Goal: Information Seeking & Learning: Learn about a topic

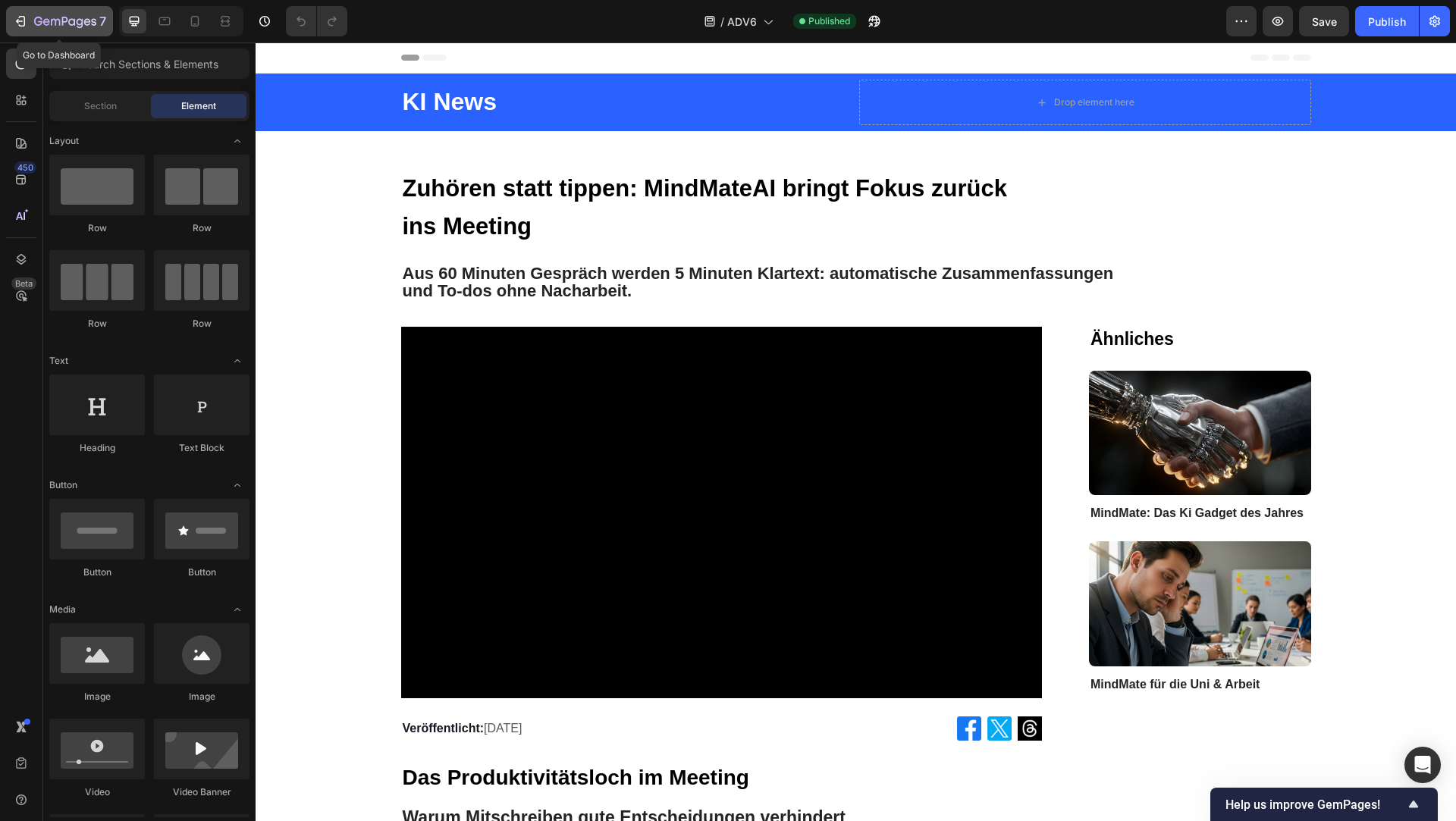
click at [20, 22] on icon "button" at bounding box center [20, 21] width 15 height 15
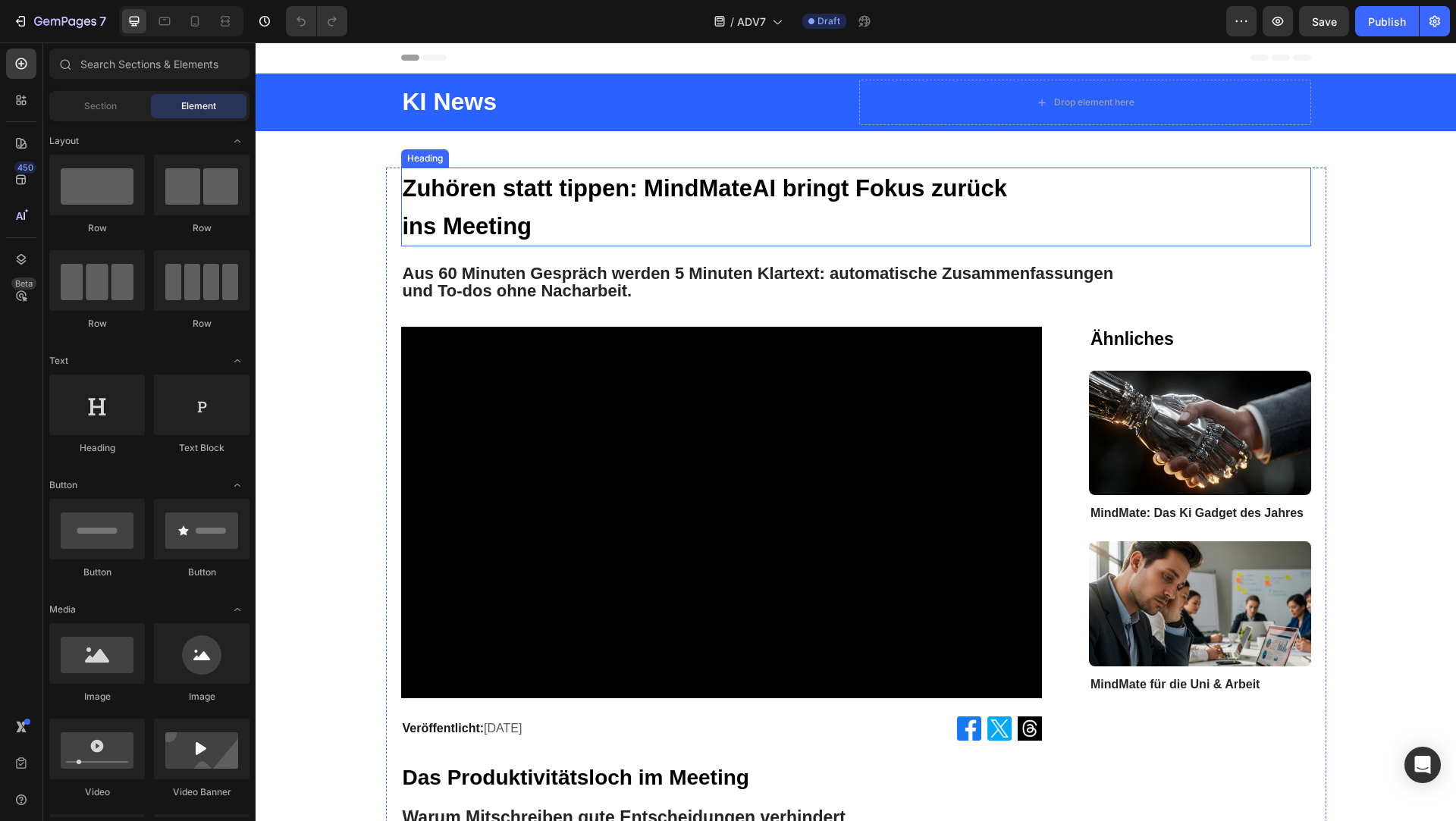
click at [605, 195] on strong "Zuhören statt tippen: MindMateAI bringt Fokus zurück ins Meeting" at bounding box center [705, 208] width 605 height 65
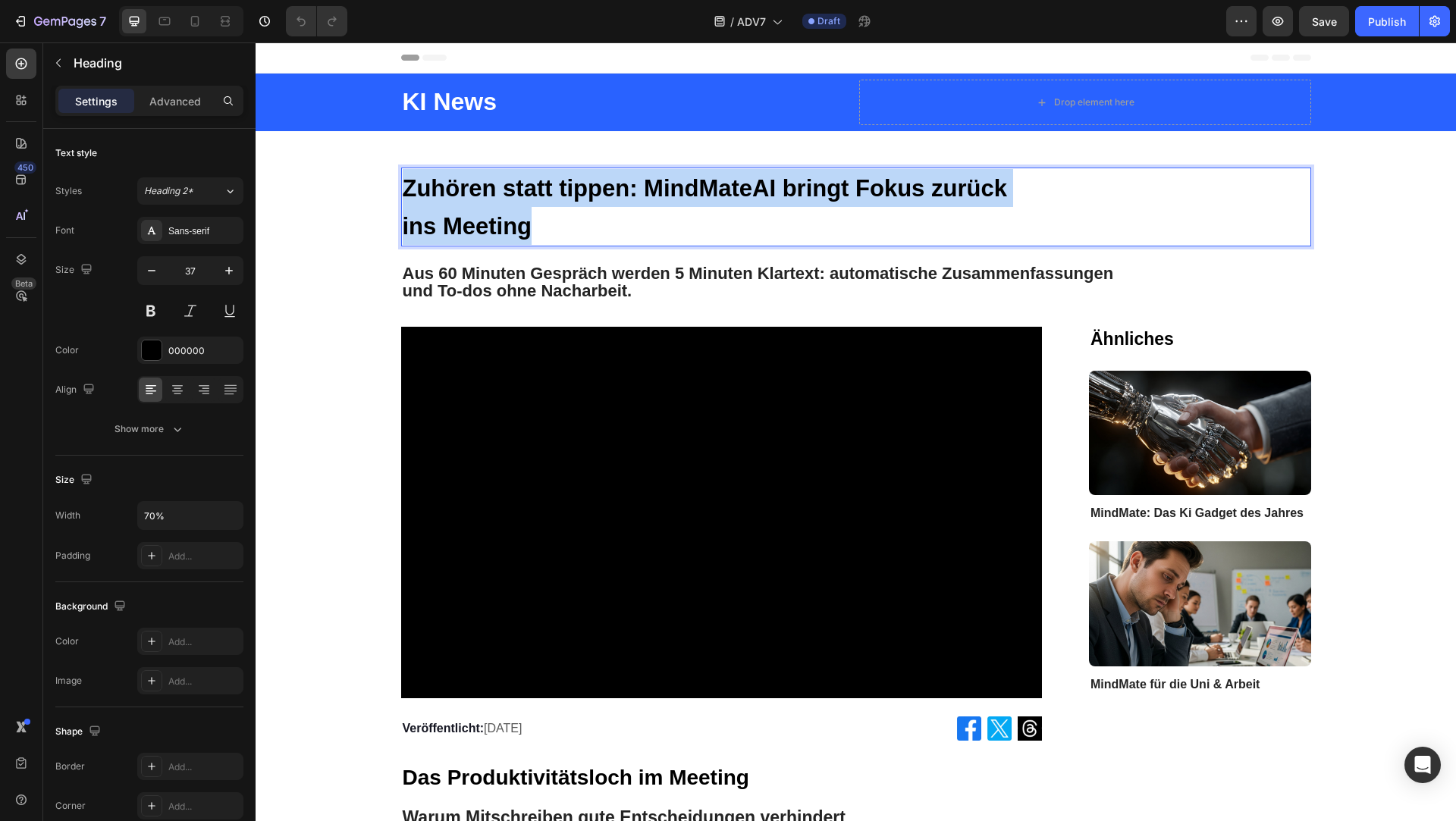
click at [605, 195] on strong "Zuhören statt tippen: MindMateAI bringt Fokus zurück ins Meeting" at bounding box center [705, 208] width 605 height 65
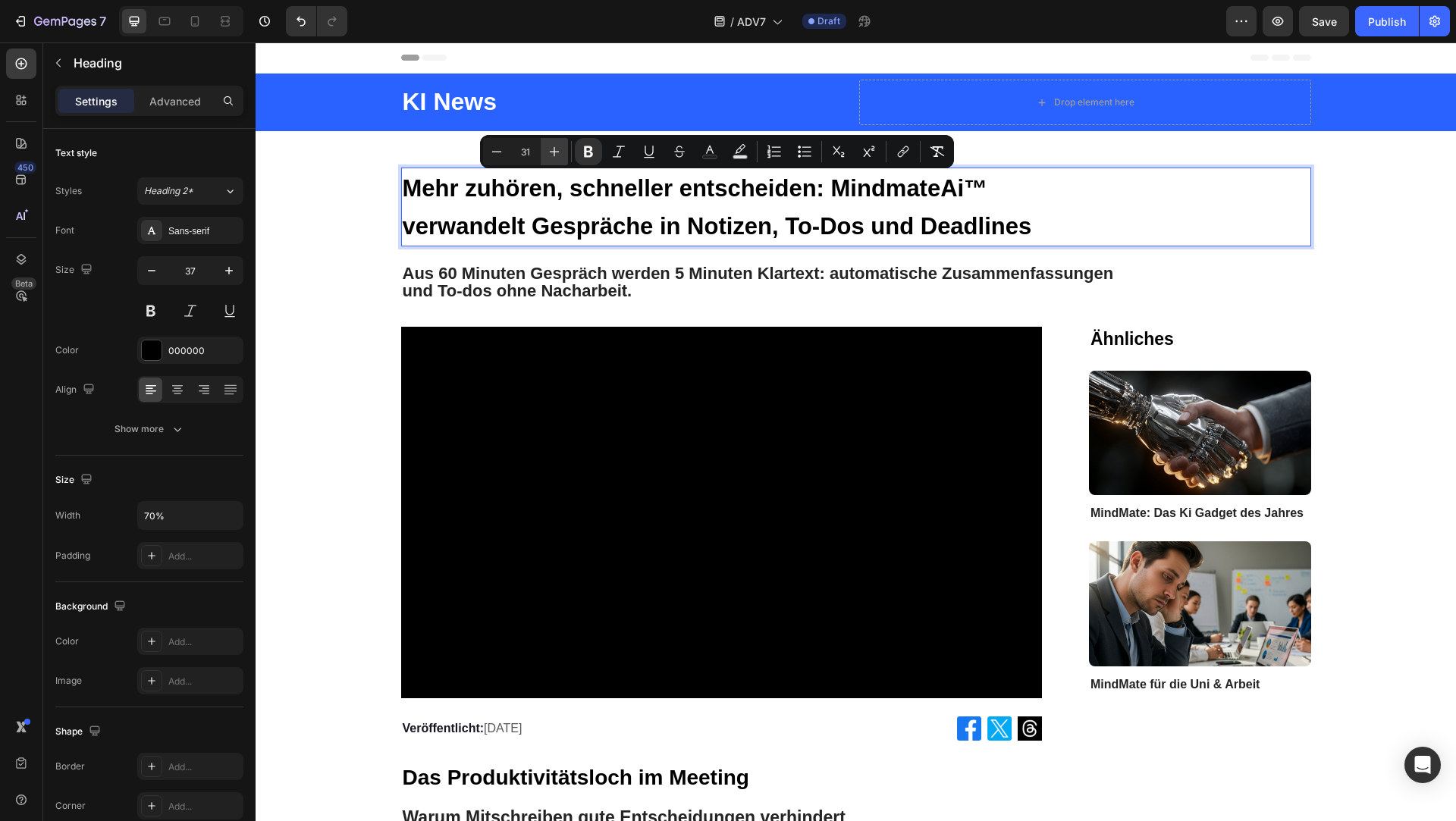
click at [549, 150] on icon "Editor contextual toolbar" at bounding box center [554, 152] width 15 height 15
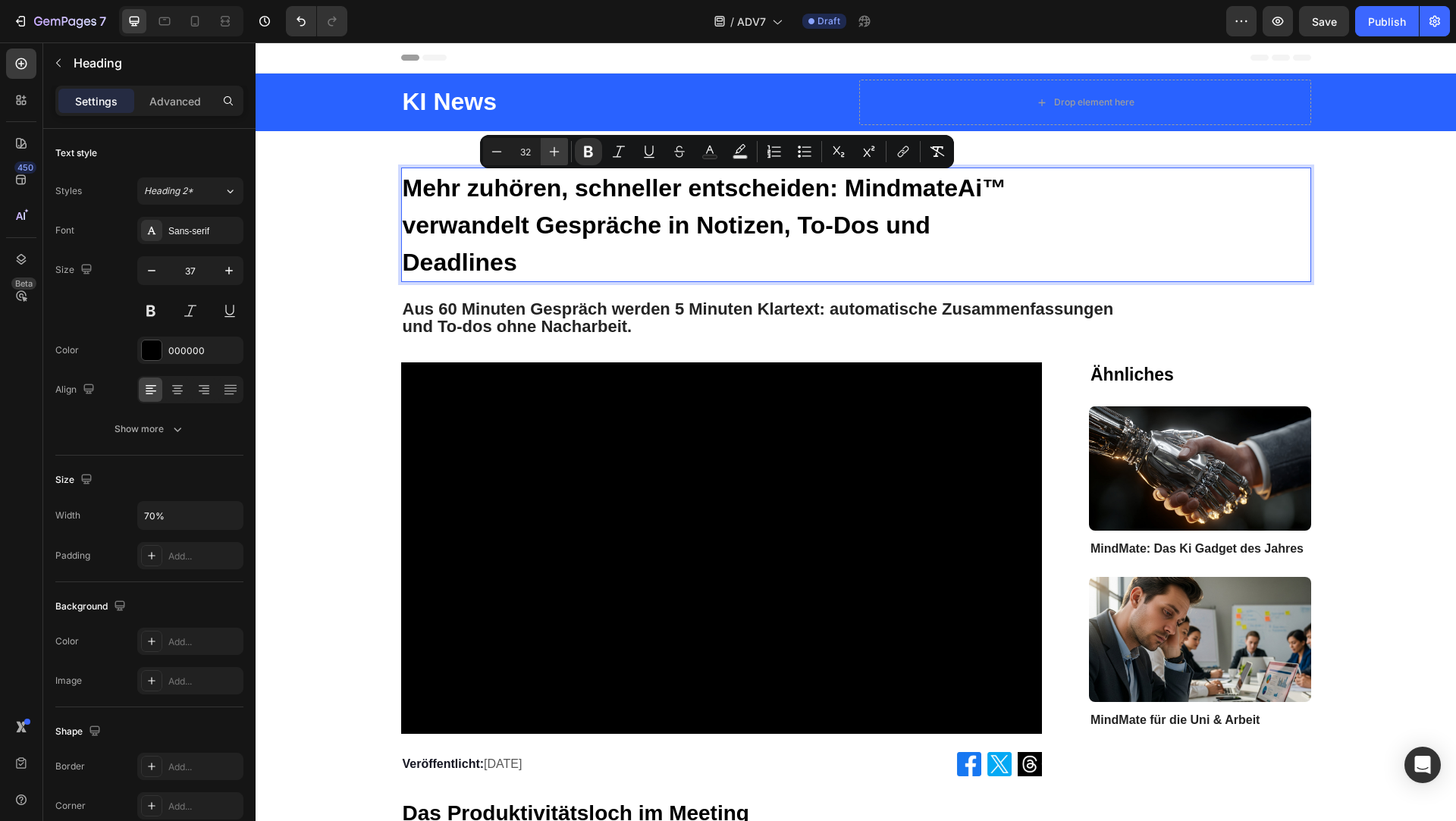
click at [549, 150] on icon "Editor contextual toolbar" at bounding box center [554, 152] width 15 height 15
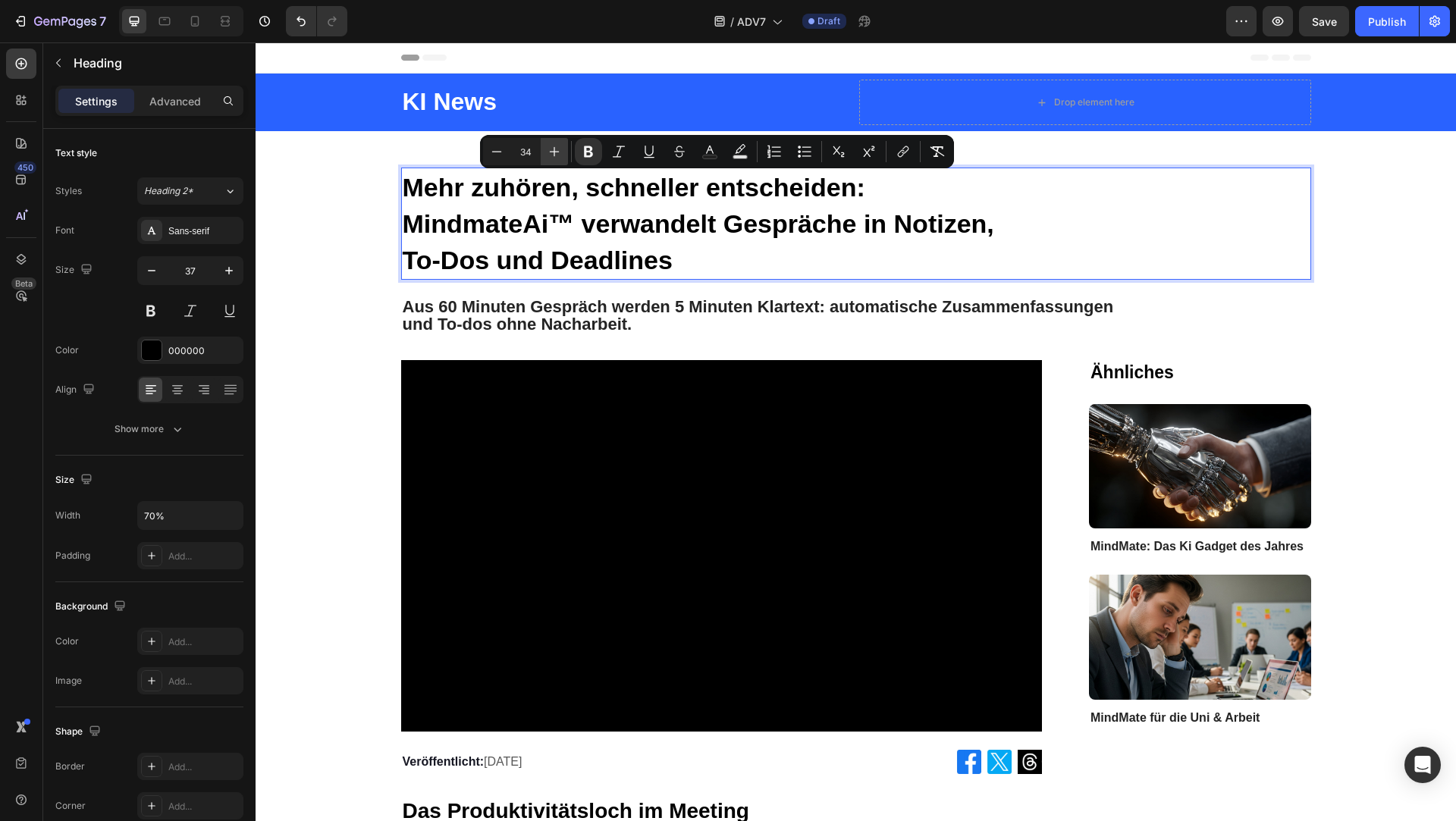
click at [549, 150] on icon "Editor contextual toolbar" at bounding box center [554, 152] width 15 height 15
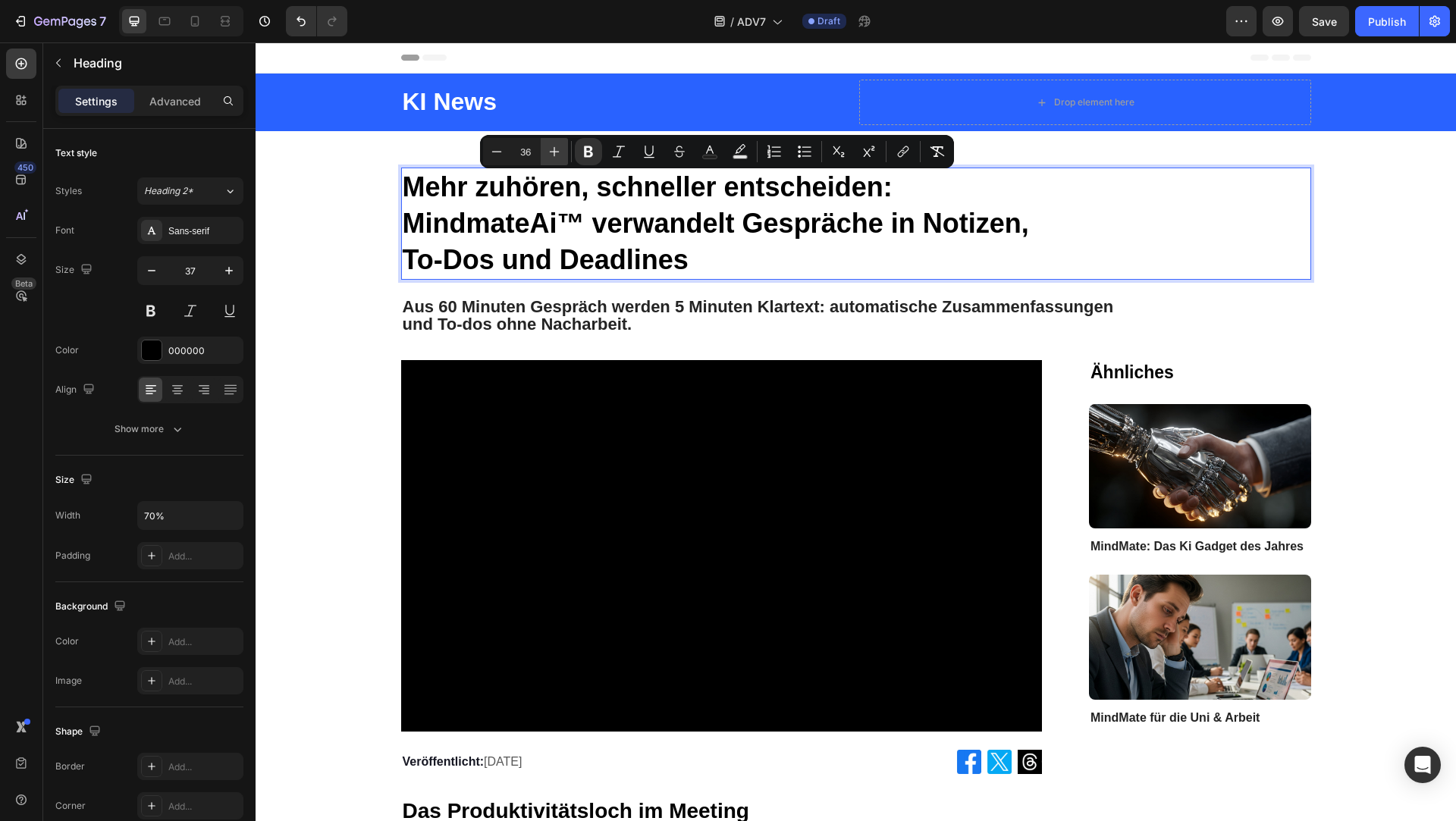
click at [549, 150] on icon "Editor contextual toolbar" at bounding box center [554, 152] width 15 height 15
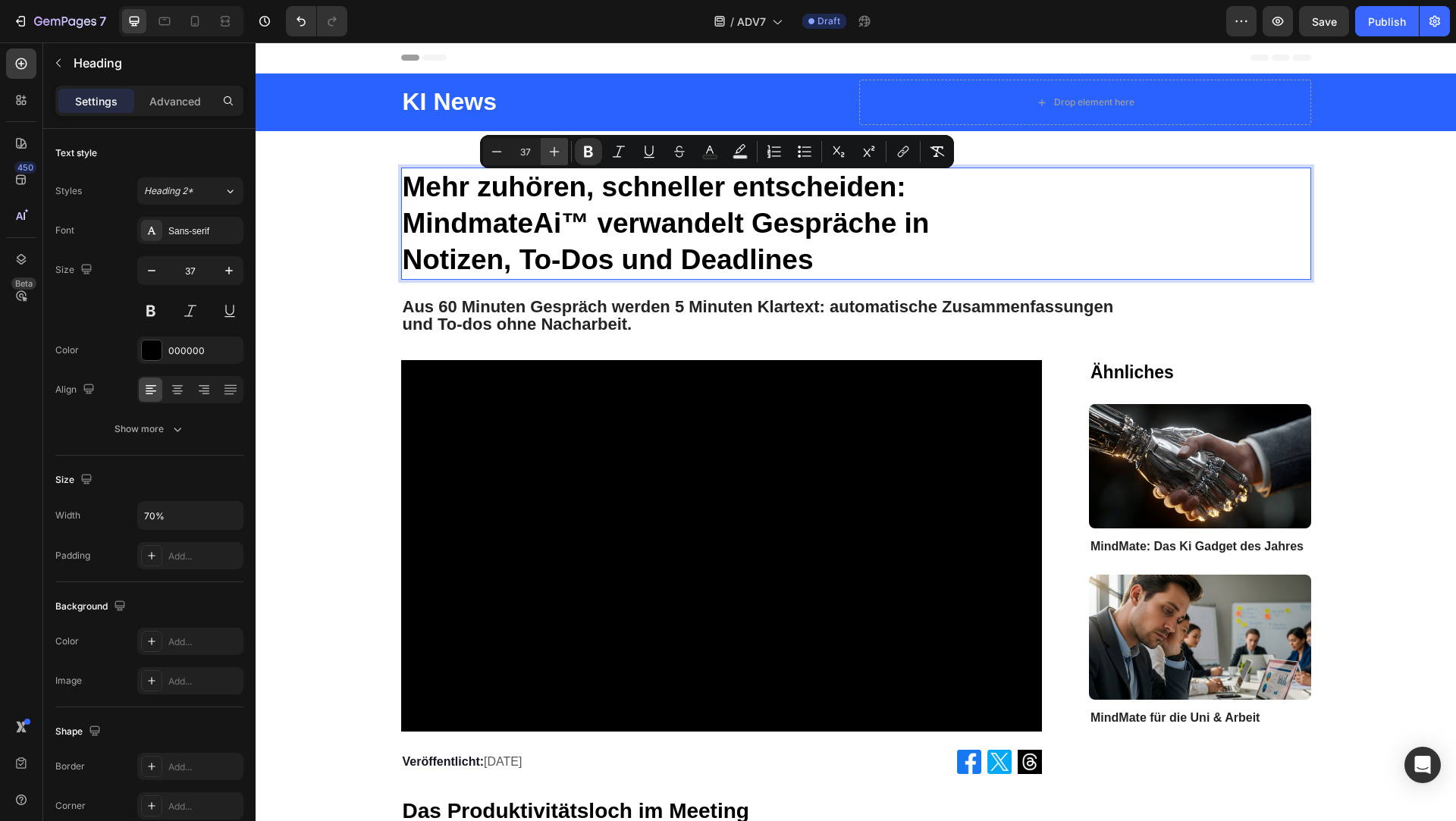
click at [549, 150] on icon "Editor contextual toolbar" at bounding box center [554, 152] width 15 height 15
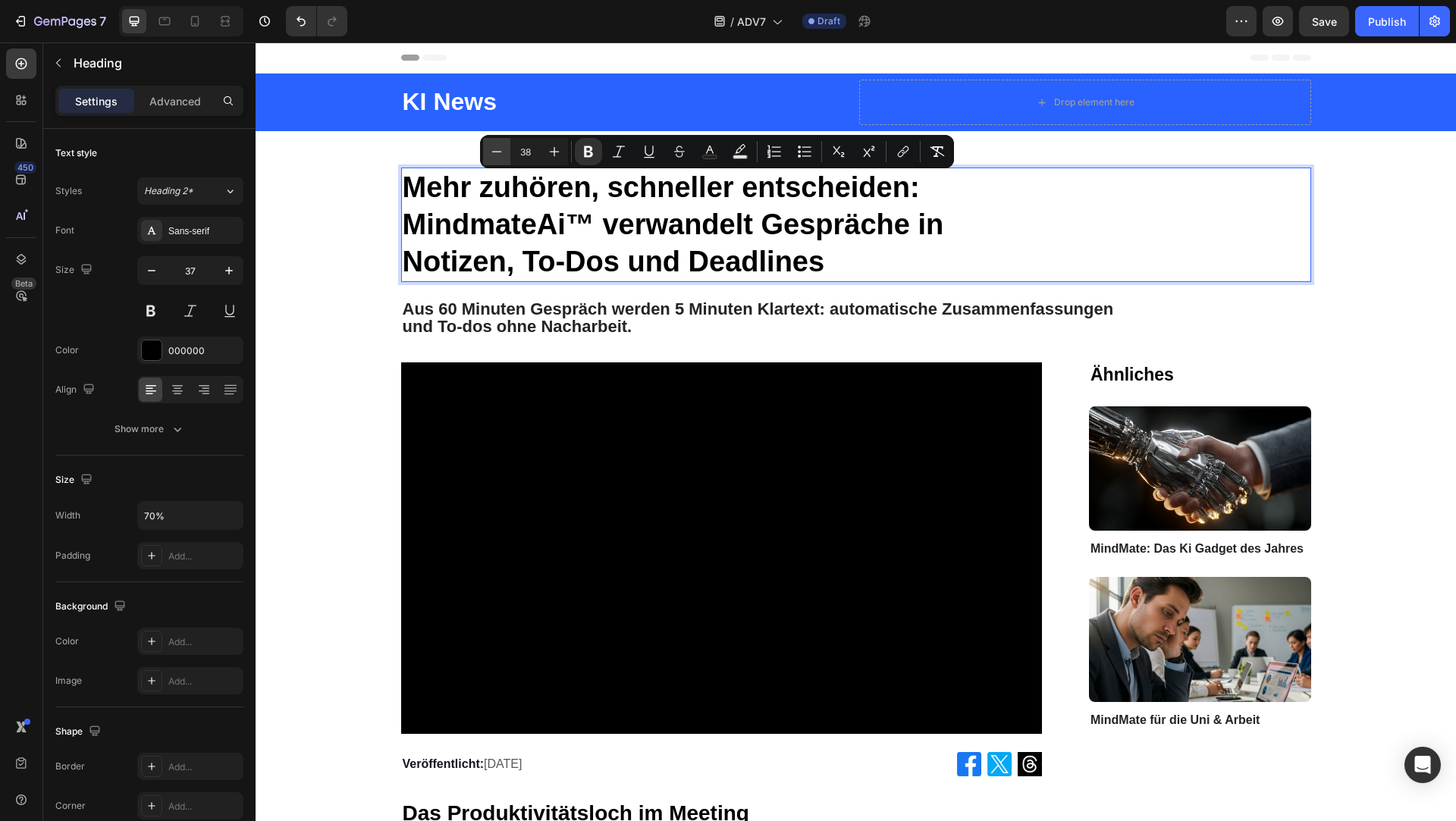
click at [500, 148] on icon "Editor contextual toolbar" at bounding box center [497, 152] width 15 height 15
type input "37"
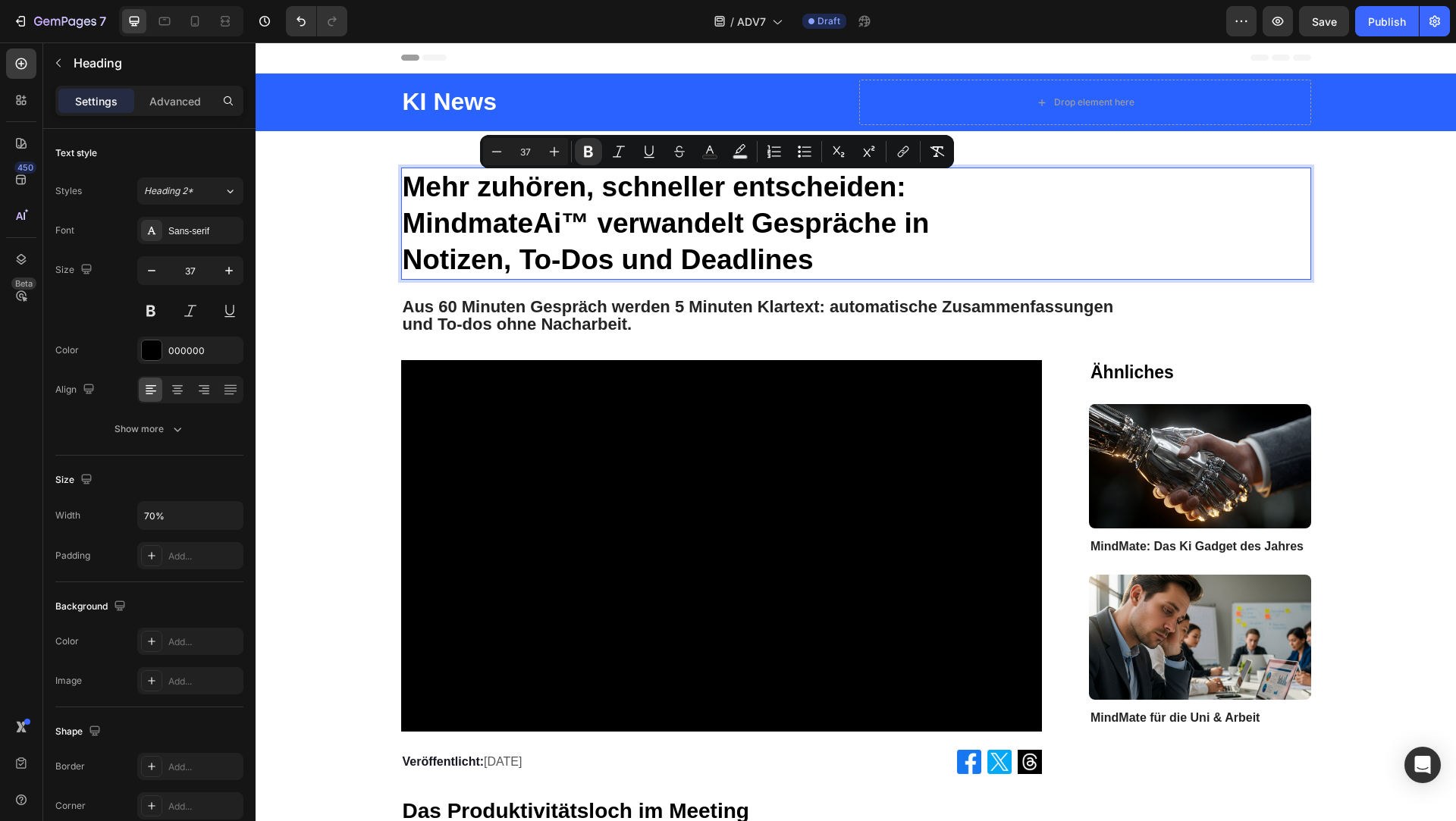
click at [626, 253] on strong "Mehr zuhören, schneller entscheiden: MindmateAi™ verwandelt Gespräche in Notize…" at bounding box center [666, 223] width 527 height 104
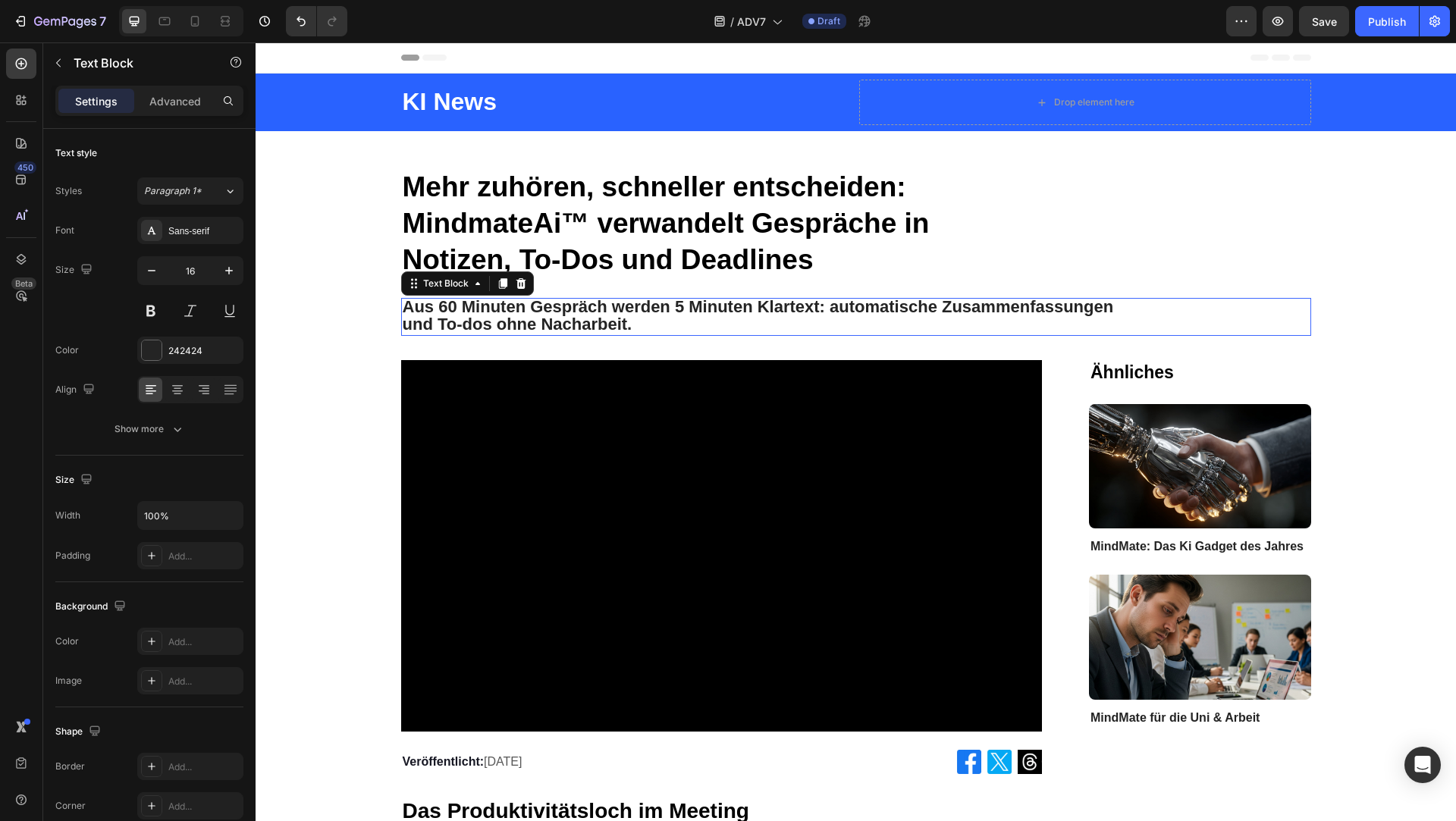
click at [670, 320] on p "und To-dos ohne Nacharbeit." at bounding box center [856, 326] width 907 height 17
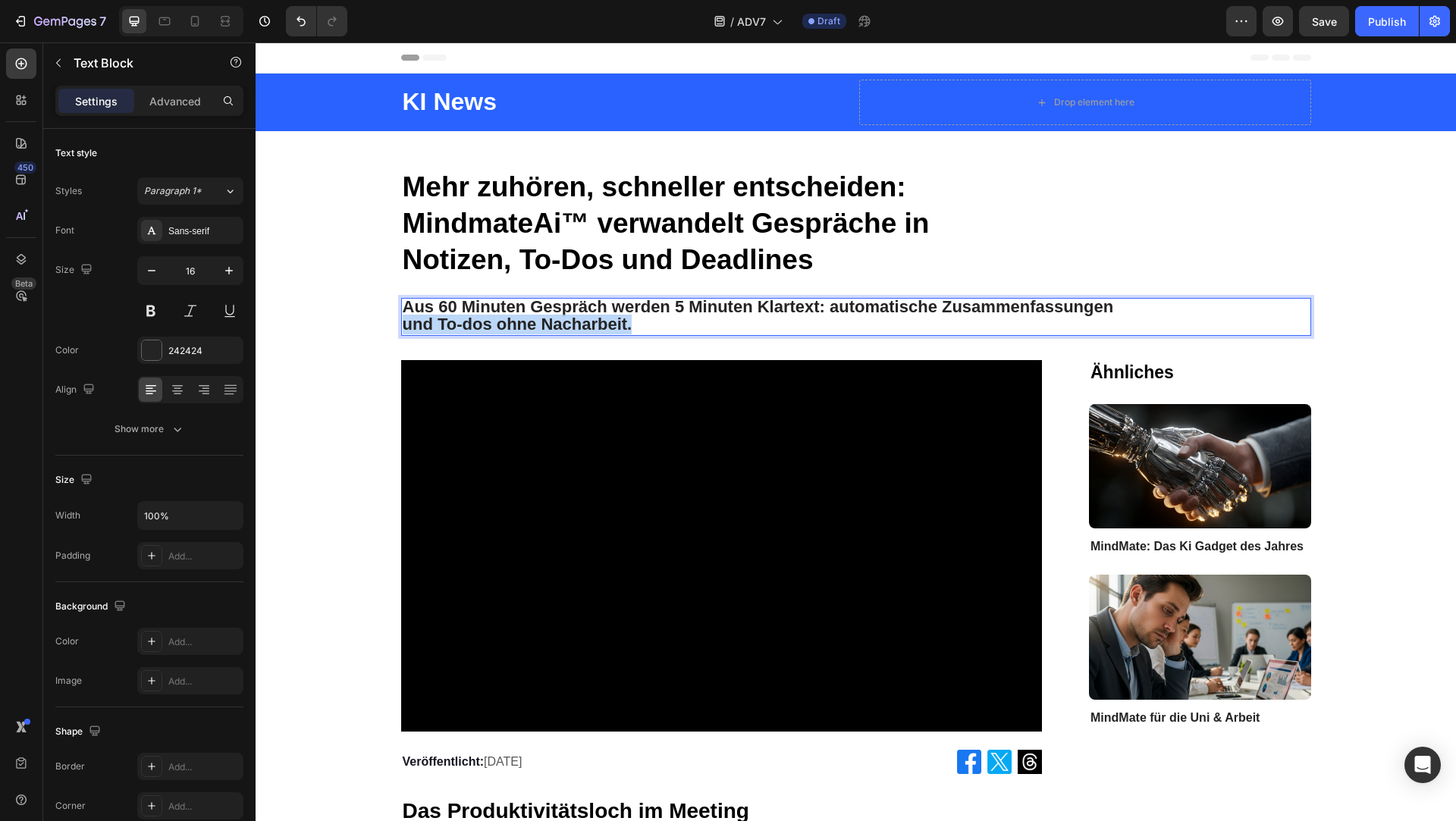
click at [670, 320] on p "und To-dos ohne Nacharbeit." at bounding box center [856, 326] width 907 height 17
click at [1129, 306] on strong "Der kompakte AI‑Recorder, der Meetings, Vorlesungen und Calls automatisch struk…" at bounding box center [835, 316] width 866 height 36
click at [1021, 306] on strong "Der kompakte AI‑Recorder, der Meetings, Vorlesungen und Calls automatisch struk…" at bounding box center [835, 316] width 866 height 36
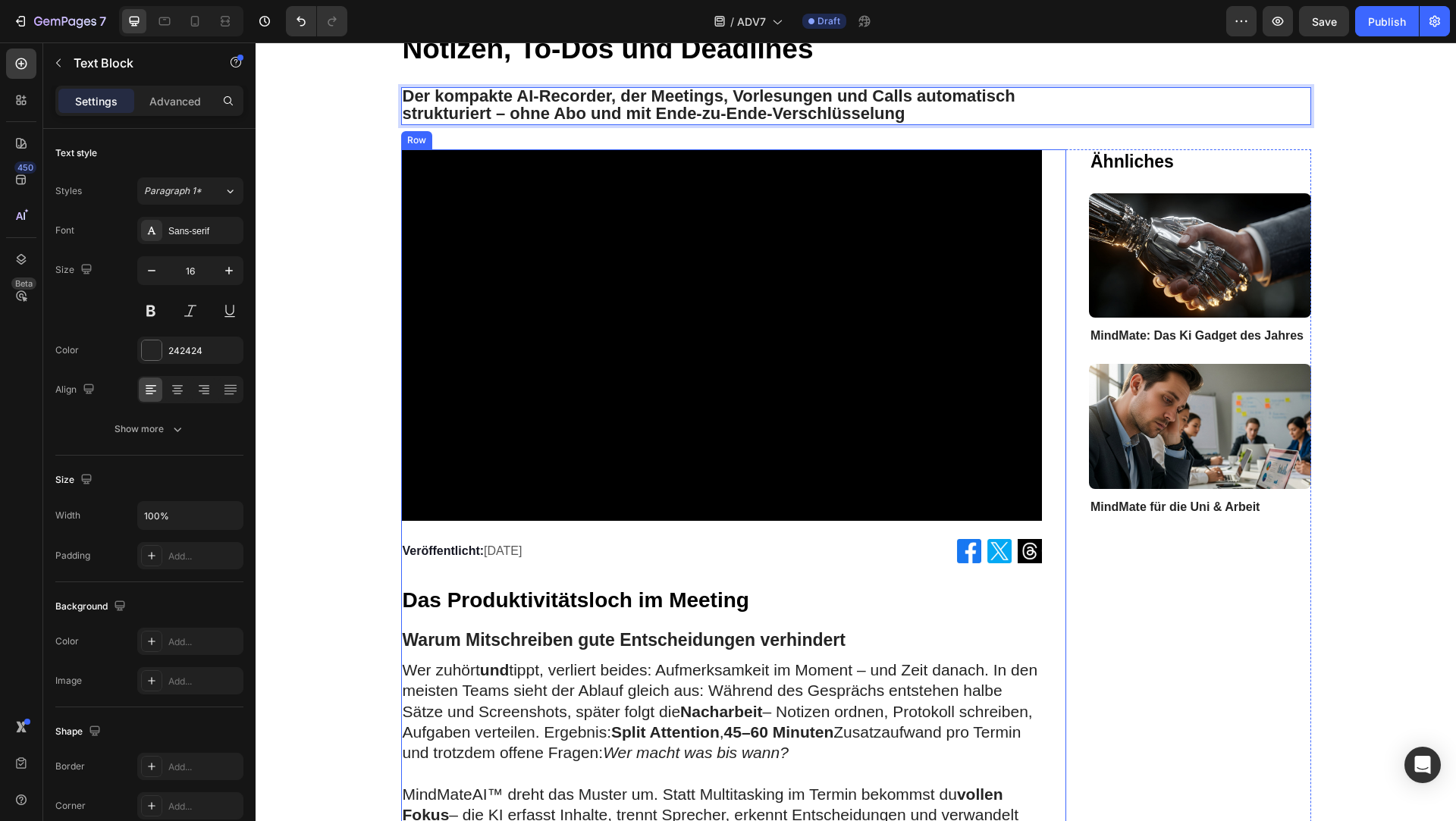
scroll to position [291, 0]
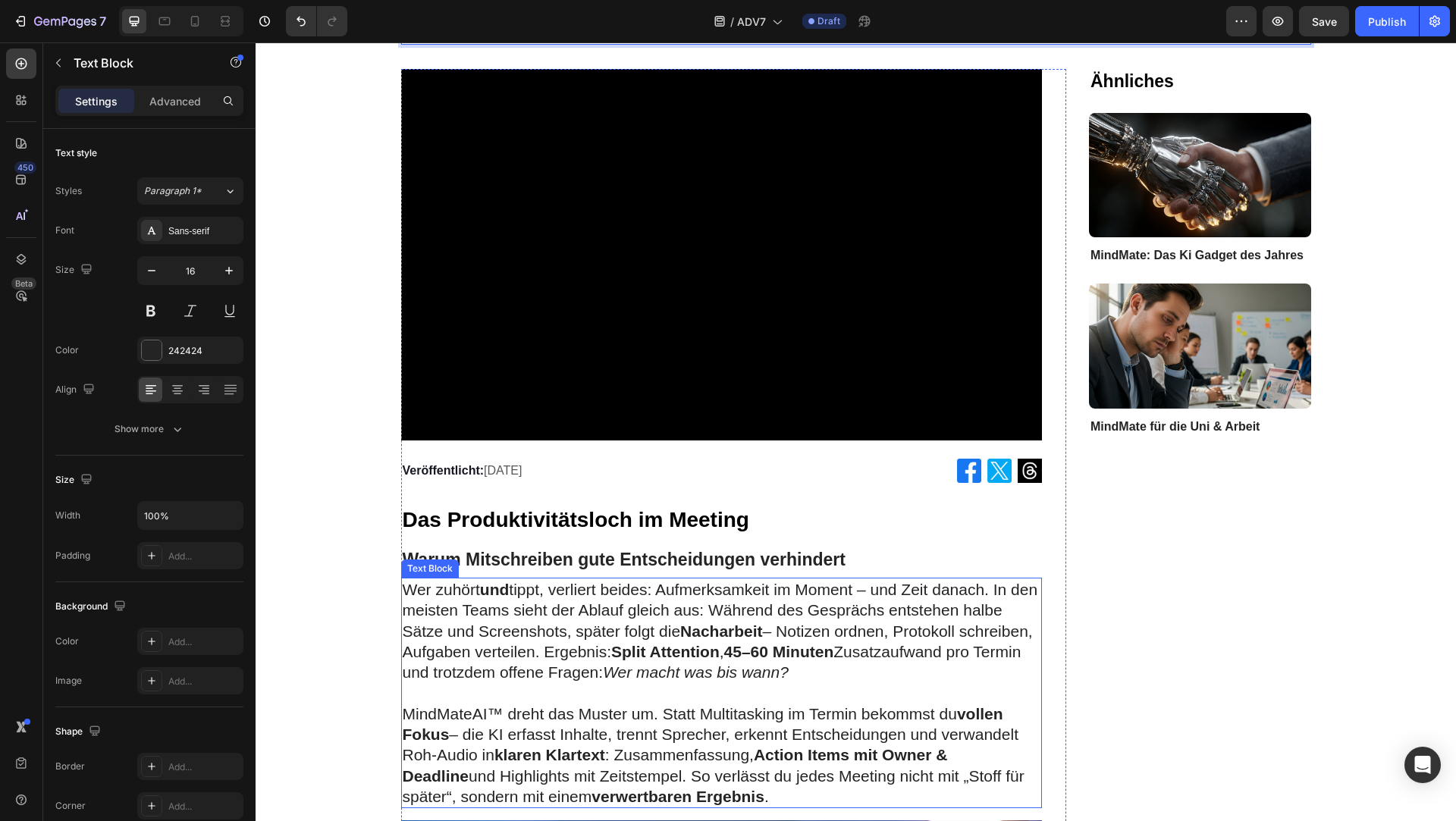
click at [594, 617] on p "Wer zuhört und tippt, verliert beides: Aufmerksamkeit im Moment – und Zeit dana…" at bounding box center [722, 631] width 639 height 103
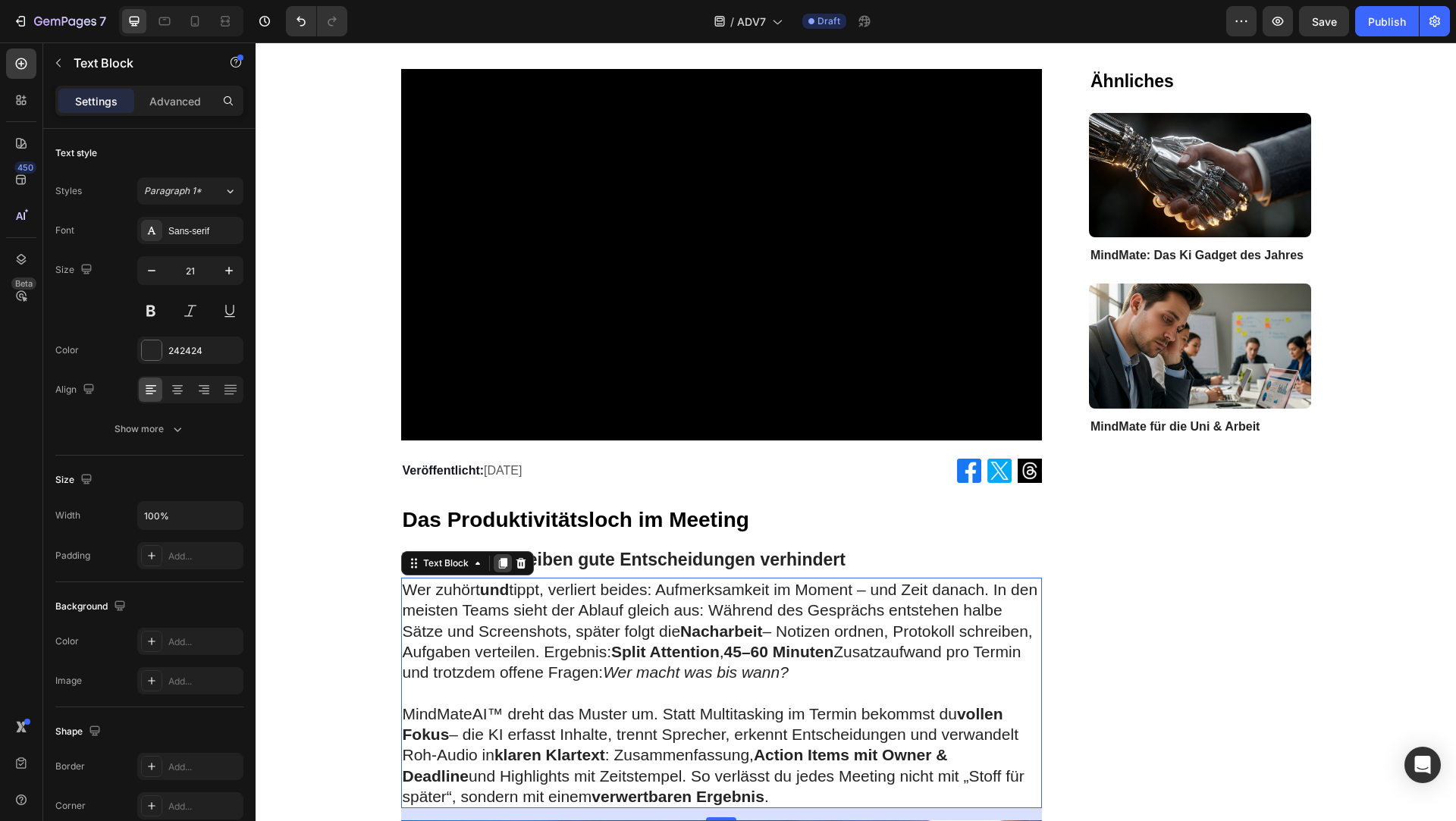
click at [497, 565] on icon at bounding box center [502, 563] width 12 height 12
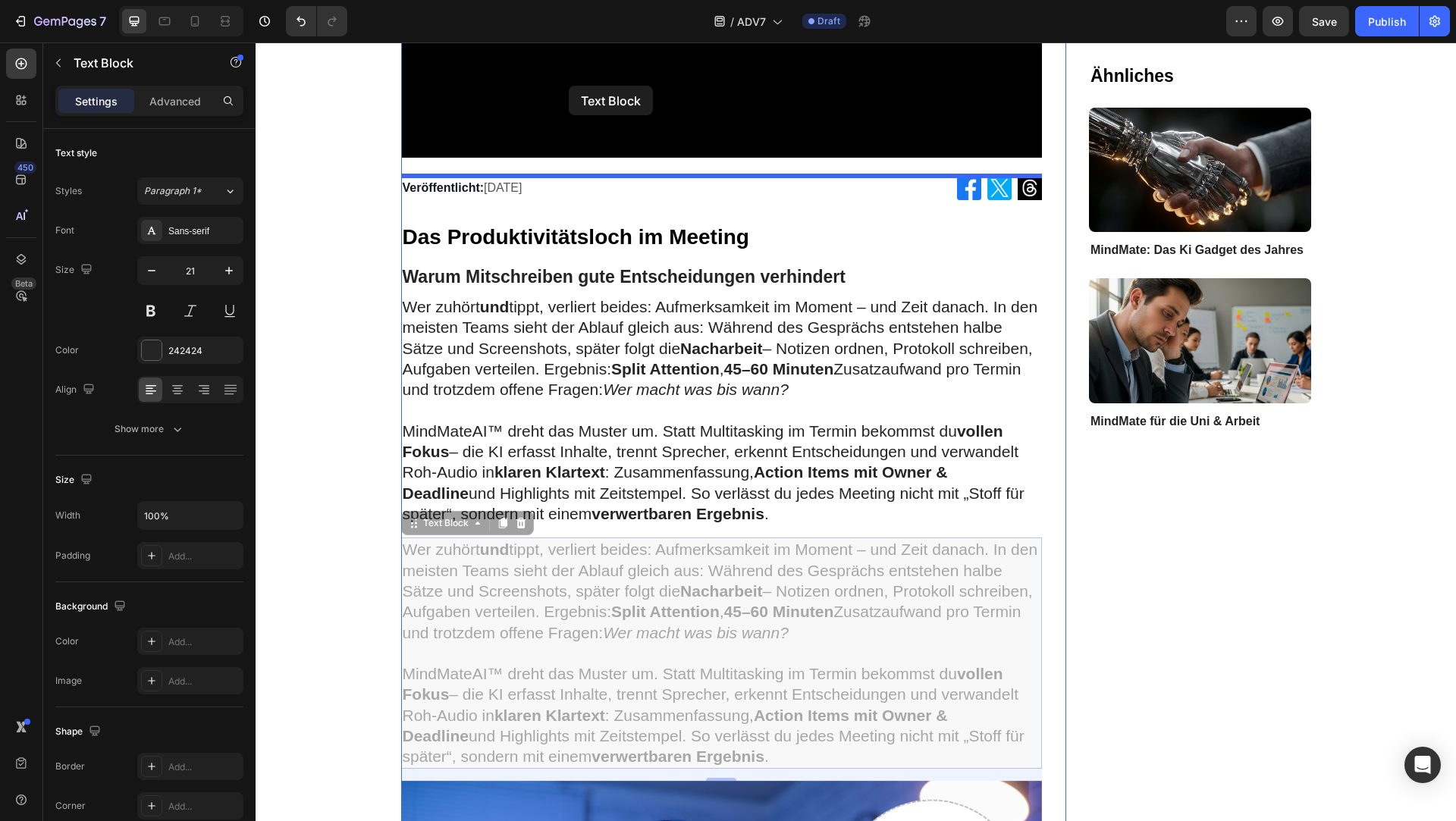
scroll to position [561, 0]
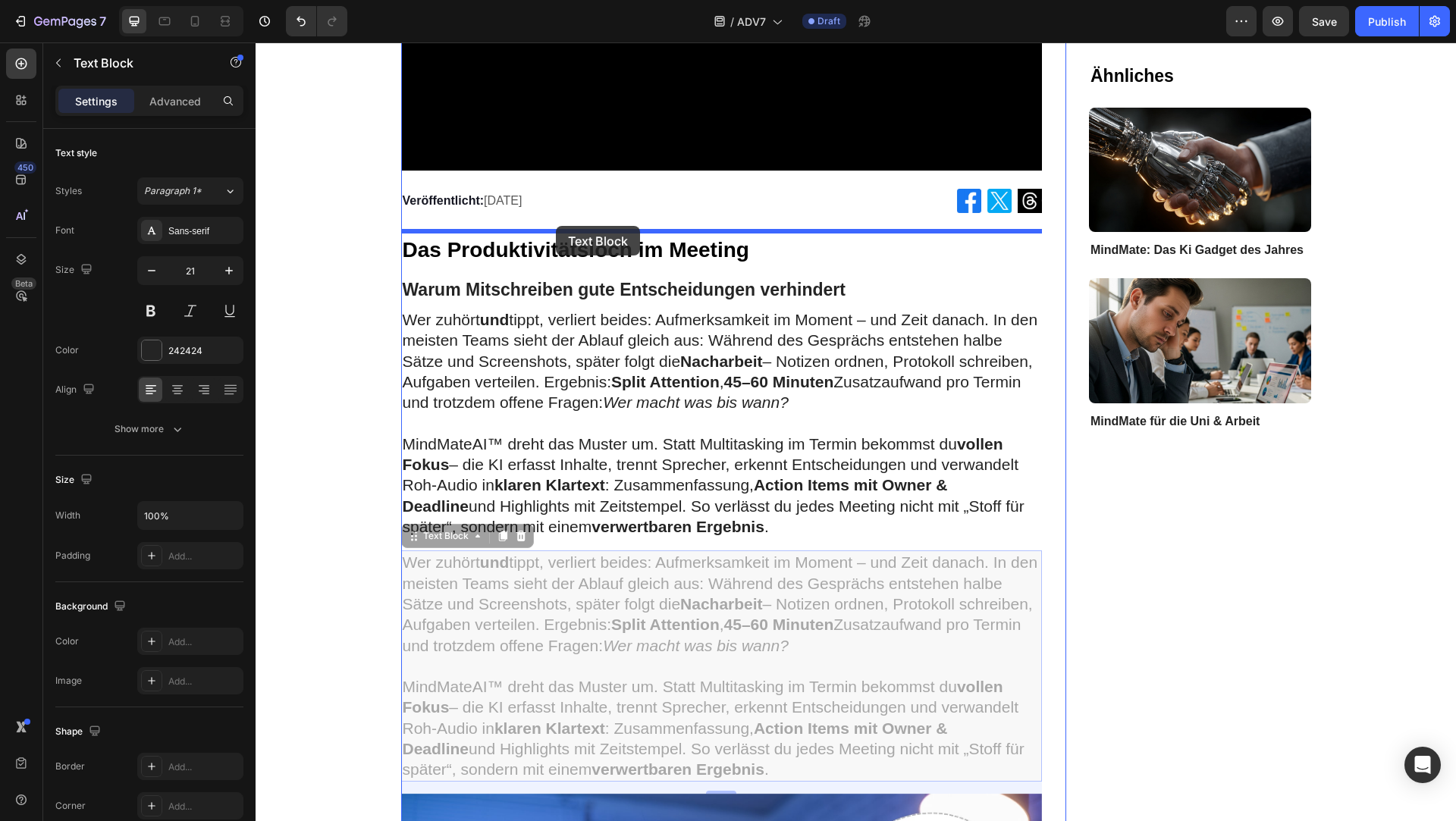
drag, startPoint x: 529, startPoint y: 401, endPoint x: 556, endPoint y: 226, distance: 177.1
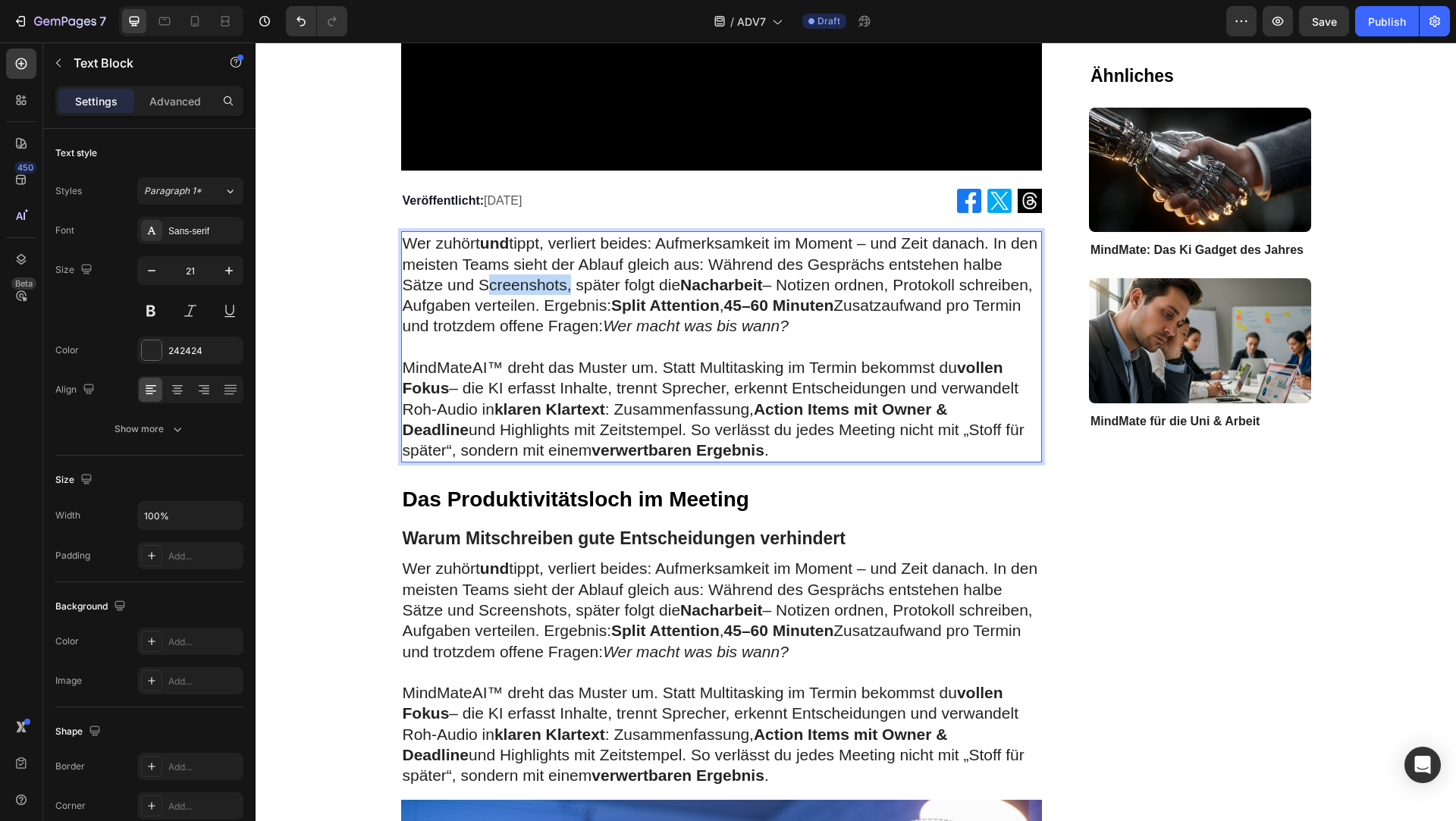
click at [552, 276] on p "Wer zuhört und tippt, verliert beides: Aufmerksamkeit im Moment – und Zeit dana…" at bounding box center [722, 284] width 639 height 103
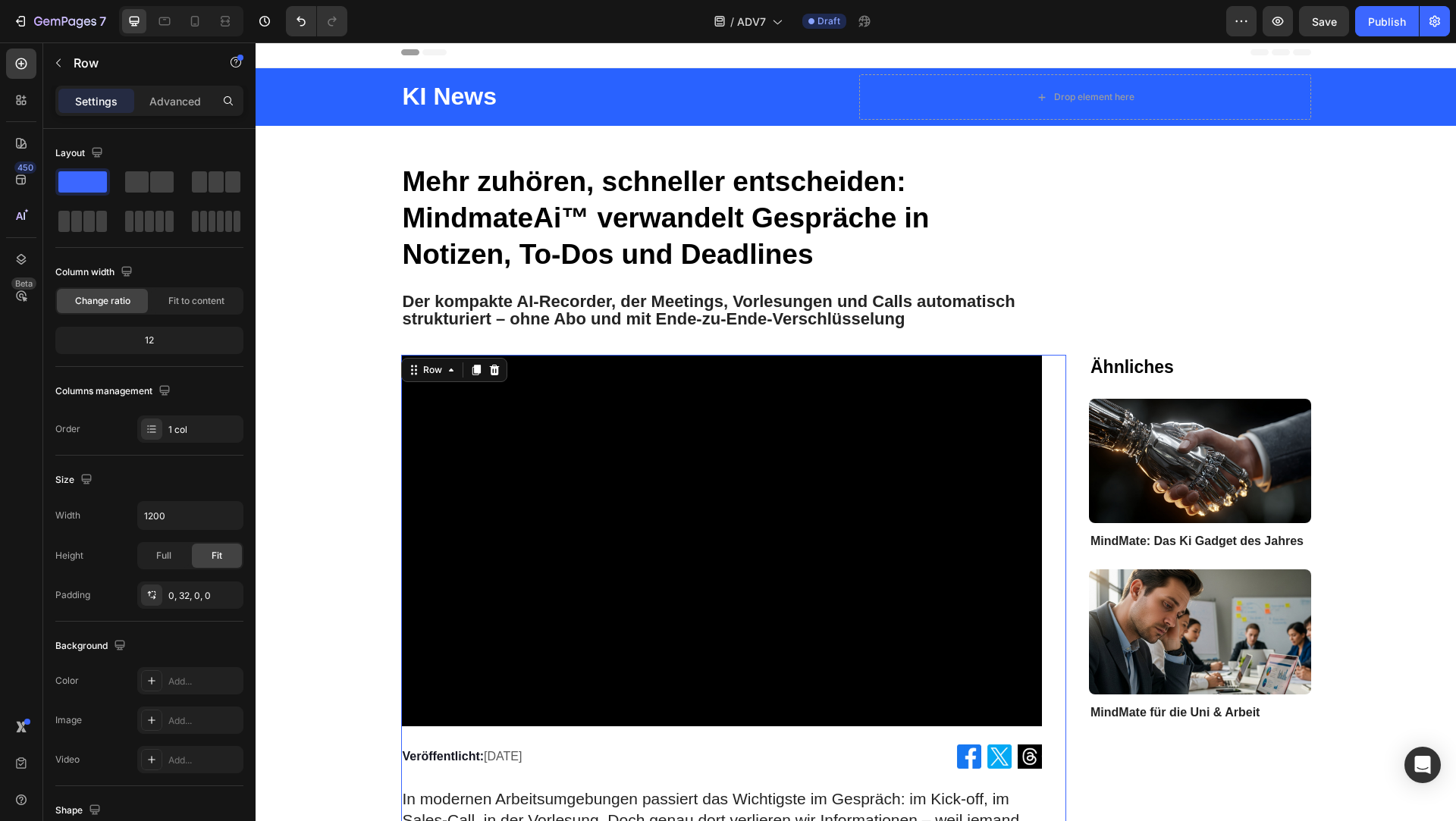
scroll to position [0, 0]
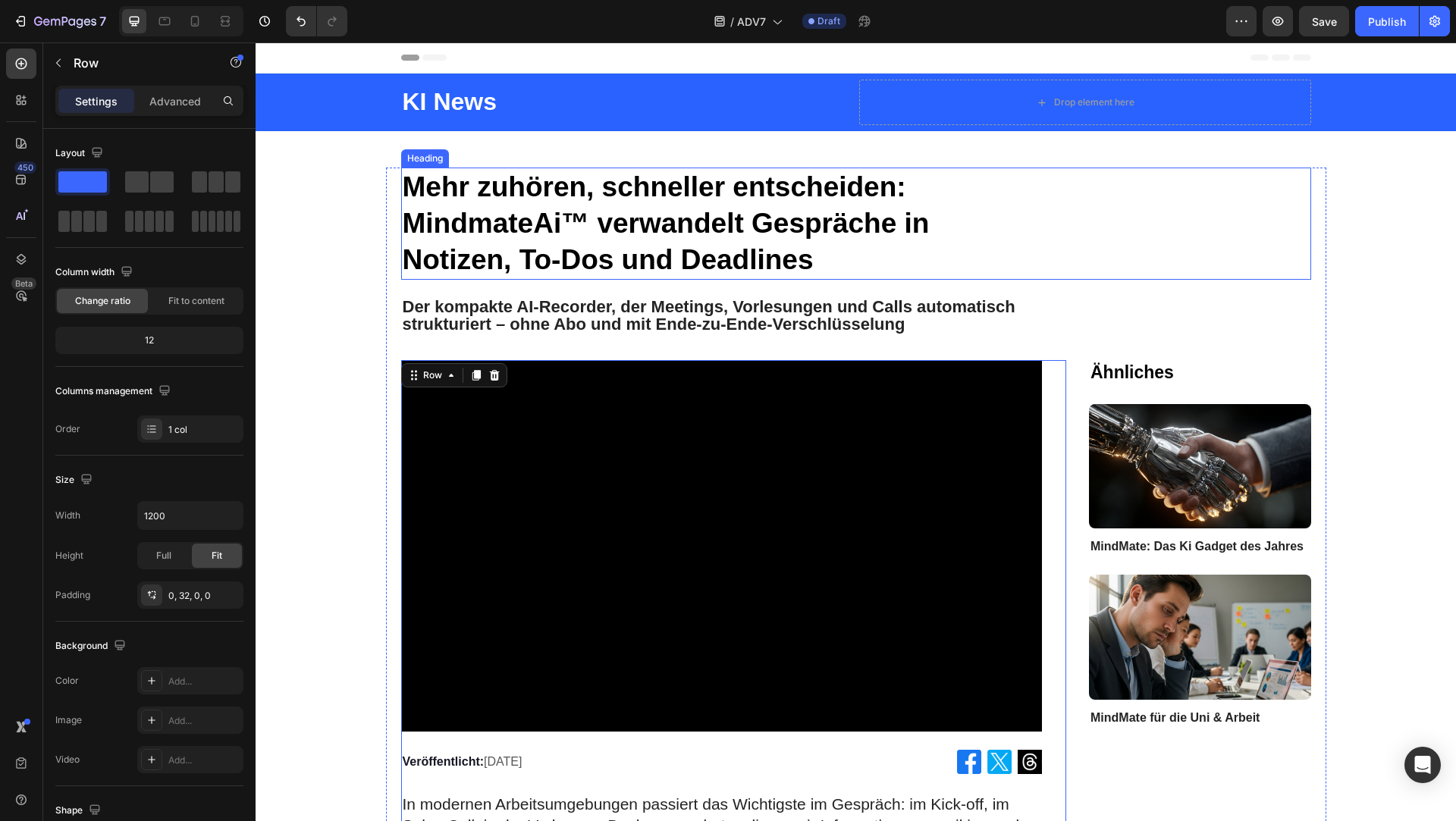
click at [629, 236] on strong "Mehr zuhören, schneller entscheiden: MindmateAi™ verwandelt Gespräche in Notize…" at bounding box center [666, 223] width 527 height 104
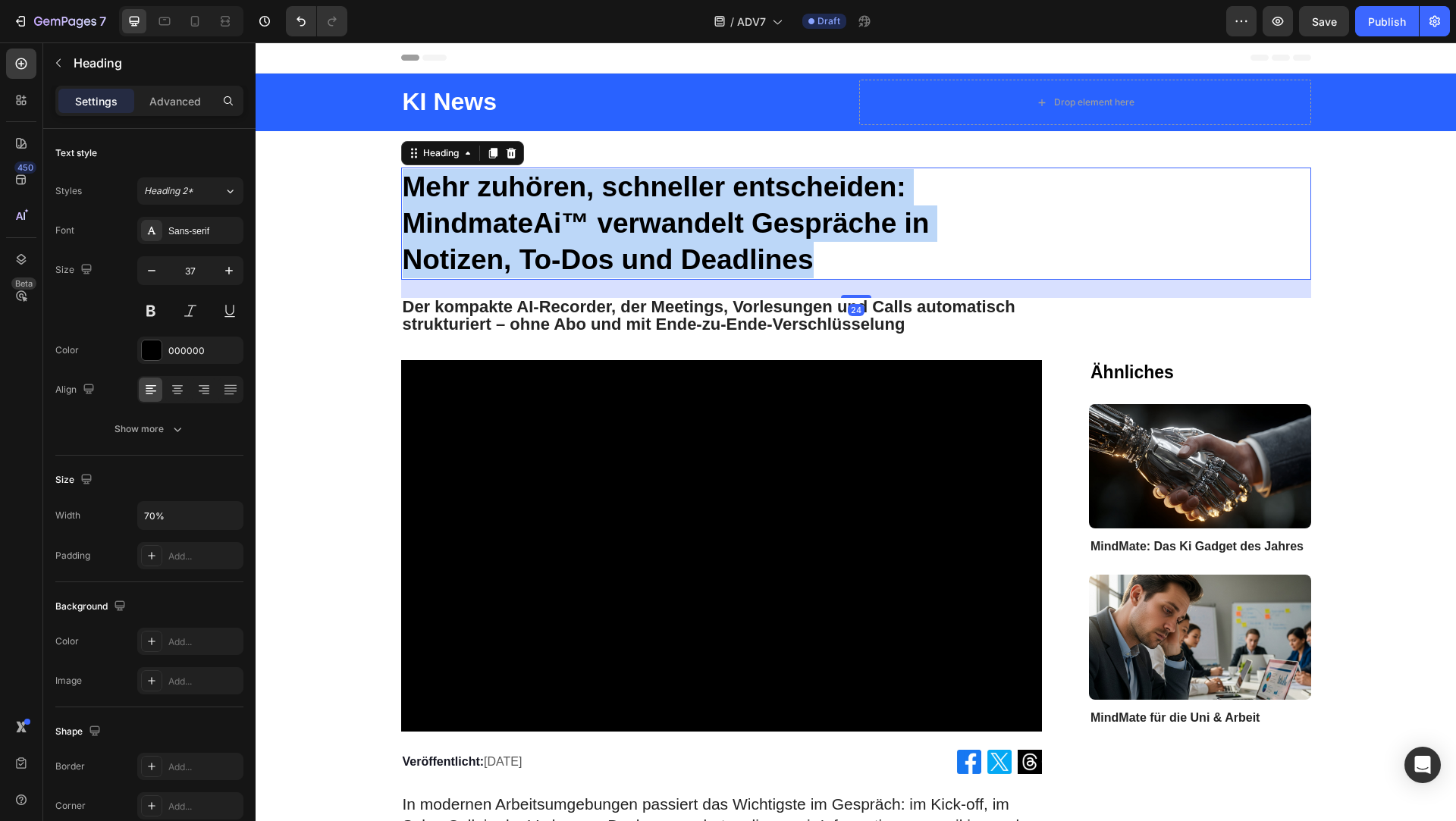
click at [629, 236] on strong "Mehr zuhören, schneller entscheiden: MindmateAi™ verwandelt Gespräche in Notize…" at bounding box center [666, 223] width 527 height 104
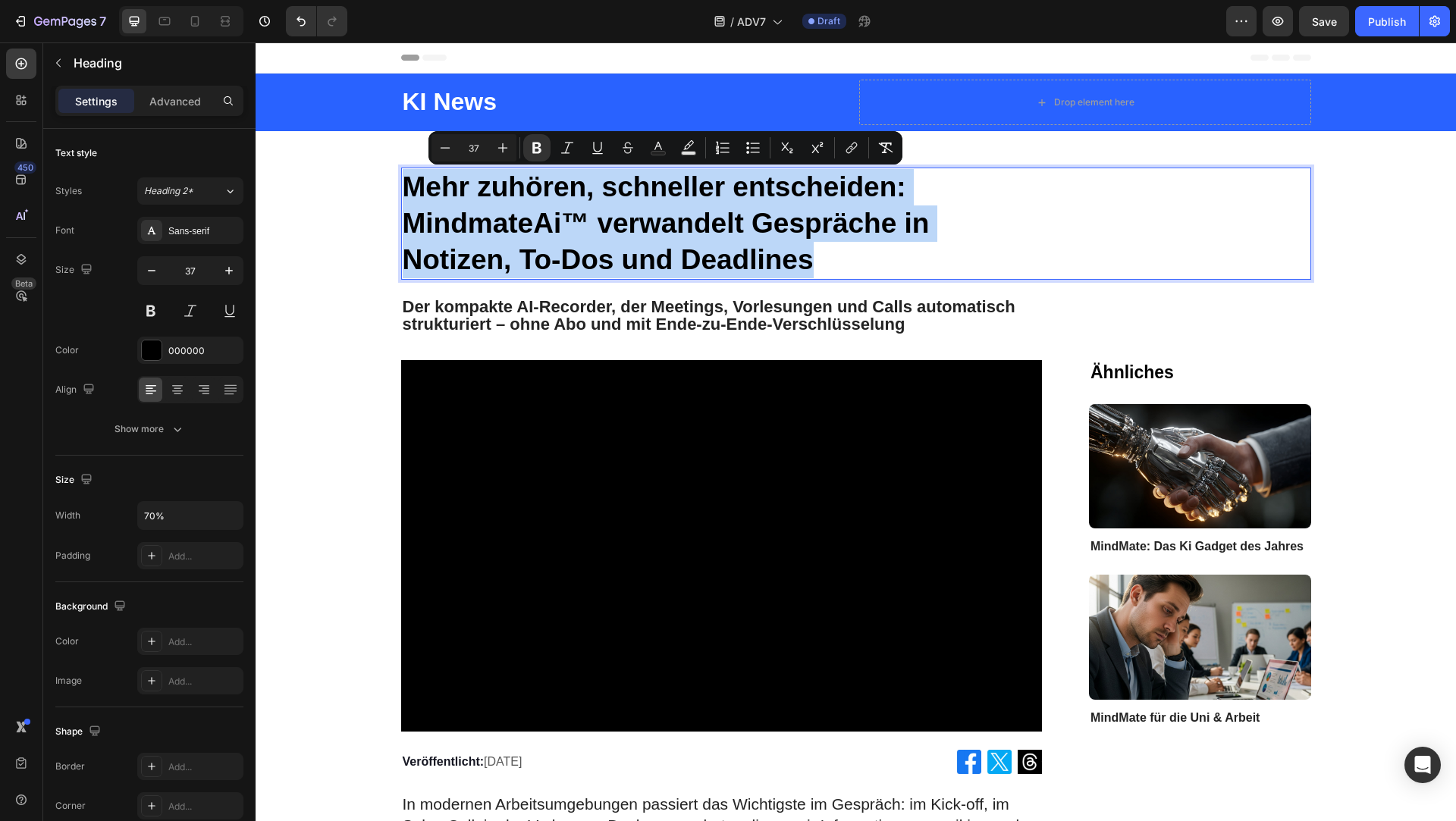
copy strong "Mehr zuhören, schneller entscheiden: MindmateAi™ verwandelt Gespräche in Notize…"
click at [624, 315] on strong "strukturiert – ohne Abo und mit Ende‑zu‑Ende‑Verschlüsselung" at bounding box center [654, 324] width 503 height 19
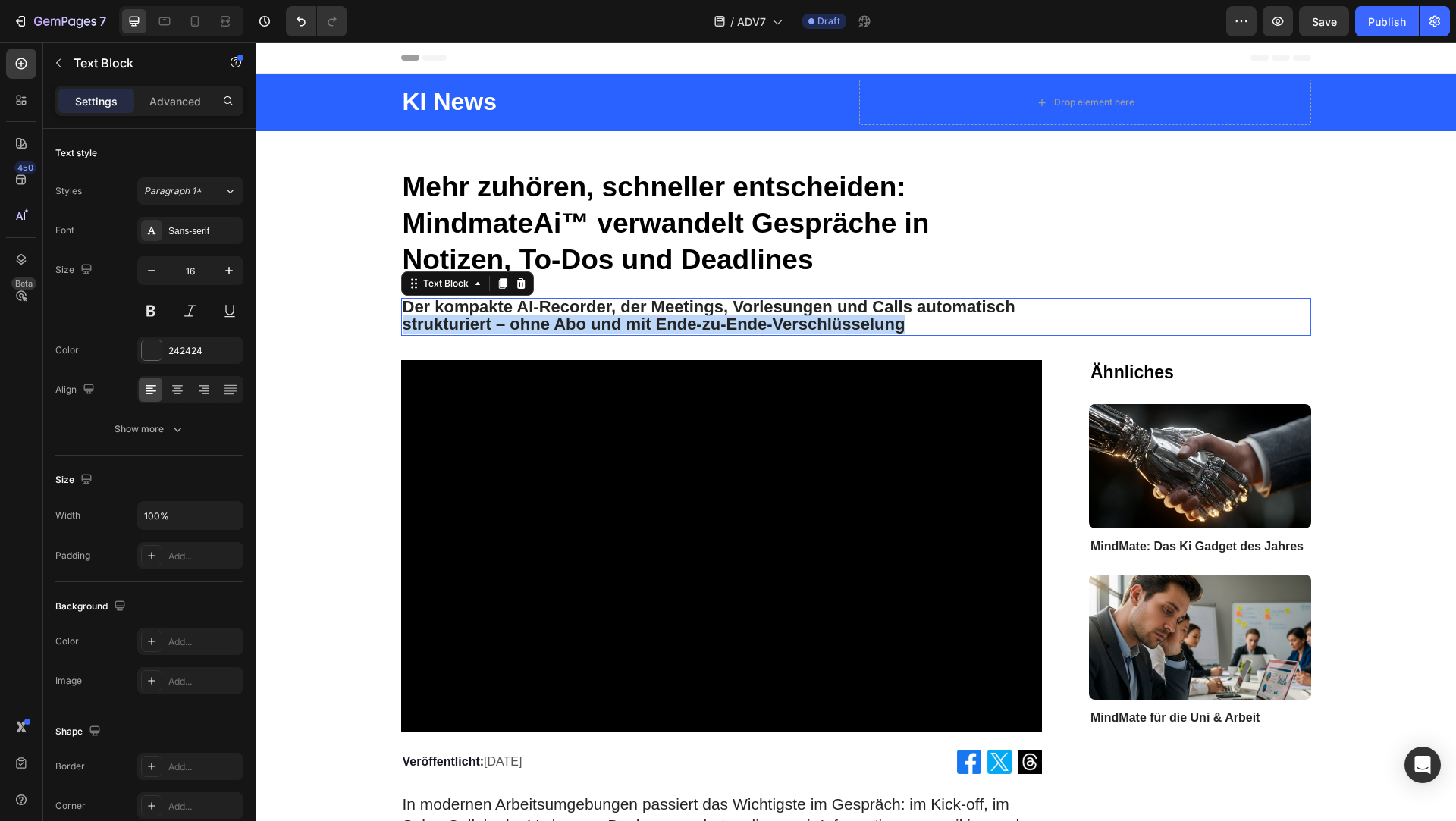
click at [624, 315] on strong "strukturiert – ohne Abo und mit Ende‑zu‑Ende‑Verschlüsselung" at bounding box center [654, 324] width 503 height 19
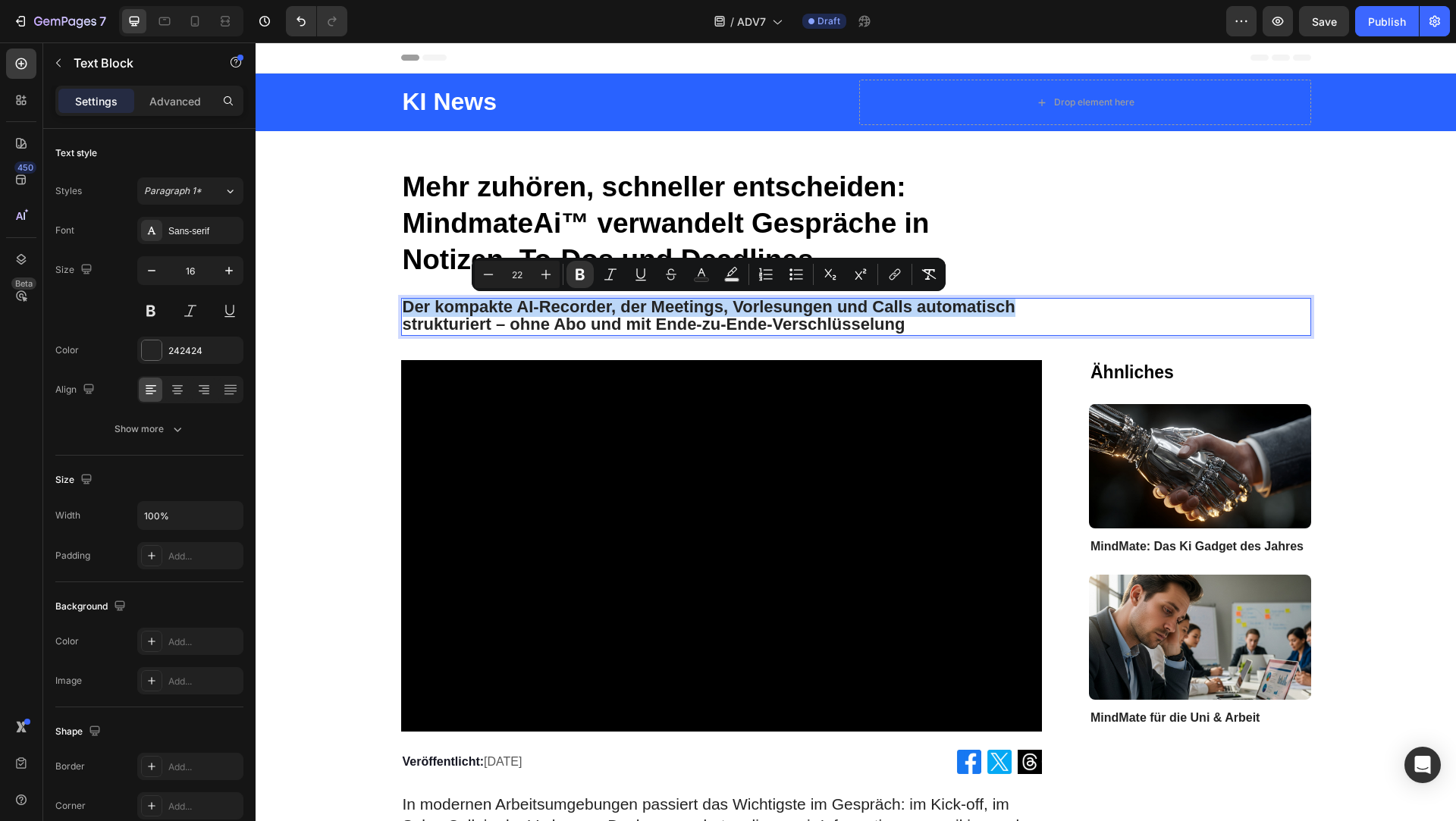
click at [535, 307] on strong "Der kompakte AI‑Recorder, der Meetings, Vorlesungen und Calls automatisch" at bounding box center [709, 307] width 613 height 19
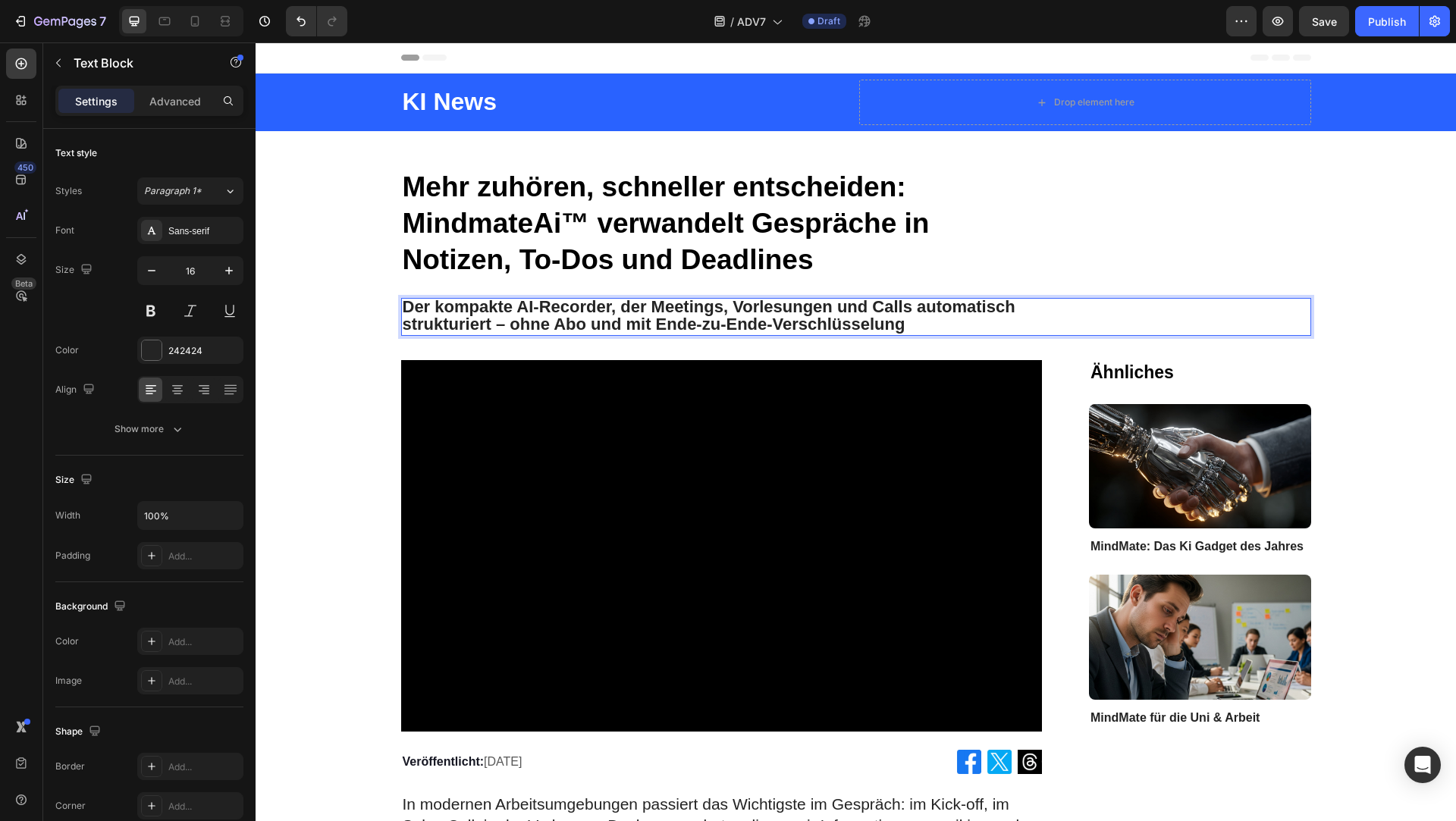
click at [529, 307] on strong "Der kompakte AI‑Recorder, der Meetings, Vorlesungen und Calls automatisch" at bounding box center [709, 307] width 613 height 19
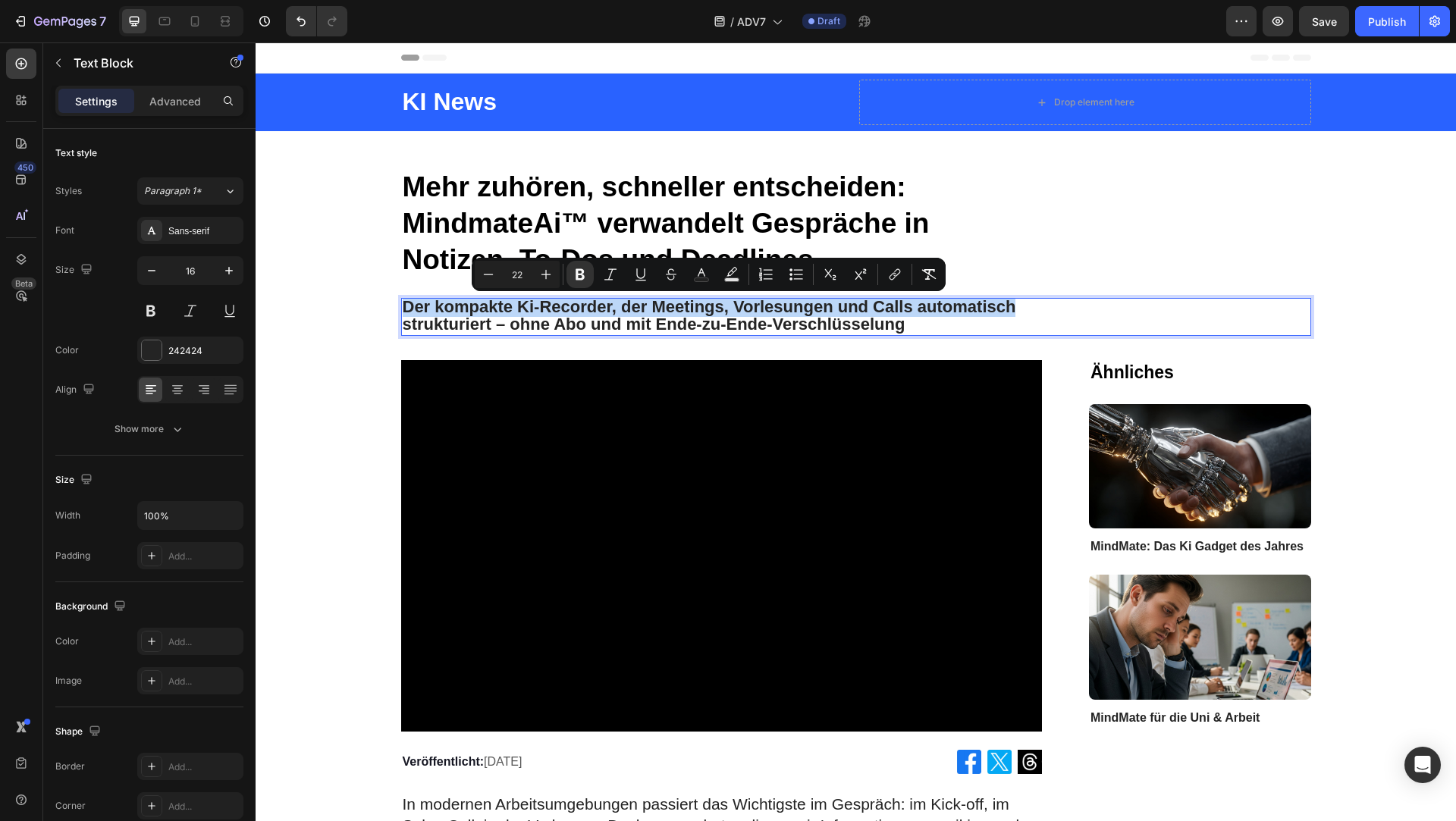
copy strong "Der kompakte Ki‑Recorder, der Meetings, Vorlesungen und Calls automatisch"
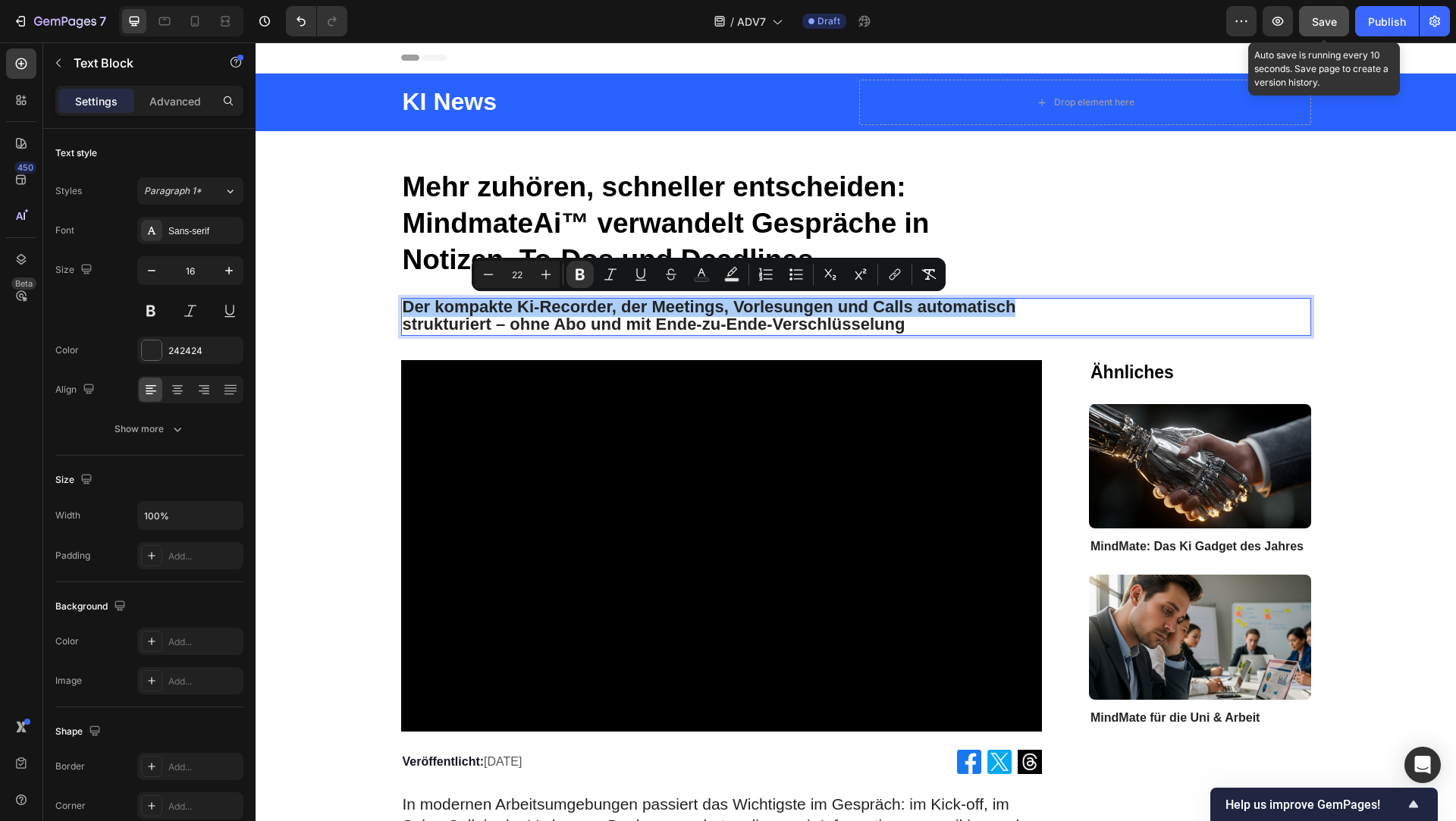
click at [1319, 12] on button "Save" at bounding box center [1324, 21] width 50 height 30
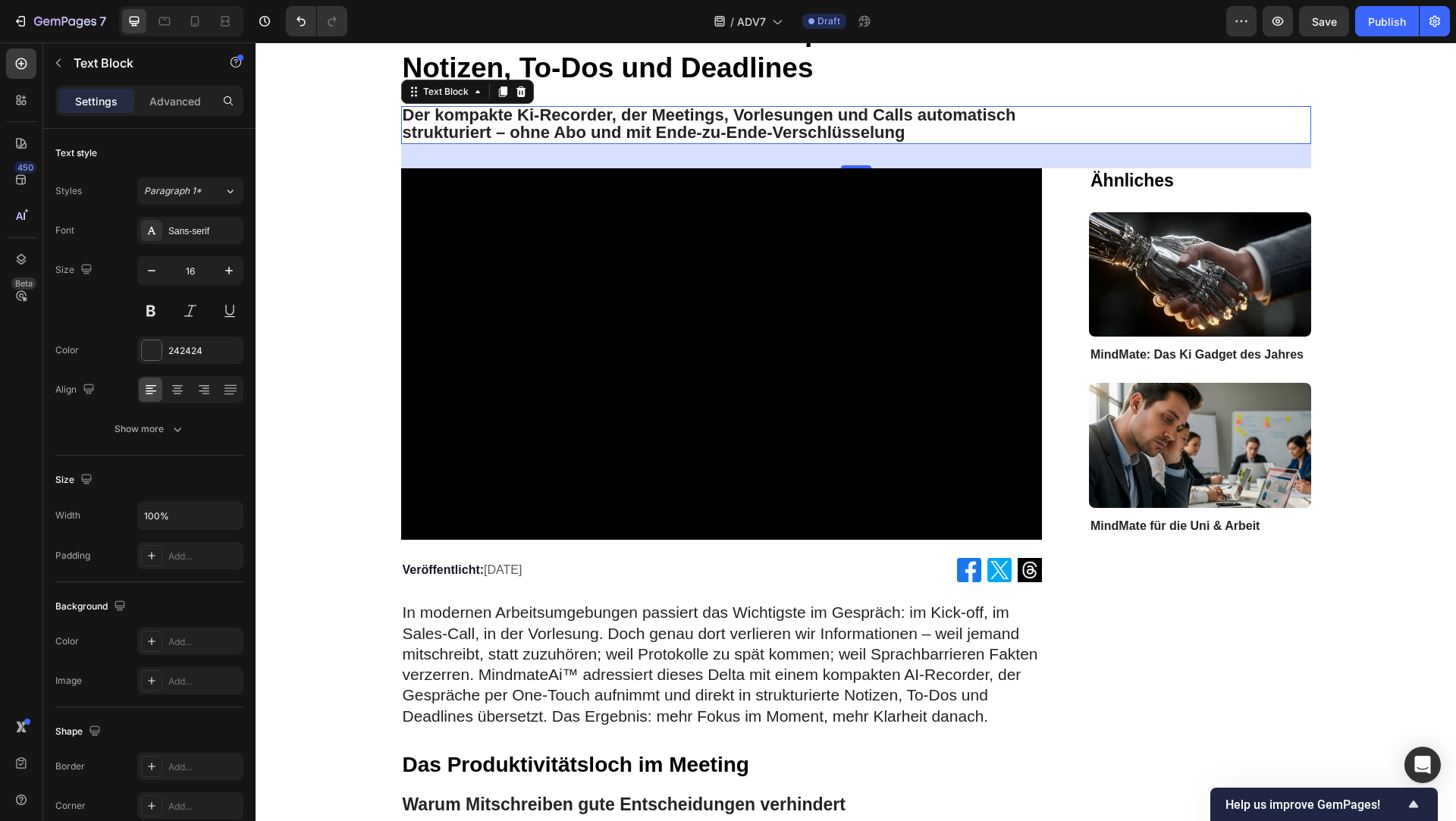
scroll to position [193, 0]
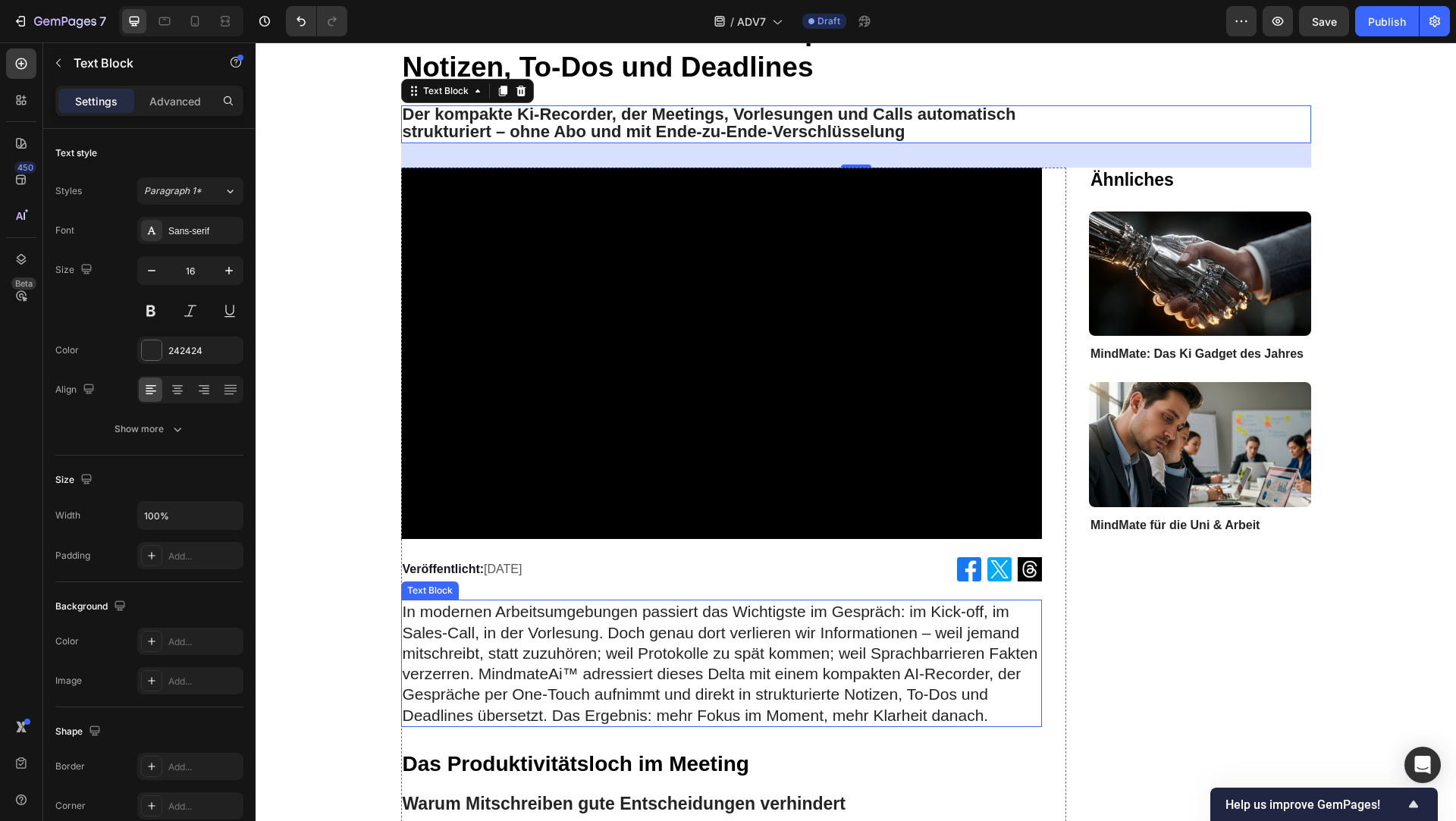
click at [500, 616] on p "In modernen Arbeitsumgebungen passiert das Wichtigste im Gespräch: im Kick-off,…" at bounding box center [722, 664] width 639 height 125
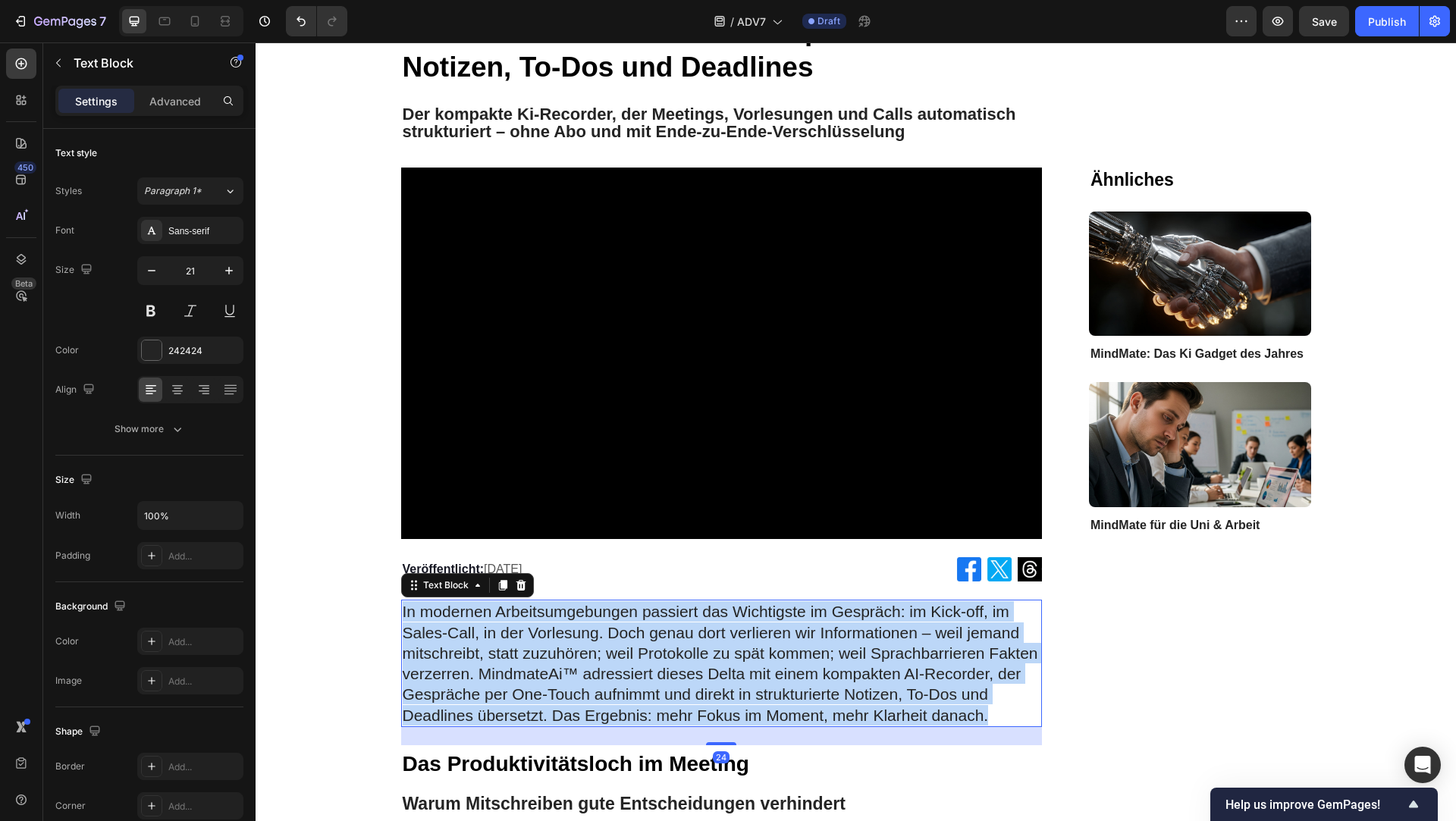
click at [500, 616] on p "In modernen Arbeitsumgebungen passiert das Wichtigste im Gespräch: im Kick-off,…" at bounding box center [722, 664] width 639 height 125
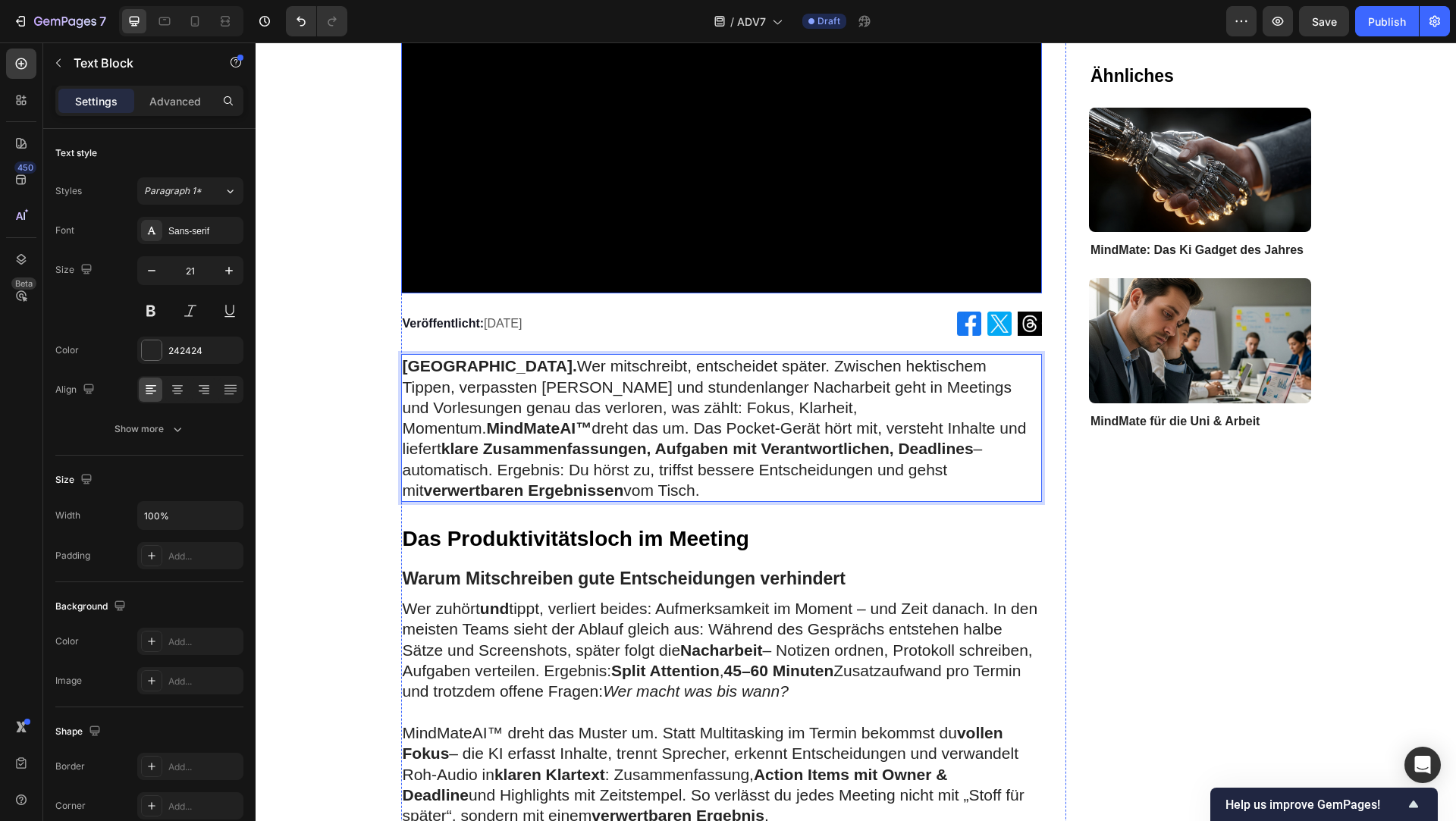
scroll to position [446, 0]
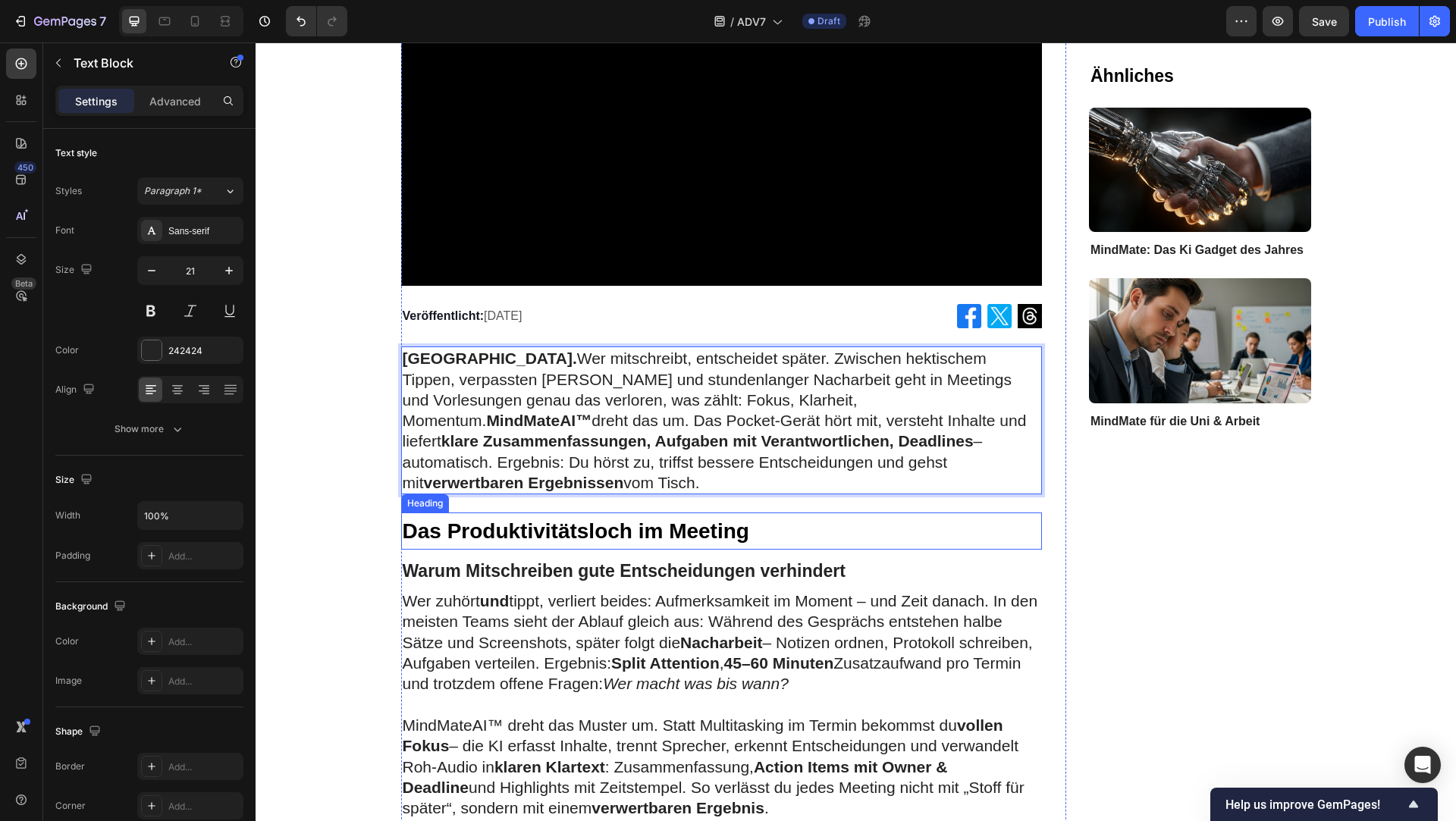
click at [452, 519] on span "Das Produktivitätsloch im Meeting" at bounding box center [576, 531] width 347 height 24
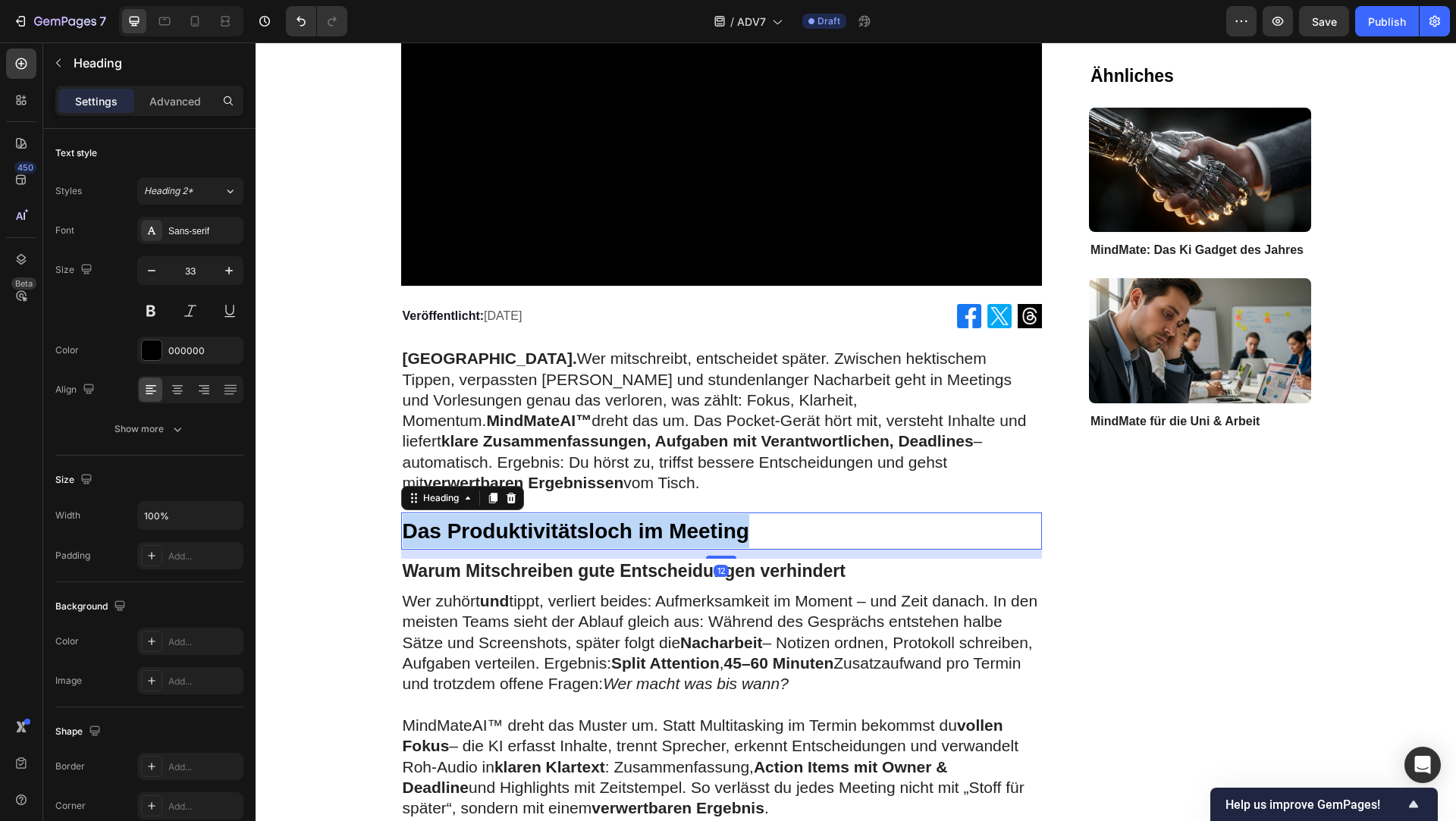
click at [452, 519] on span "Das Produktivitätsloch im Meeting" at bounding box center [576, 531] width 347 height 24
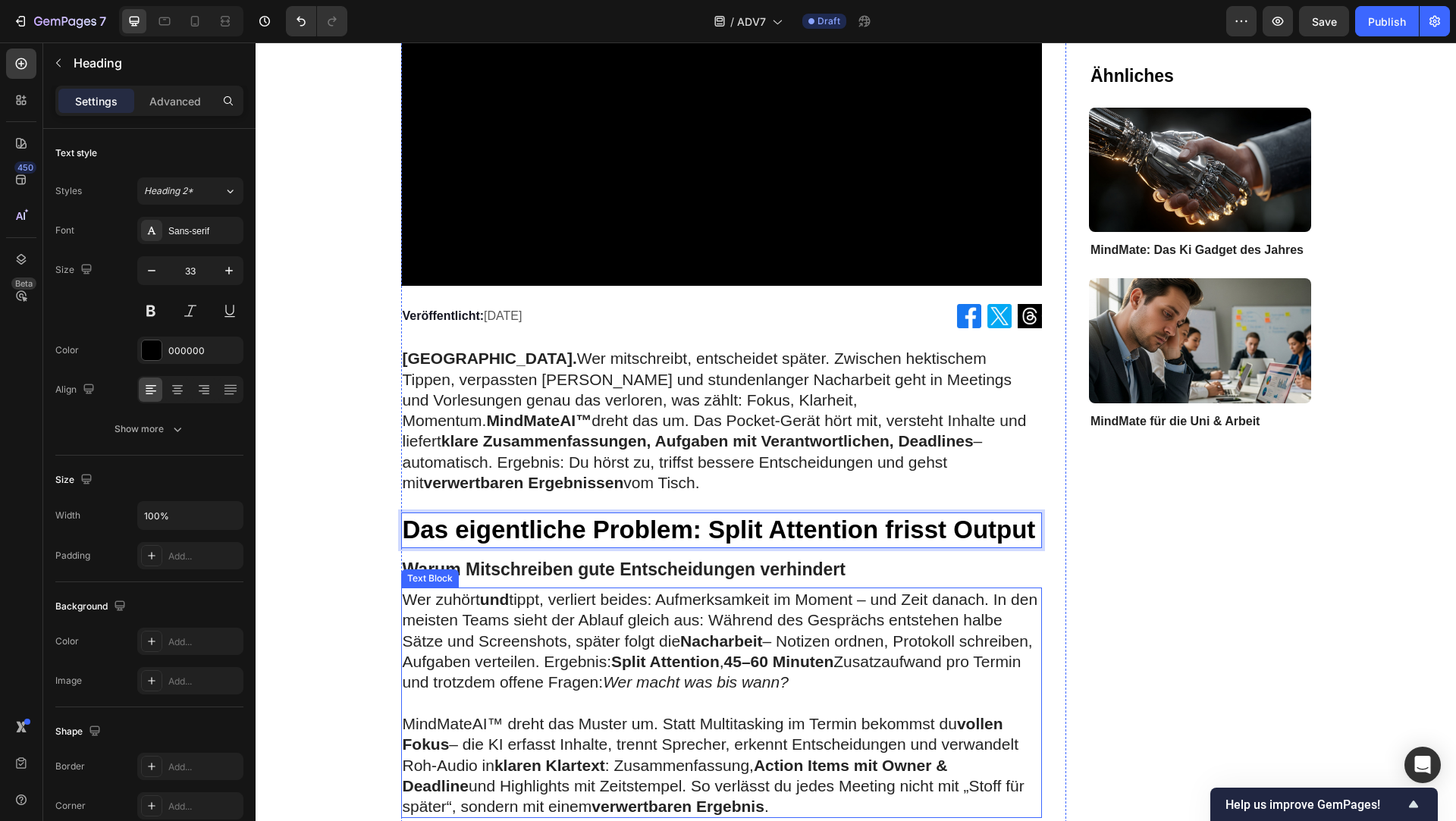
click at [661, 607] on p "Wer zuhört und tippt, verliert beides: Aufmerksamkeit im Moment – und Zeit dana…" at bounding box center [722, 640] width 639 height 103
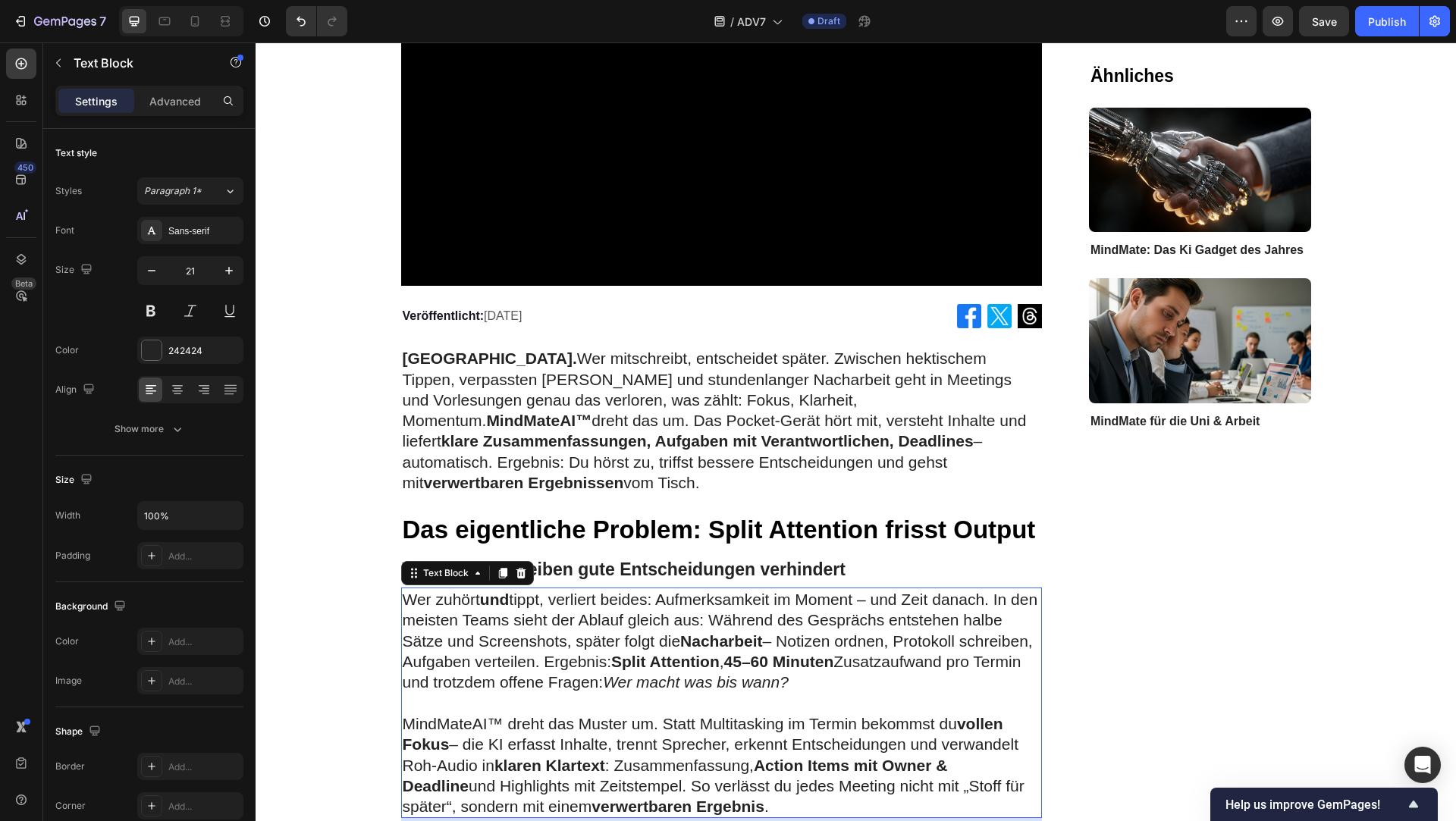
click at [661, 607] on p "Wer zuhört und tippt, verliert beides: Aufmerksamkeit im Moment – und Zeit dana…" at bounding box center [722, 640] width 639 height 103
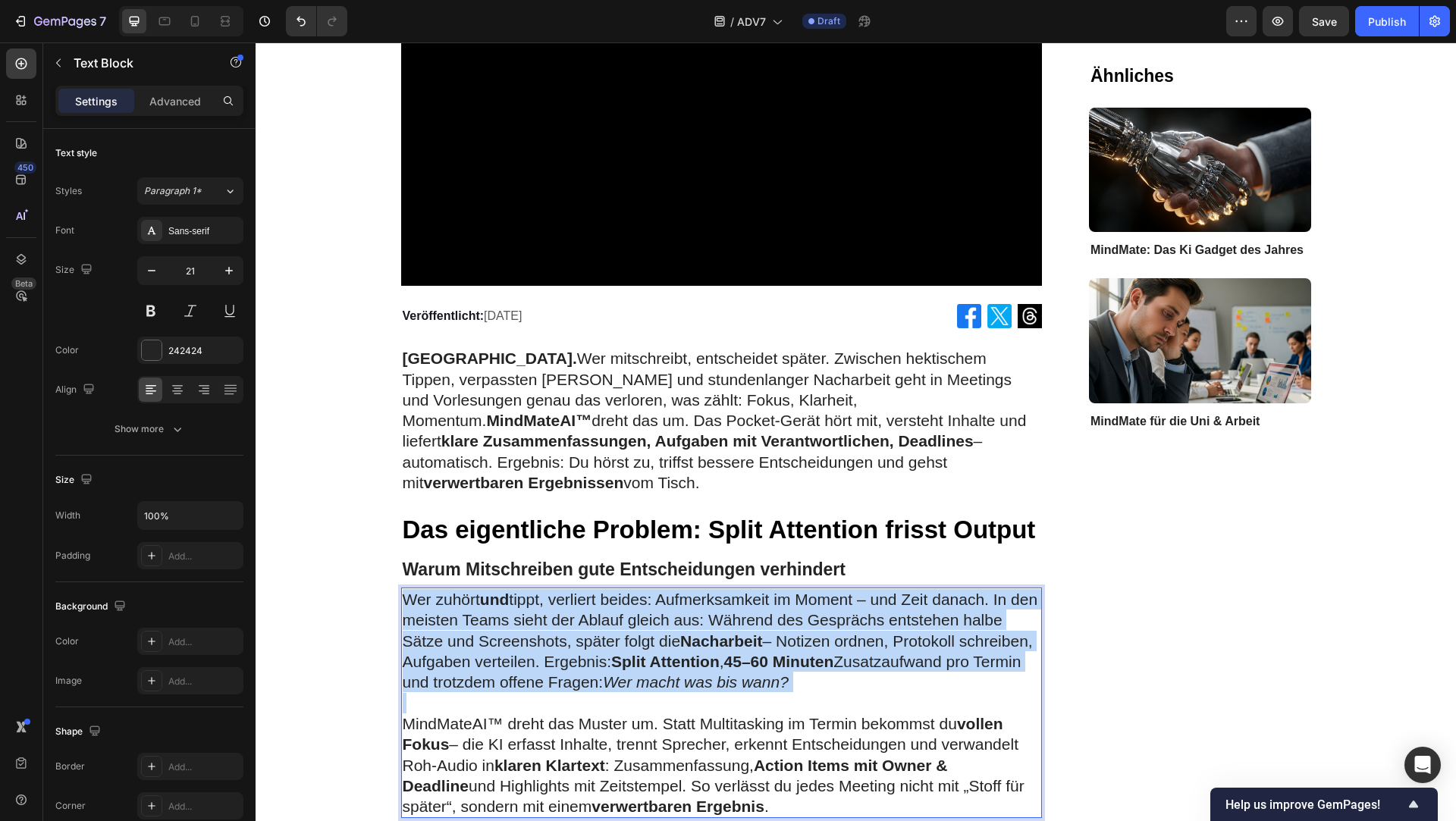
click at [661, 607] on p "Wer zuhört und tippt, verliert beides: Aufmerksamkeit im Moment – und Zeit dana…" at bounding box center [722, 640] width 639 height 103
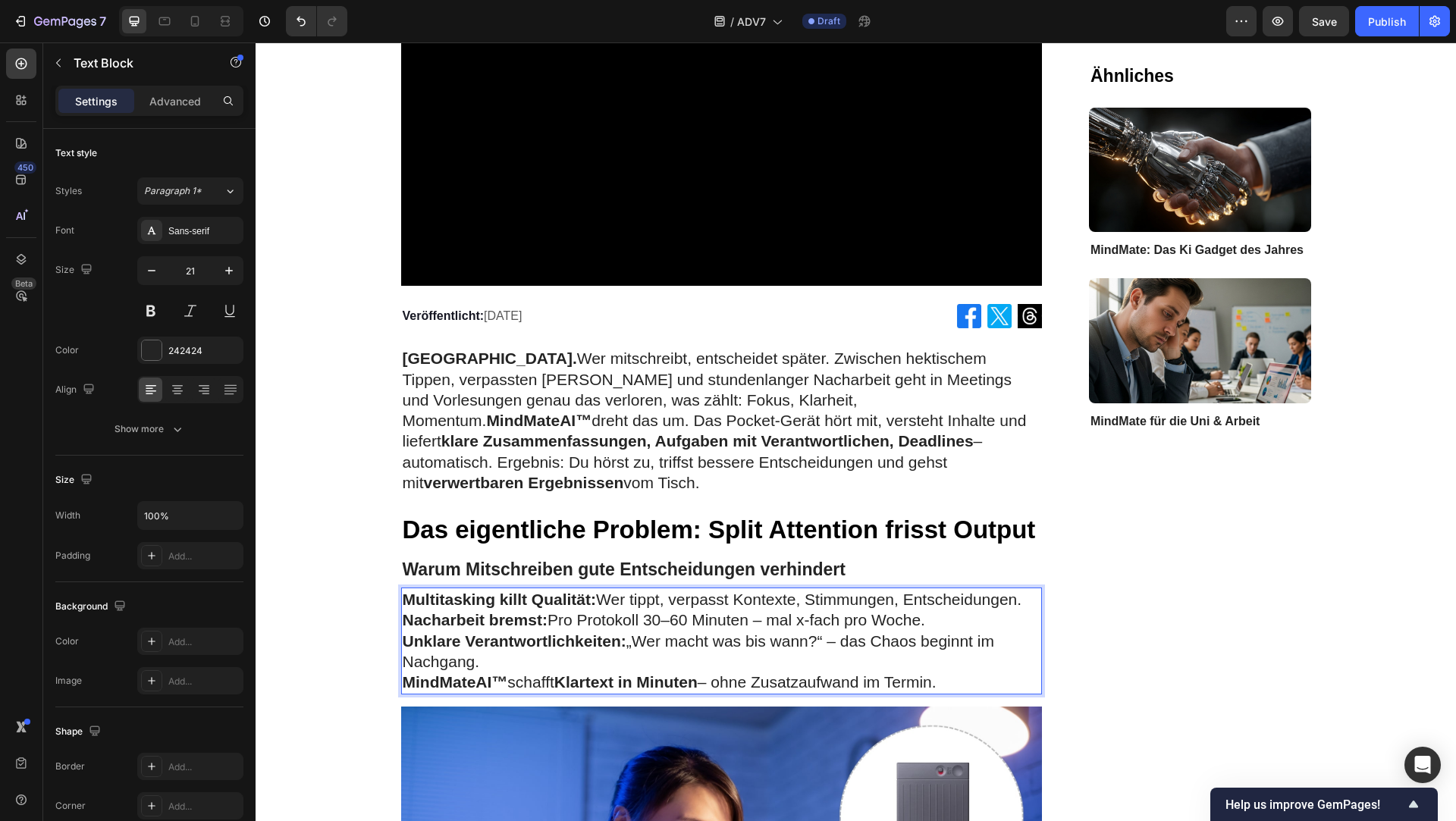
click at [412, 590] on strong "Multitasking killt Qualität:" at bounding box center [500, 599] width 194 height 17
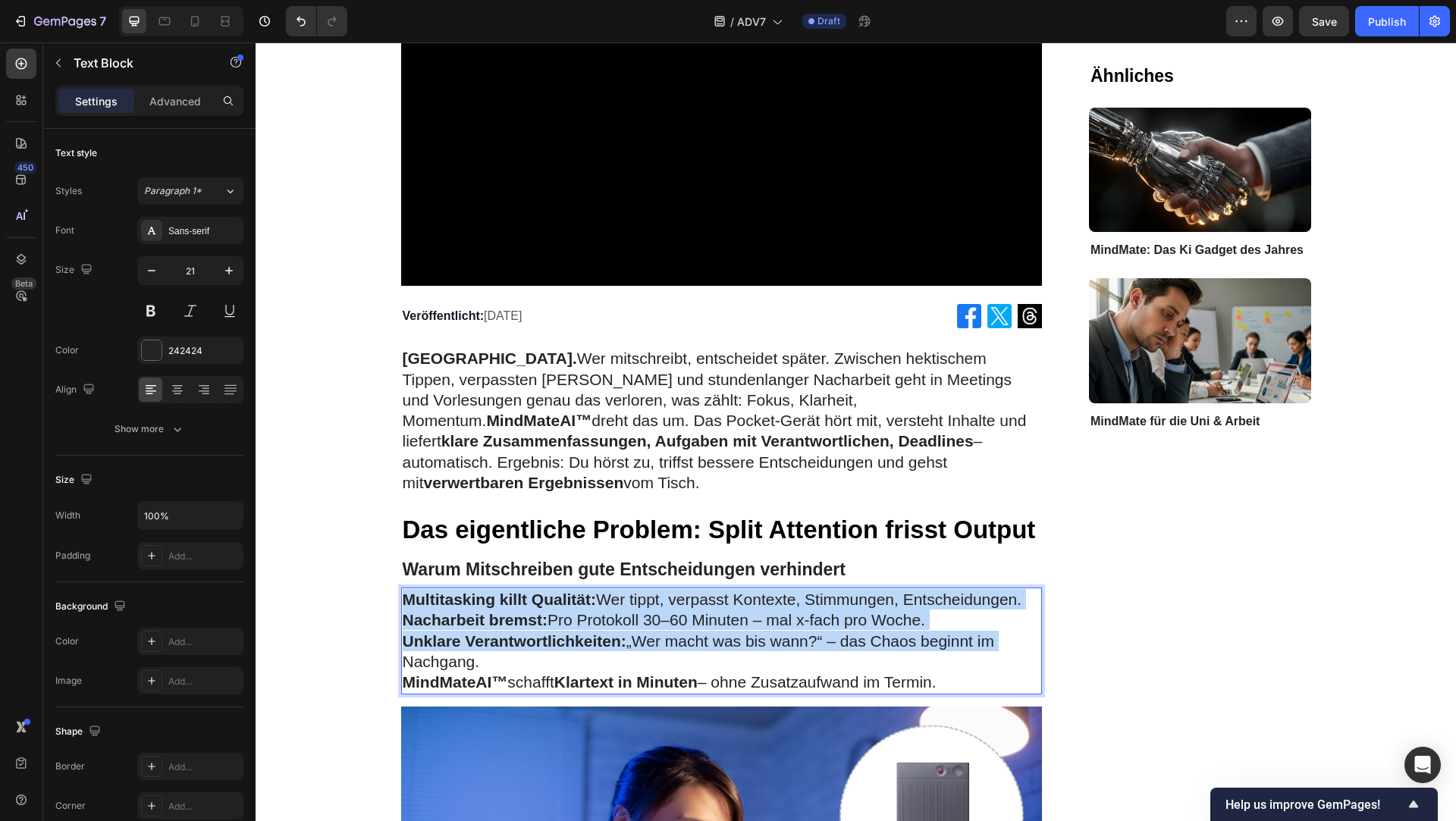
drag, startPoint x: 408, startPoint y: 578, endPoint x: 1005, endPoint y: 619, distance: 598.4
click at [1005, 619] on div "Multitasking killt Qualität: Wer tippt, verpasst Kontexte, Stimmungen, Entschei…" at bounding box center [722, 640] width 642 height 106
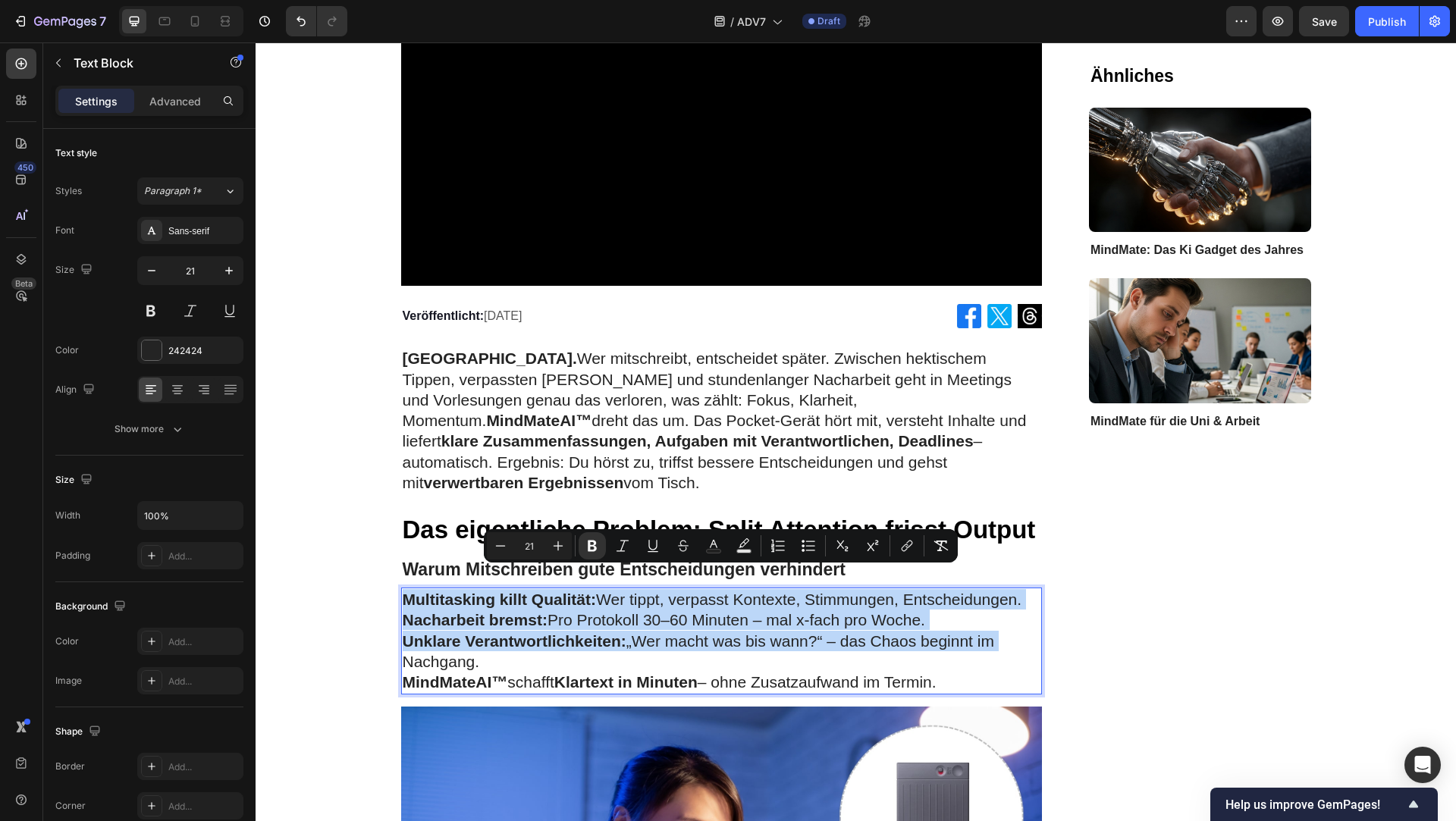
click at [756, 633] on p "Unklare Verantwortlichkeiten: „Wer macht was bis wann?“ – das Chaos beginnt im …" at bounding box center [722, 651] width 639 height 42
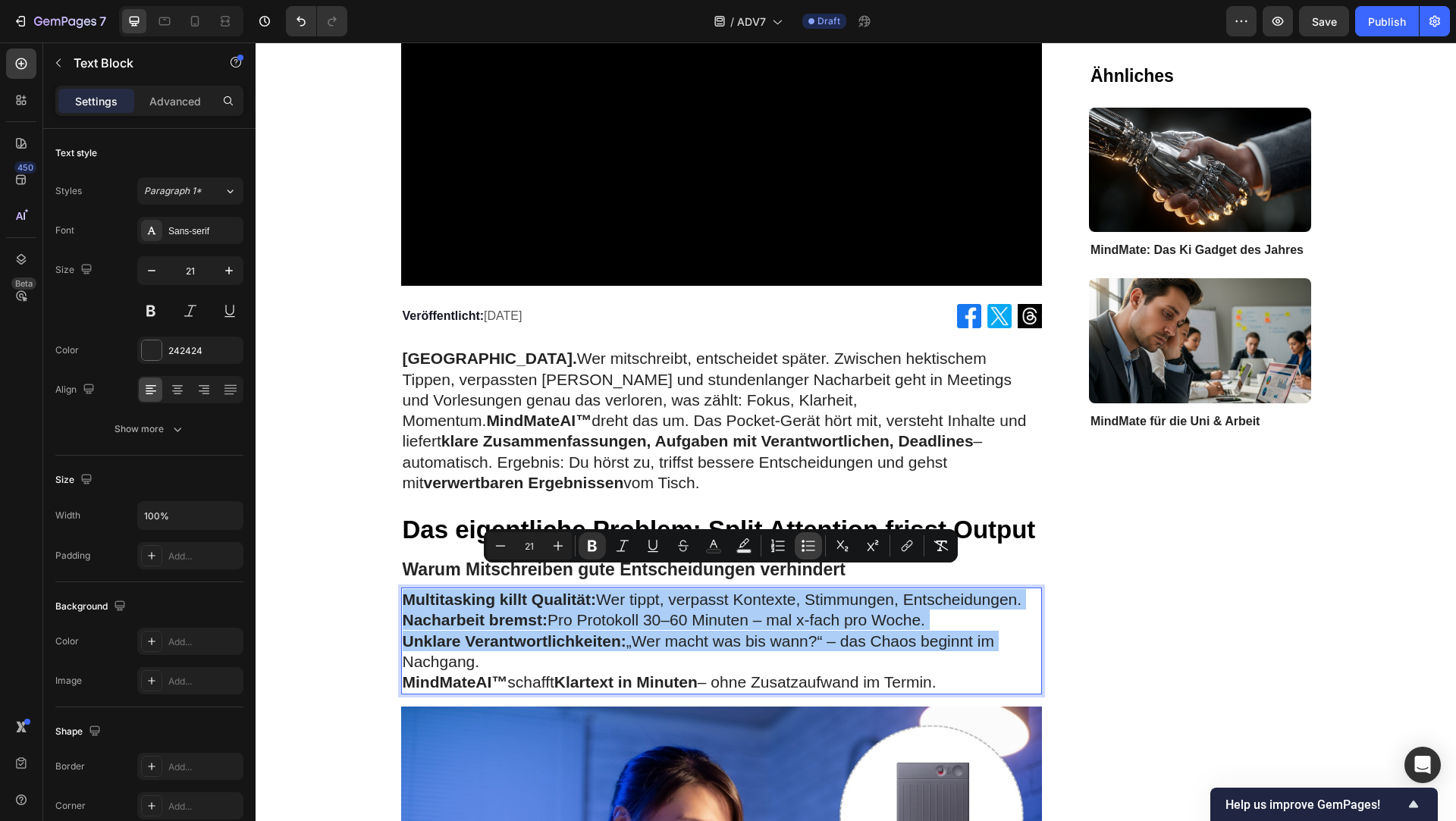
click at [809, 553] on icon "Editor contextual toolbar" at bounding box center [808, 545] width 15 height 15
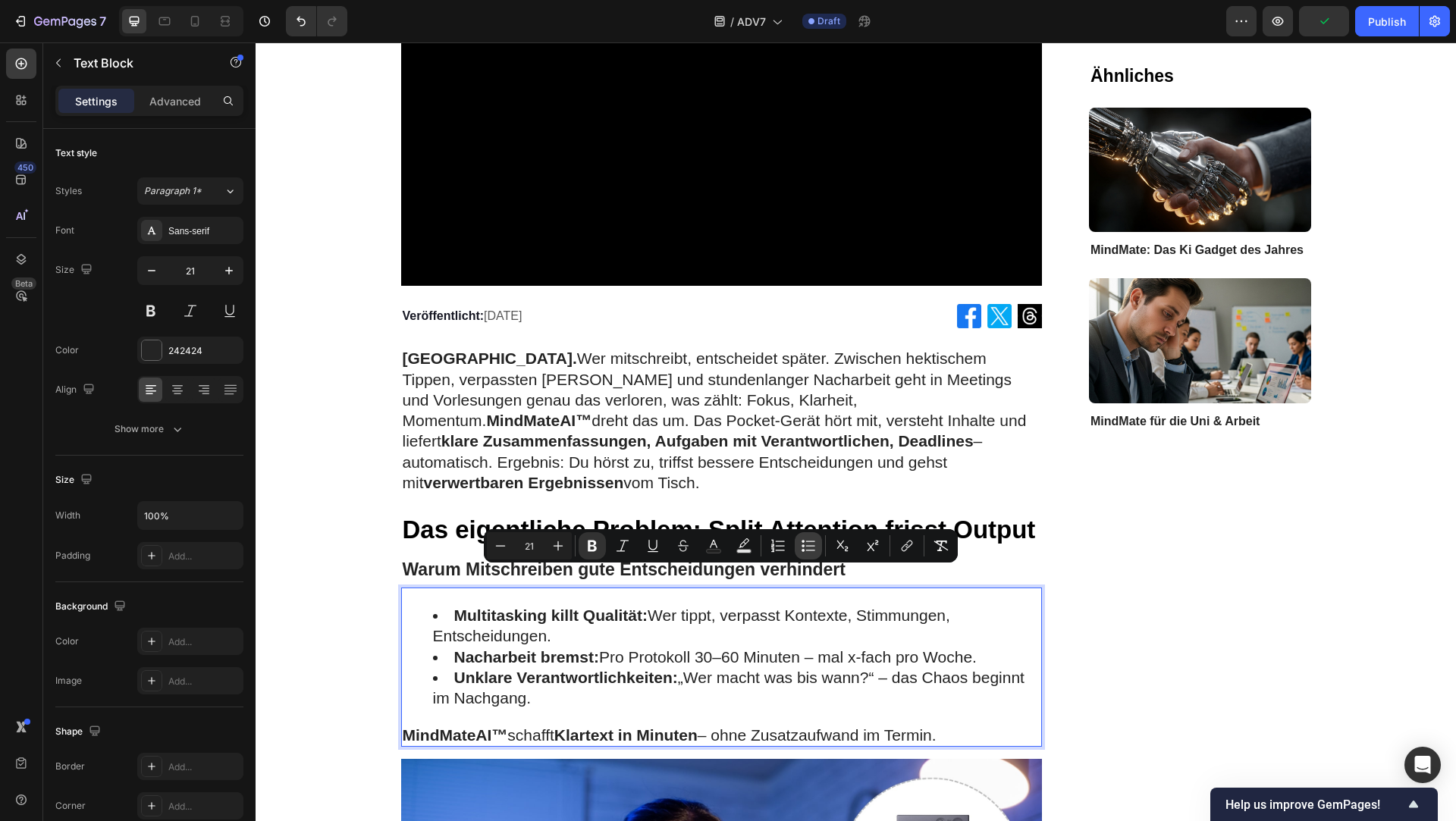
click at [803, 549] on icon "Editor contextual toolbar" at bounding box center [803, 550] width 3 height 3
type input "21"
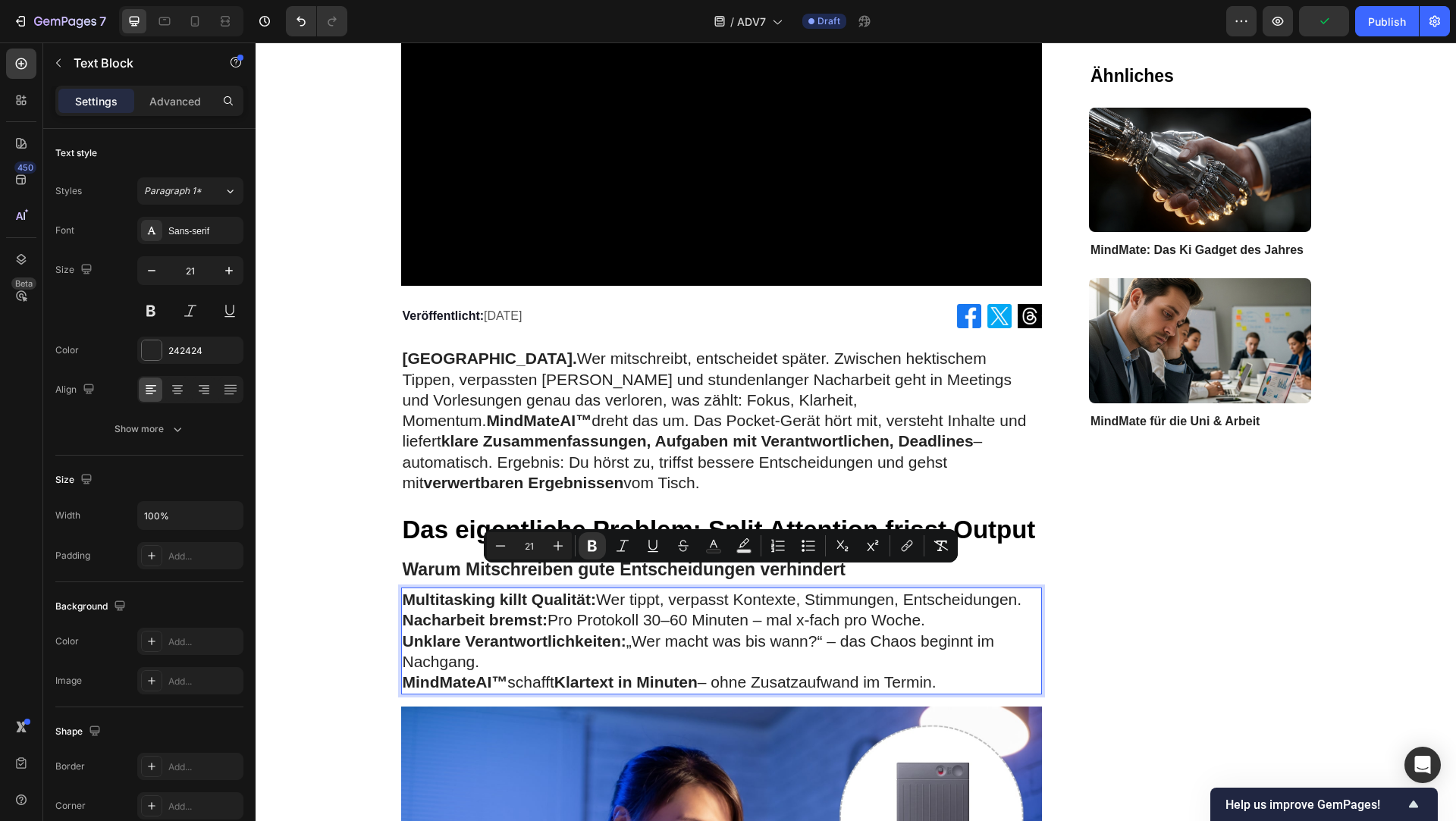
click at [479, 611] on strong "Nacharbeit bremst:" at bounding box center [475, 620] width 144 height 17
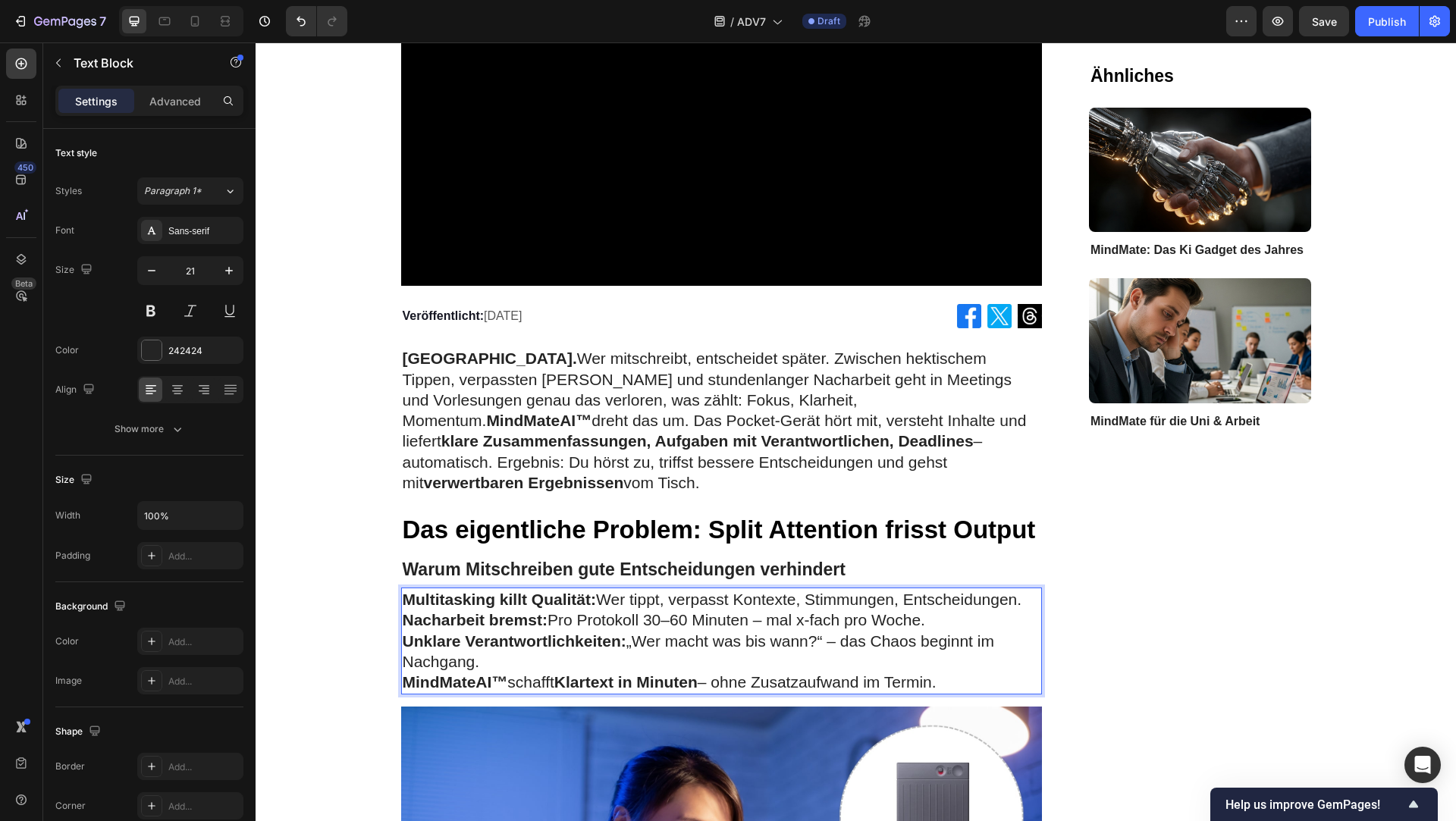
click at [411, 590] on strong "Multitasking killt Qualität:" at bounding box center [500, 599] width 194 height 17
click at [501, 635] on p "-Unklare Verantwortlichkeiten: „Wer macht was bis wann?“ – das Chaos beginnt im…" at bounding box center [722, 651] width 639 height 42
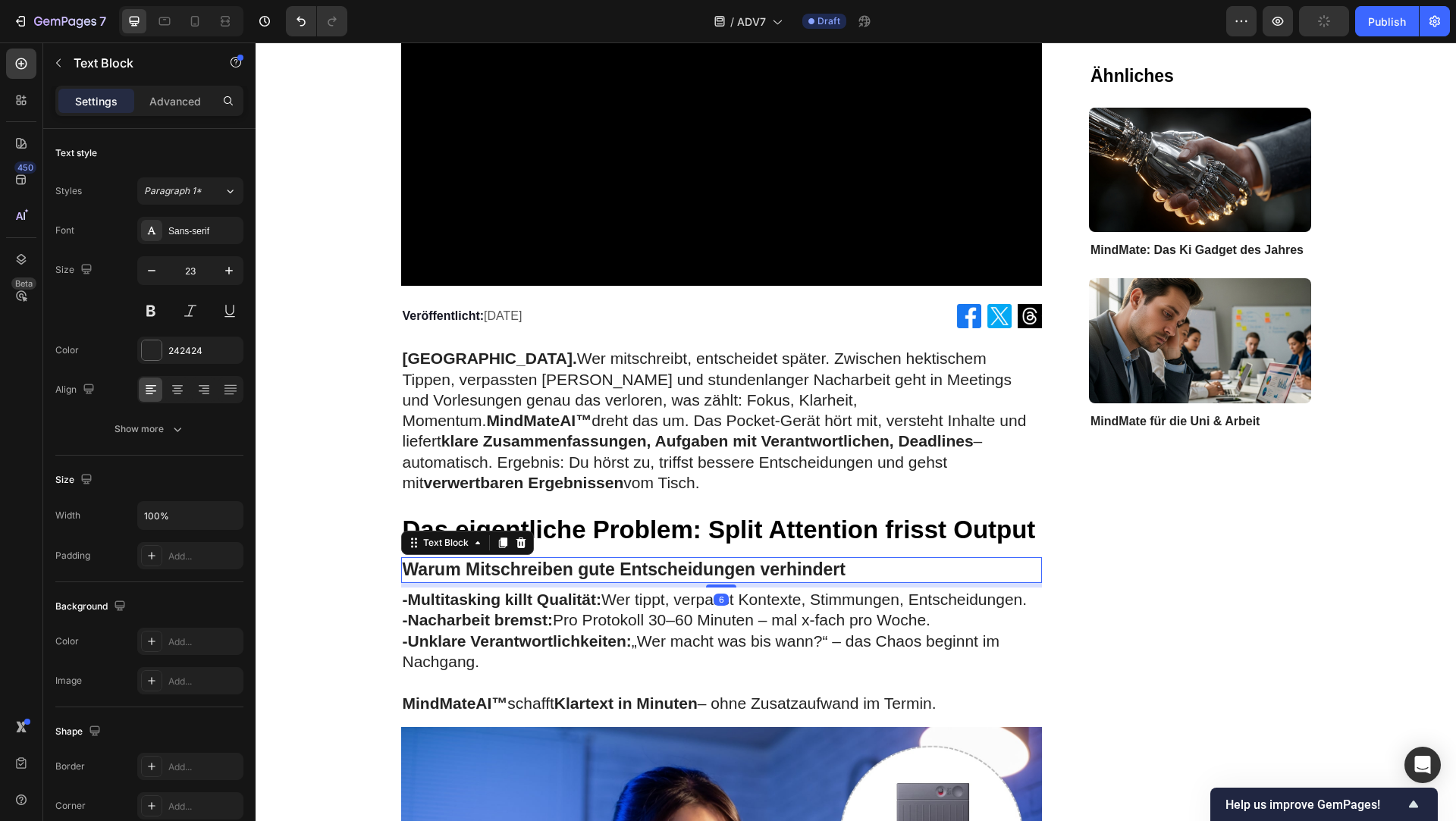
click at [497, 560] on strong "Warum Mitschreiben gute Entscheidungen verhindert" at bounding box center [624, 569] width 443 height 20
click at [524, 537] on icon at bounding box center [520, 542] width 12 height 12
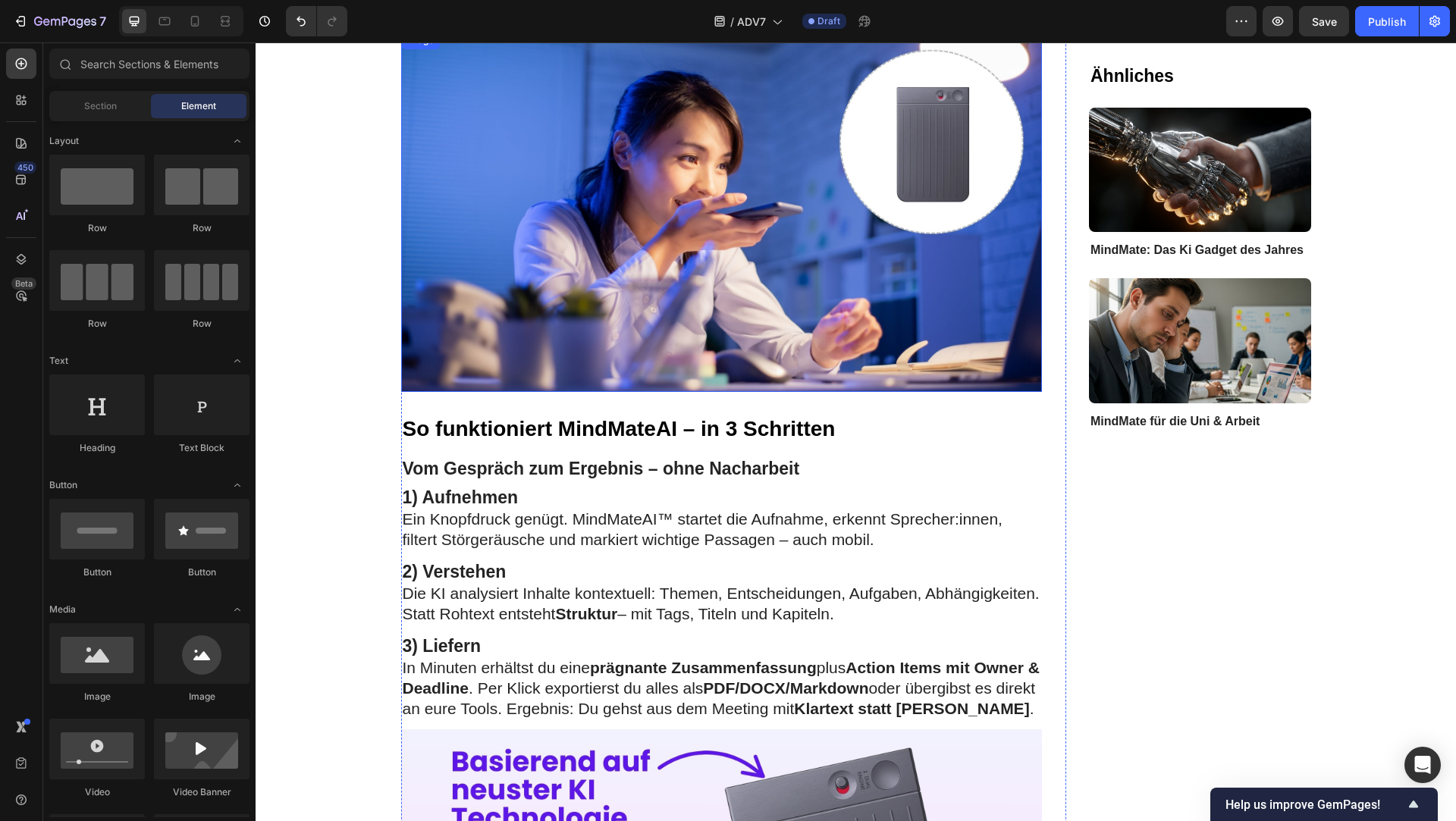
scroll to position [1127, 0]
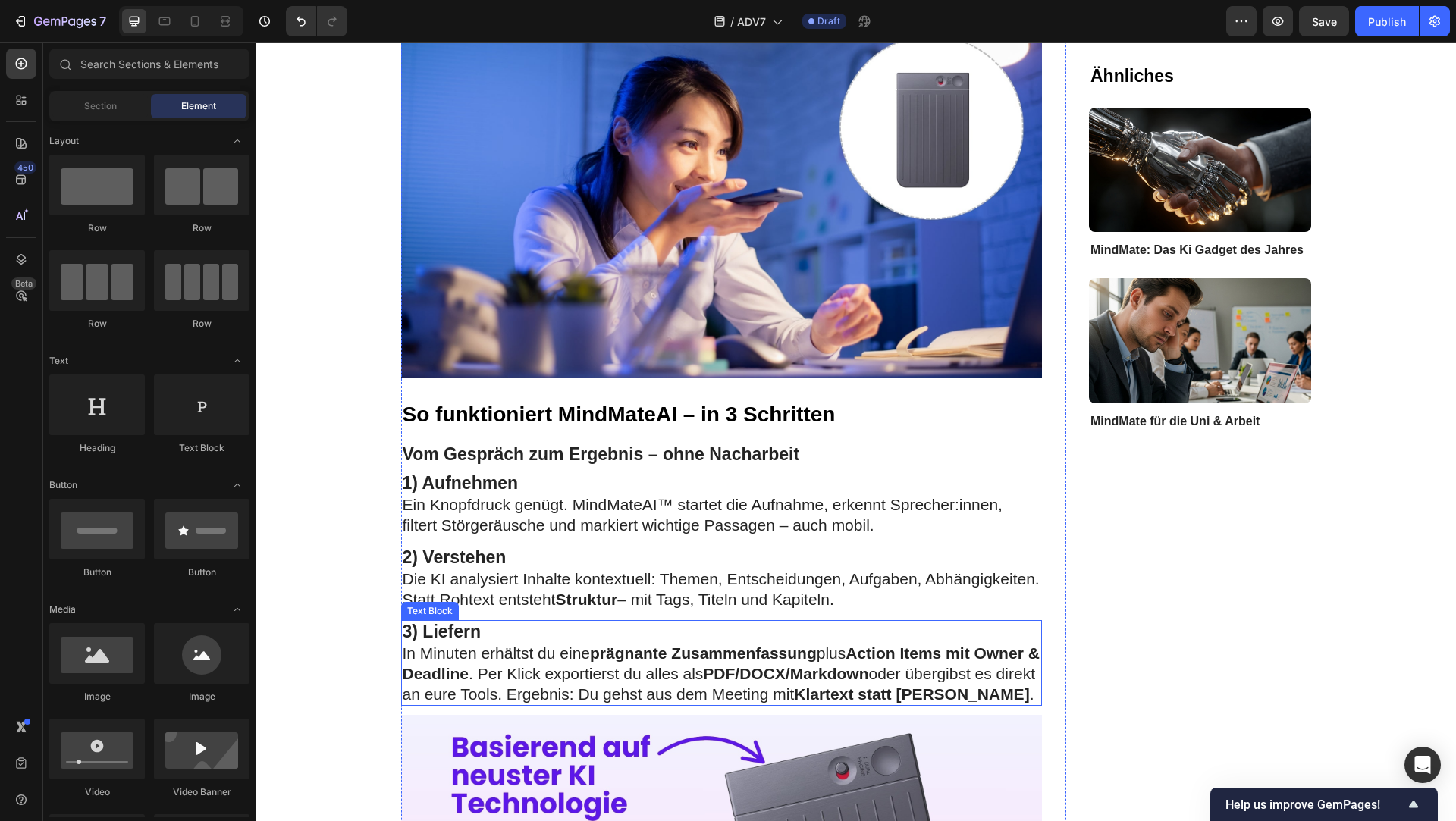
click at [491, 658] on p "3) Liefern In Minuten erhältst du eine prägnante Zusammenfassung plus Action It…" at bounding box center [722, 663] width 639 height 83
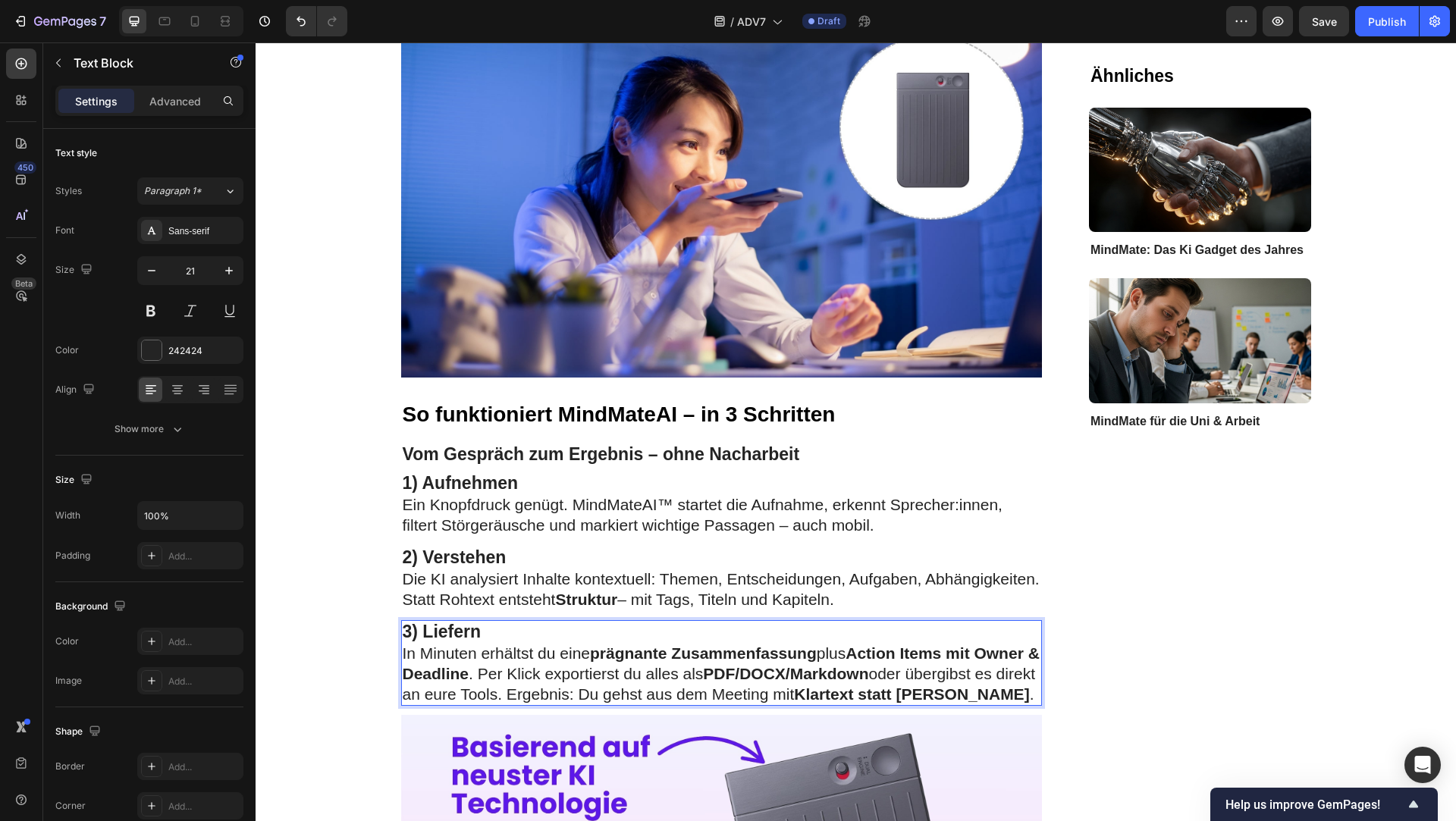
click at [483, 658] on strong "Action Items mit Owner & Deadline" at bounding box center [721, 664] width 637 height 38
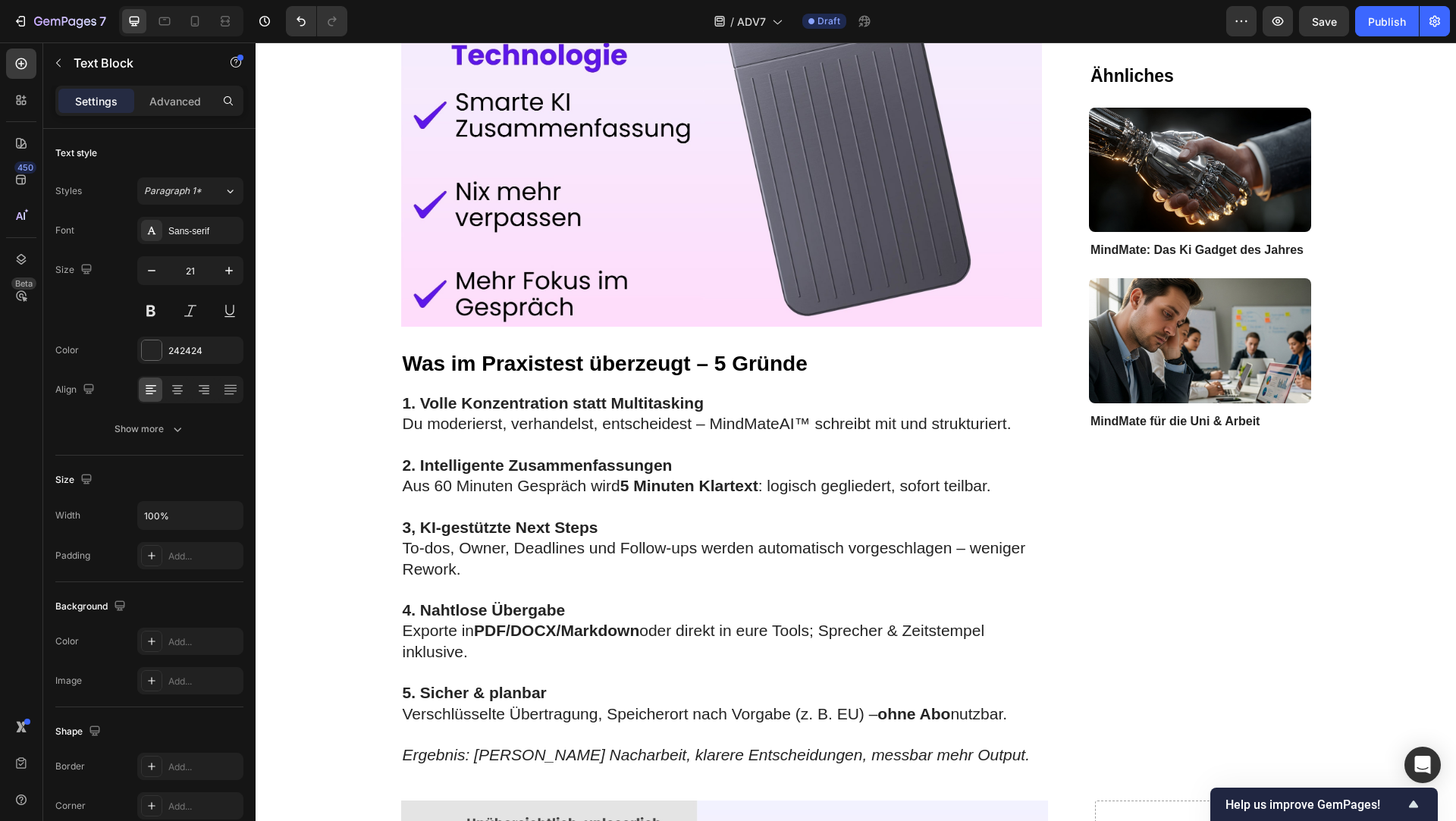
scroll to position [1899, 0]
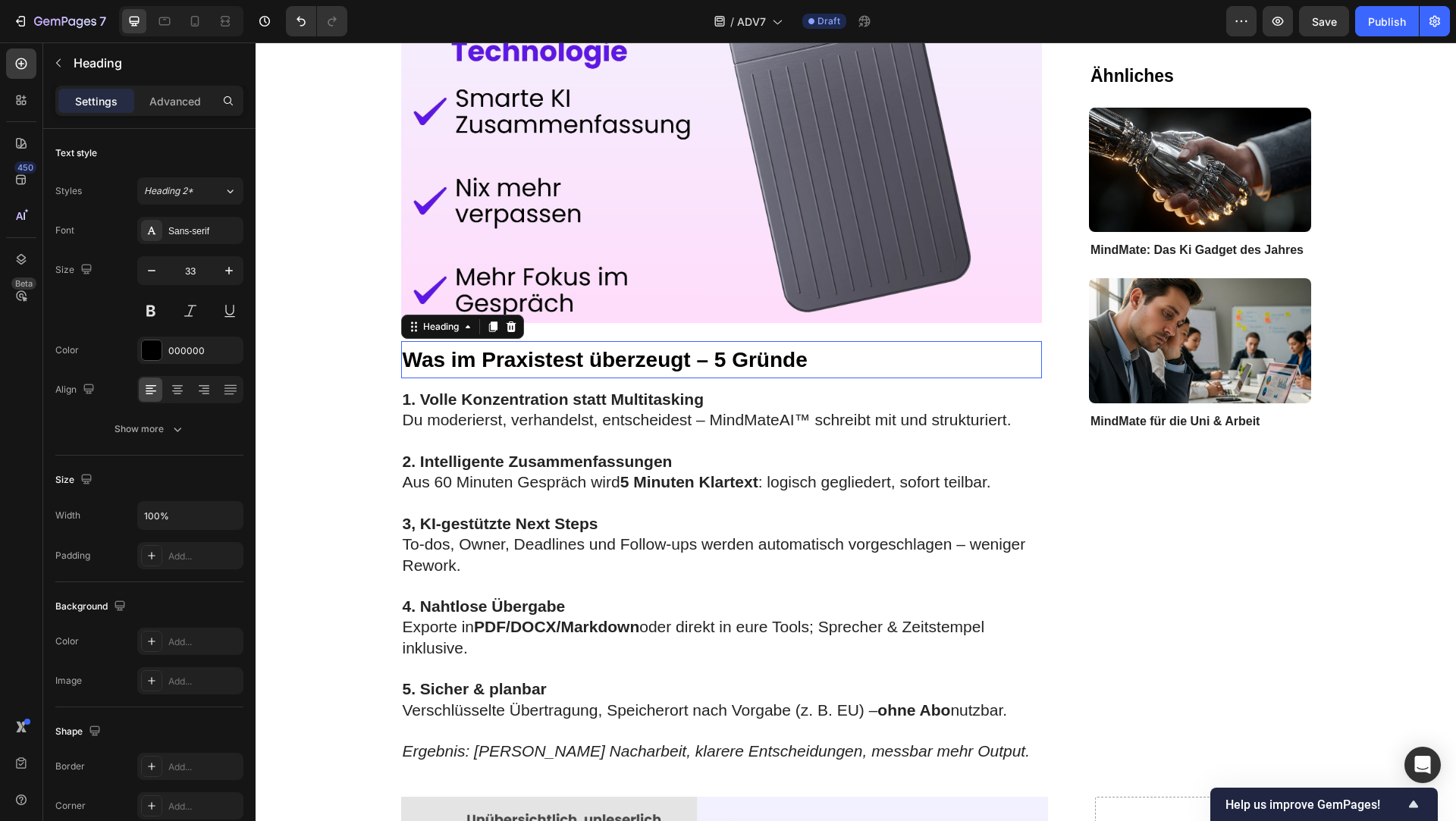
click at [460, 348] on span "Was im Praxistest überzeugt – 5 Gründe" at bounding box center [605, 360] width 405 height 24
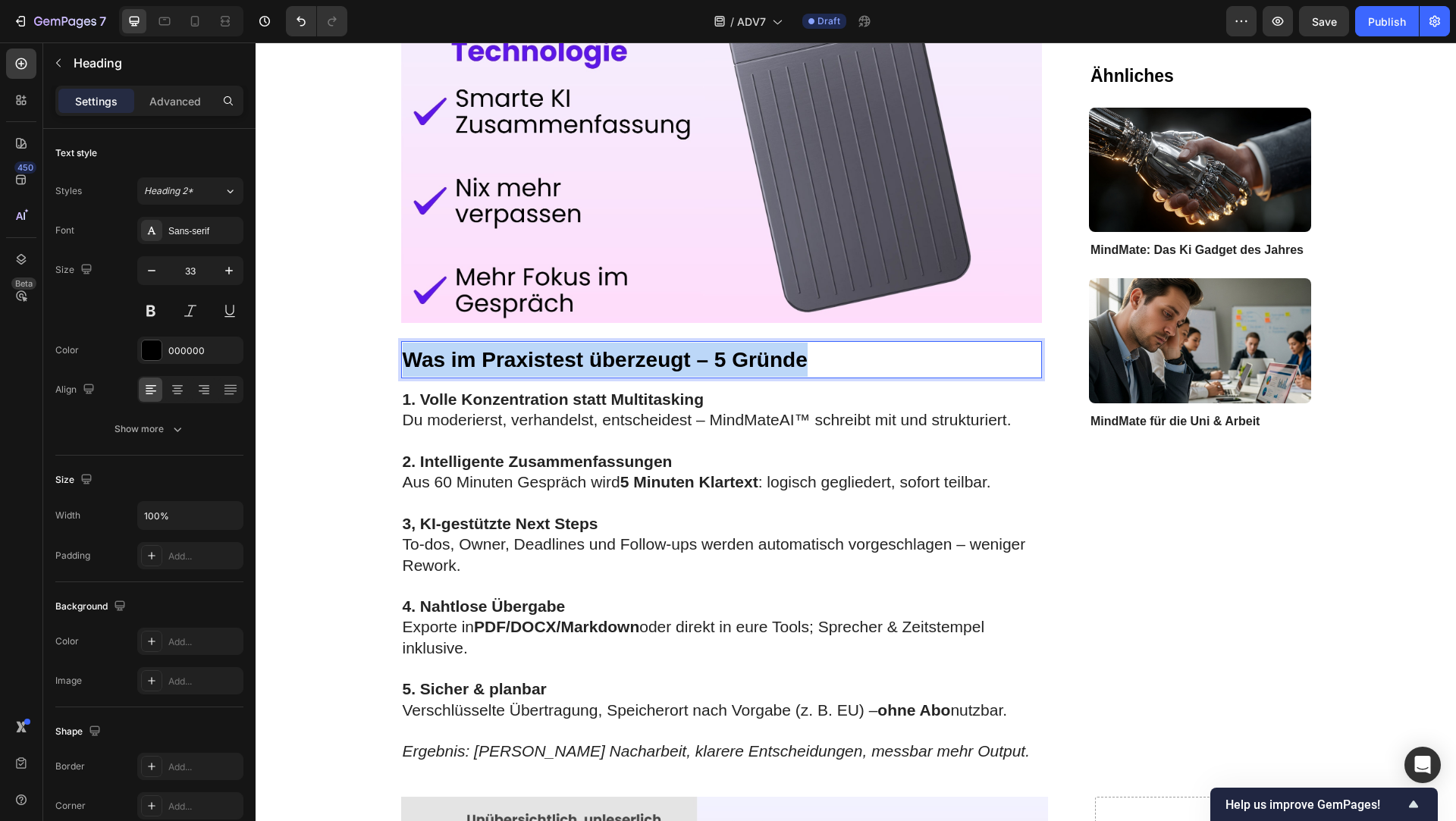
click at [460, 348] on span "Was im Praxistest überzeugt – 5 Gründe" at bounding box center [605, 360] width 405 height 24
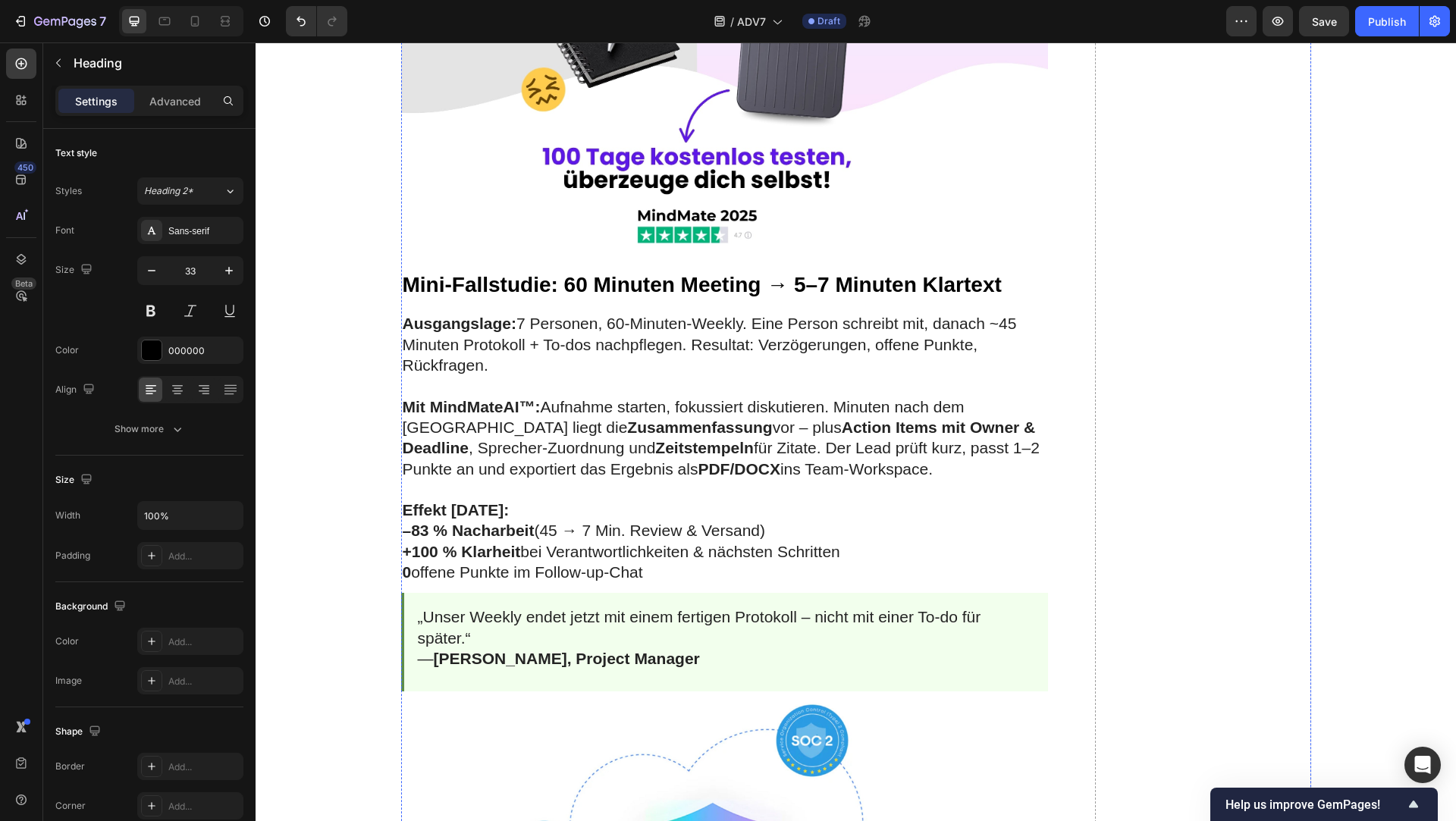
scroll to position [2791, 0]
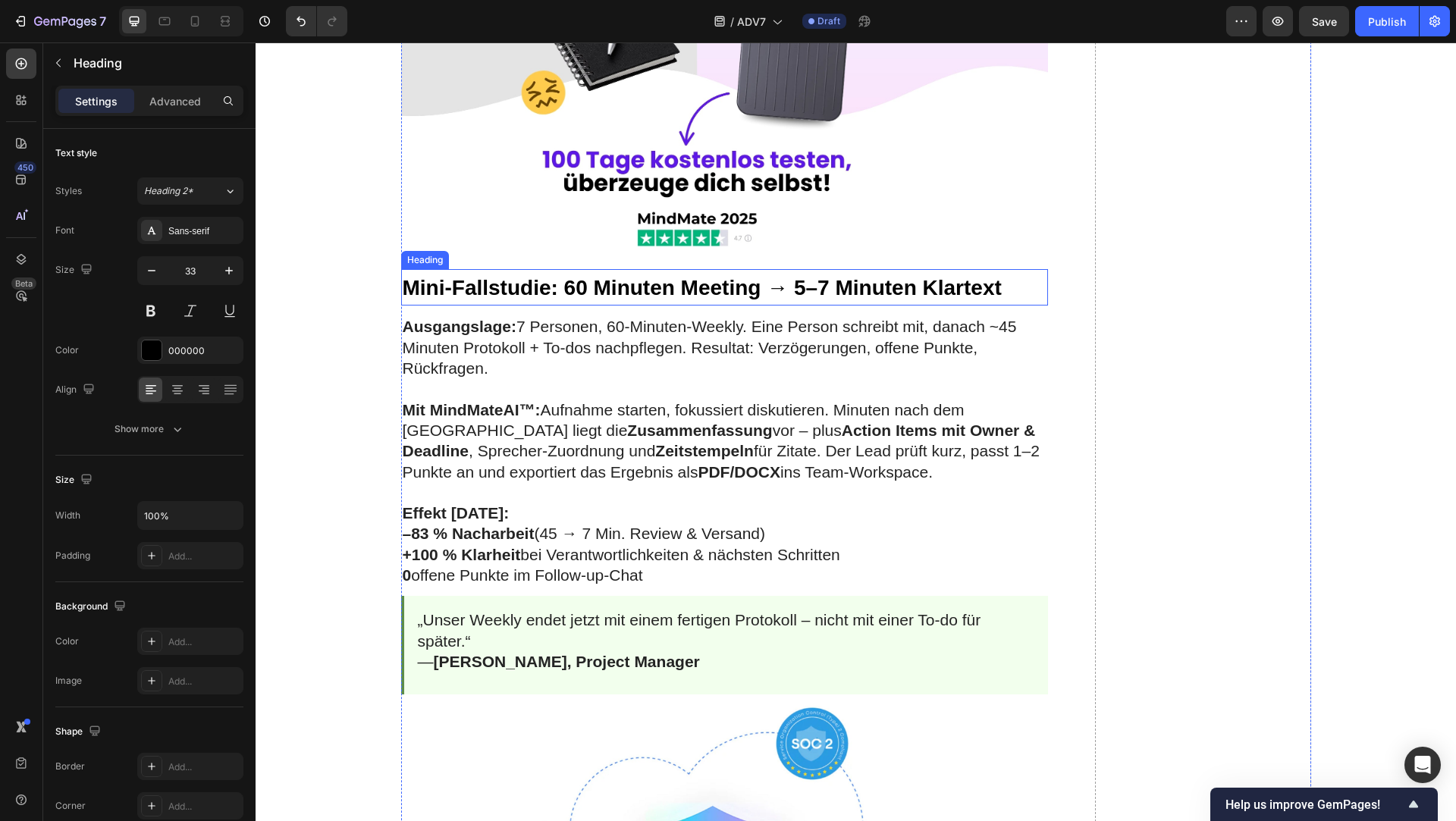
click at [685, 279] on span "Mini-Fallstudie: 60 Minuten Meeting → 5–7 Minuten Klartext" at bounding box center [702, 288] width 599 height 24
click at [492, 253] on icon at bounding box center [493, 254] width 9 height 10
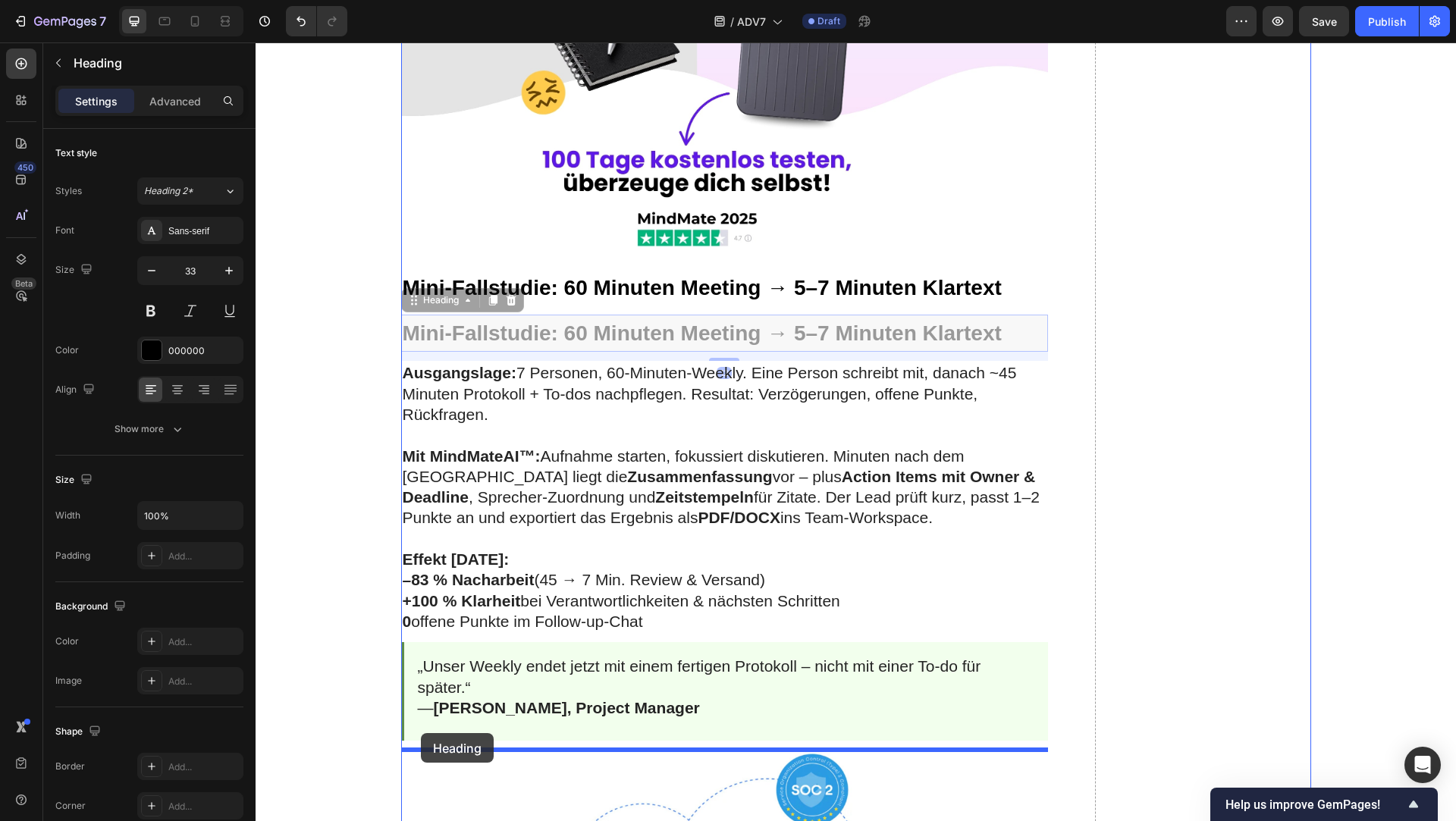
drag, startPoint x: 407, startPoint y: 305, endPoint x: 421, endPoint y: 733, distance: 428.2
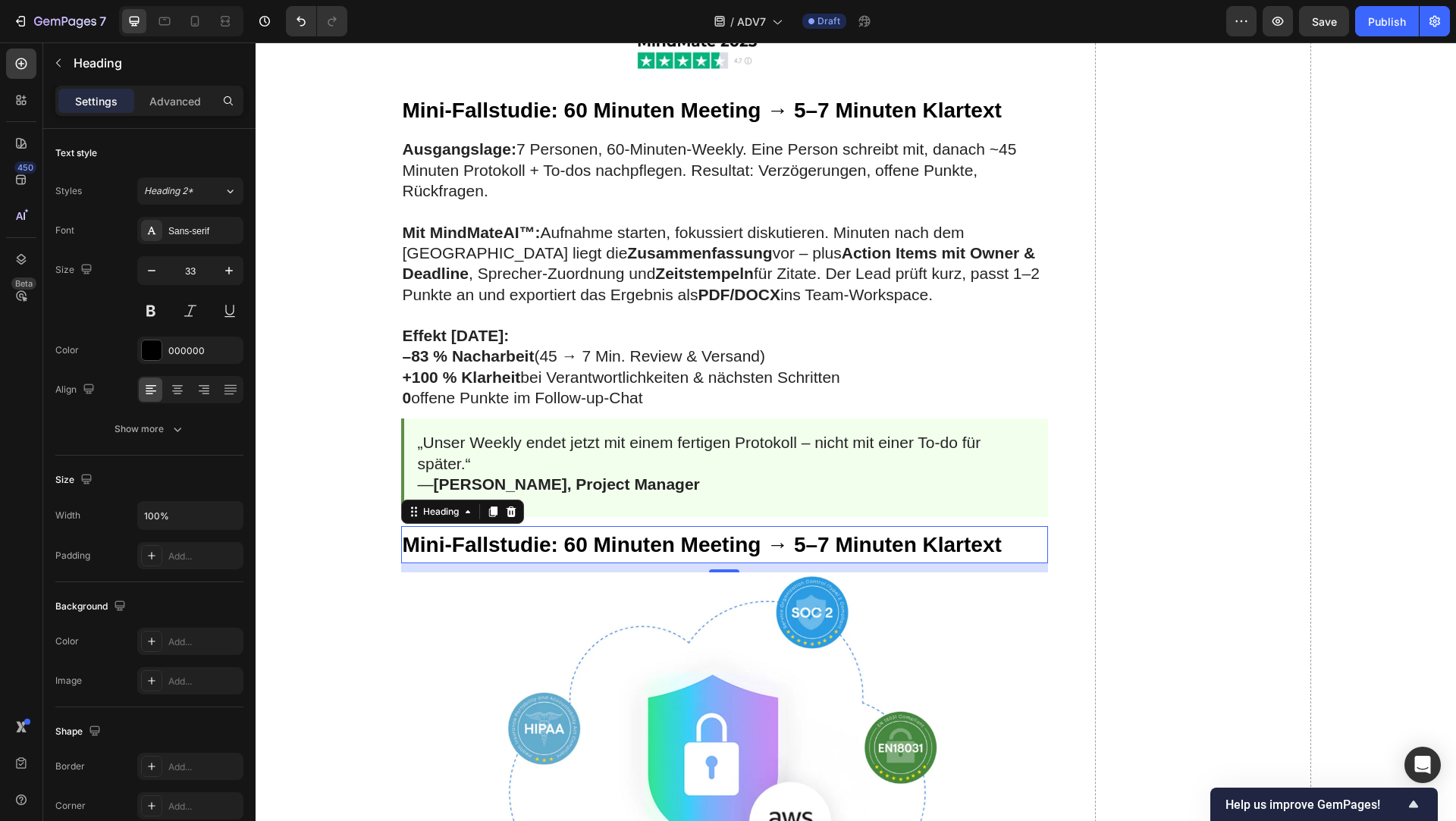
scroll to position [2980, 0]
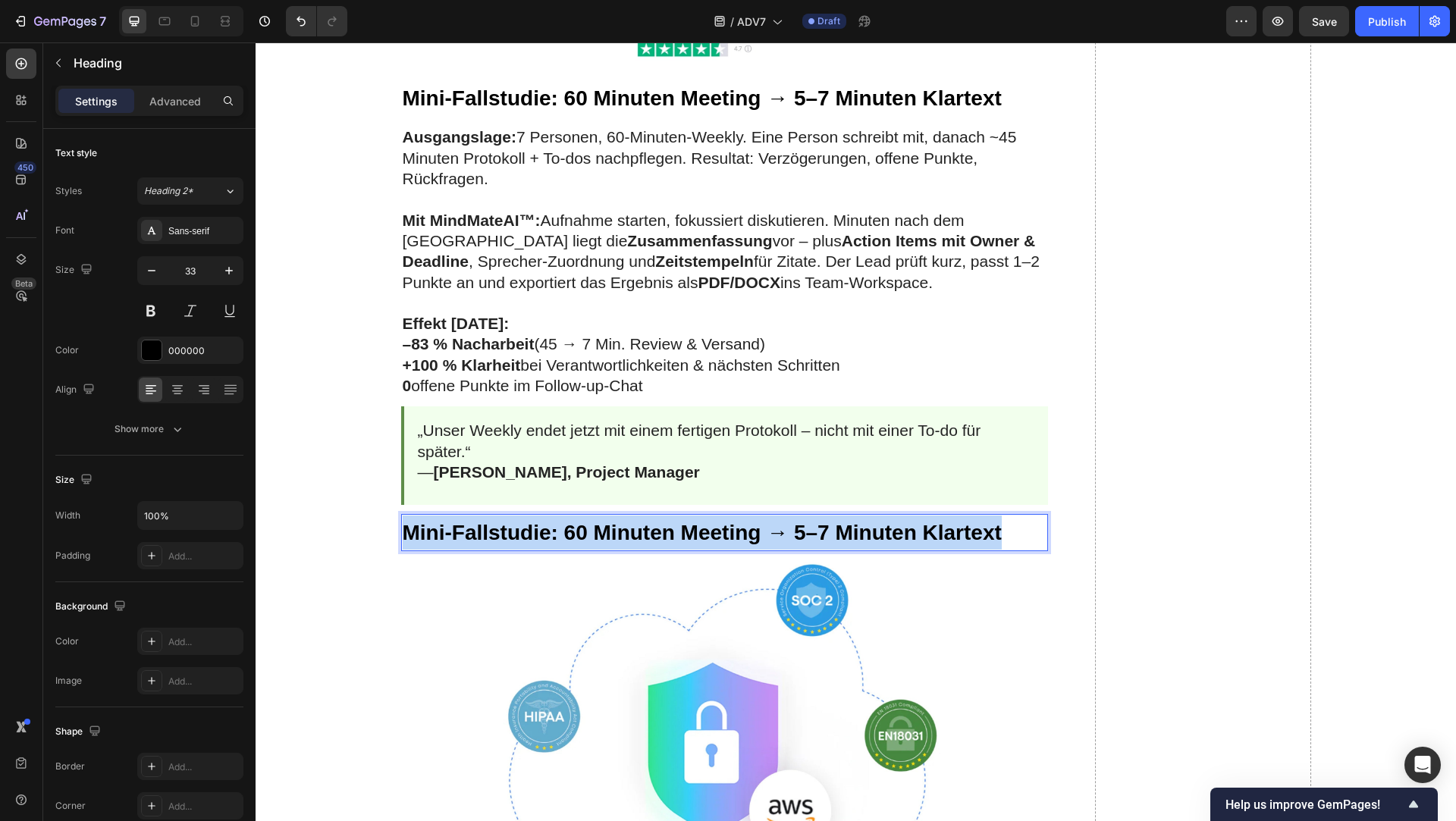
click at [626, 530] on span "Mini-Fallstudie: 60 Minuten Meeting → 5–7 Minuten Klartext" at bounding box center [702, 533] width 599 height 24
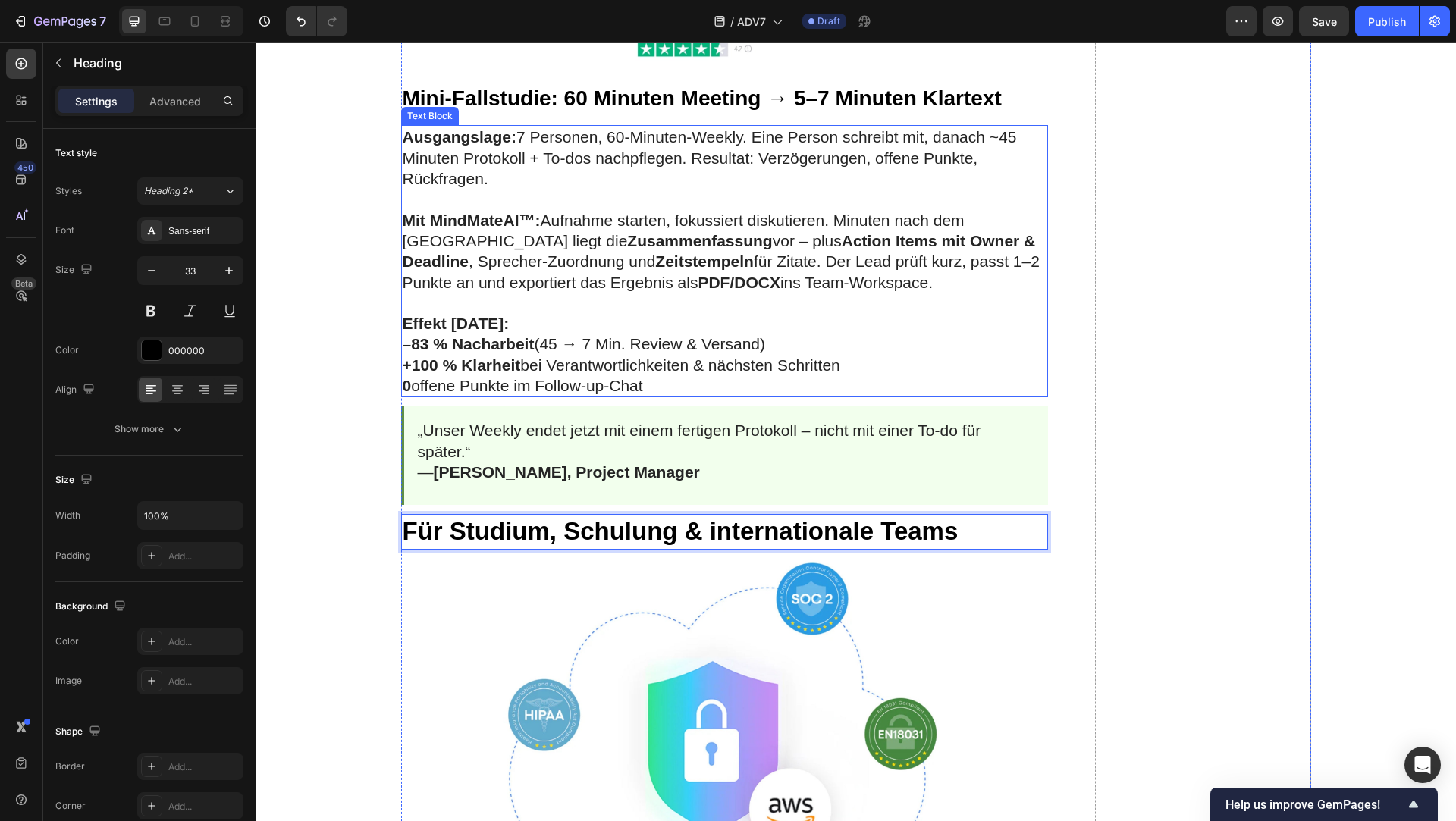
click at [655, 262] on strong "Zeitstempeln" at bounding box center [704, 261] width 99 height 17
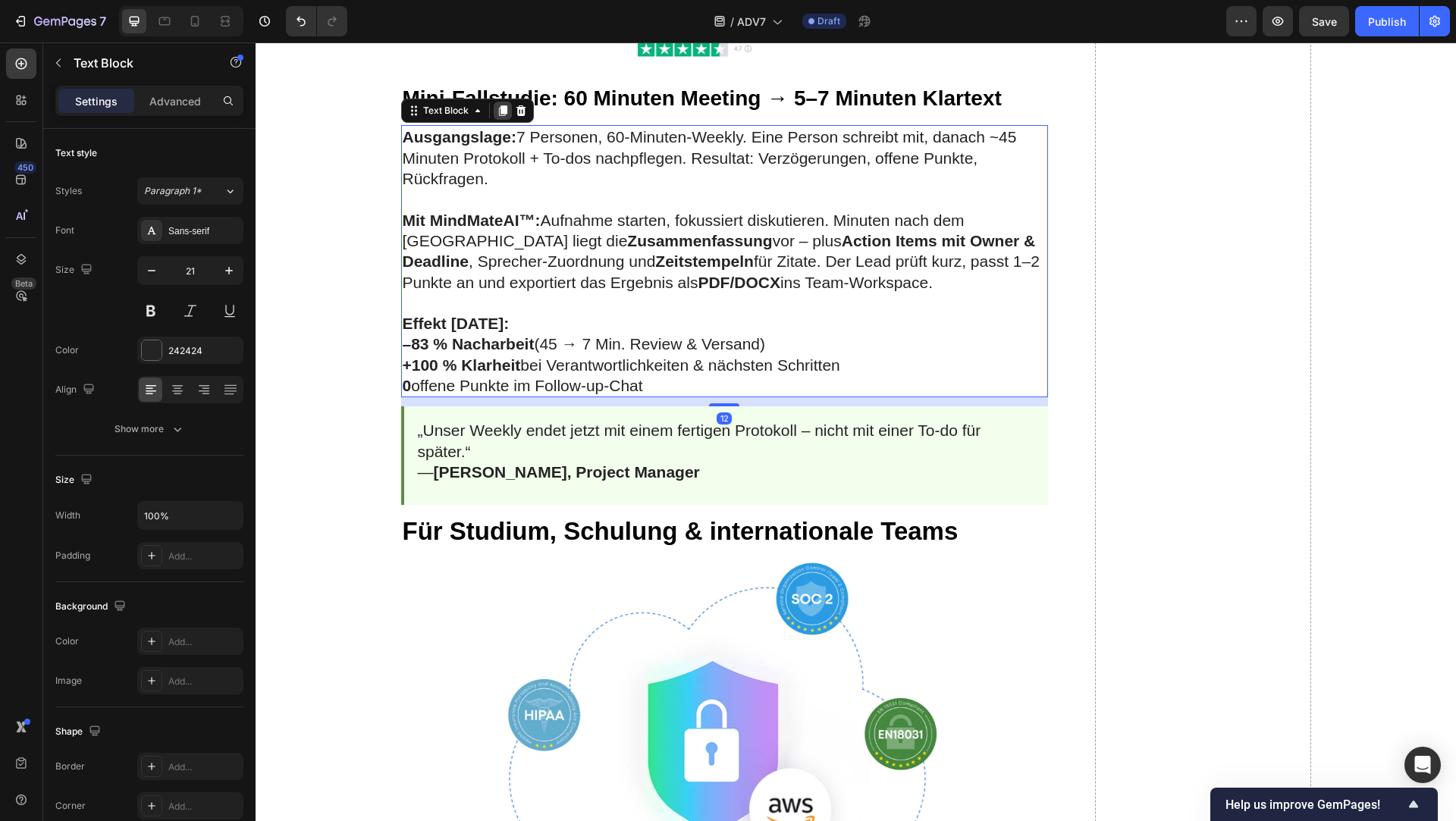
click at [502, 112] on icon at bounding box center [502, 111] width 9 height 10
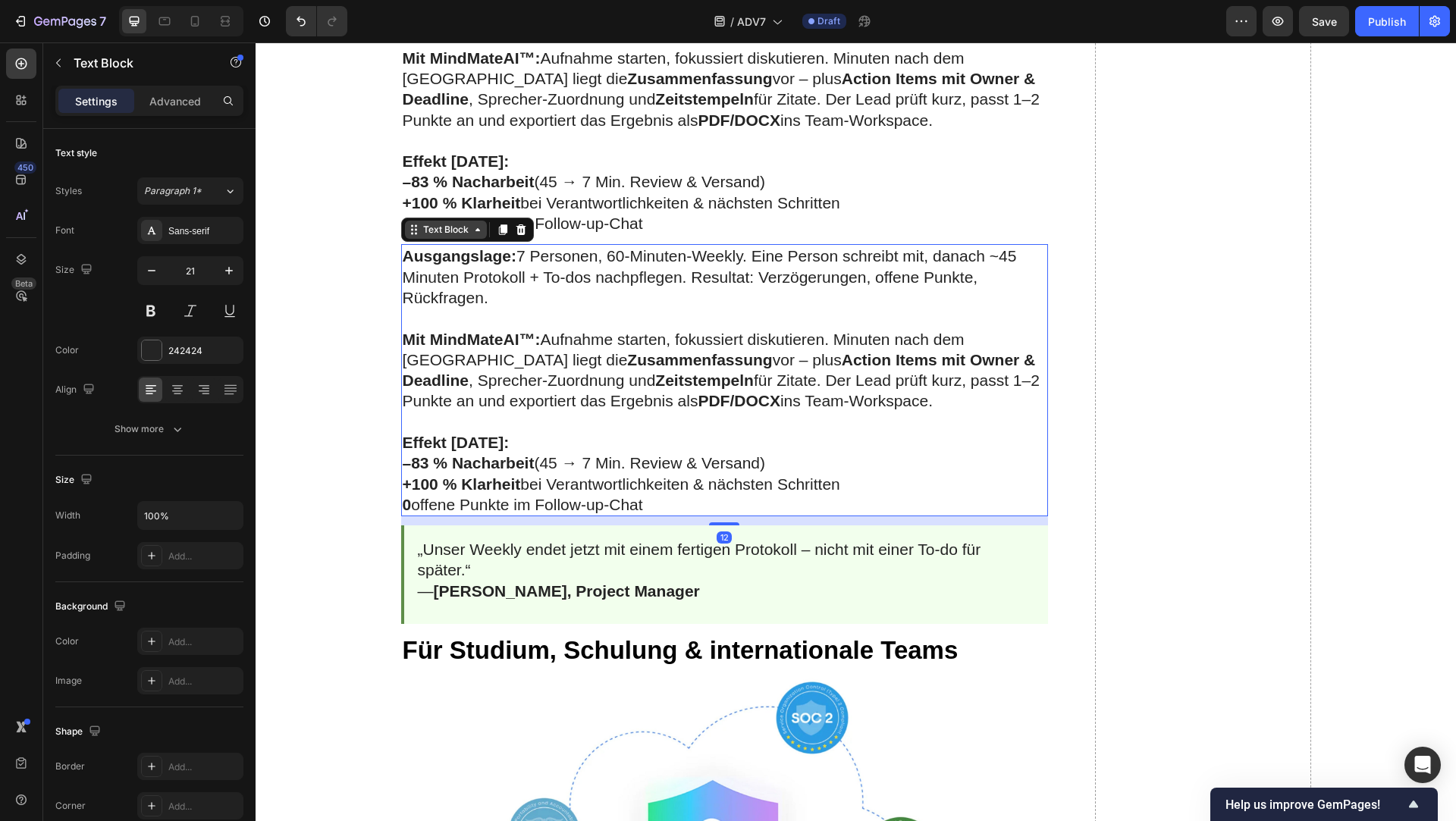
scroll to position [3146, 0]
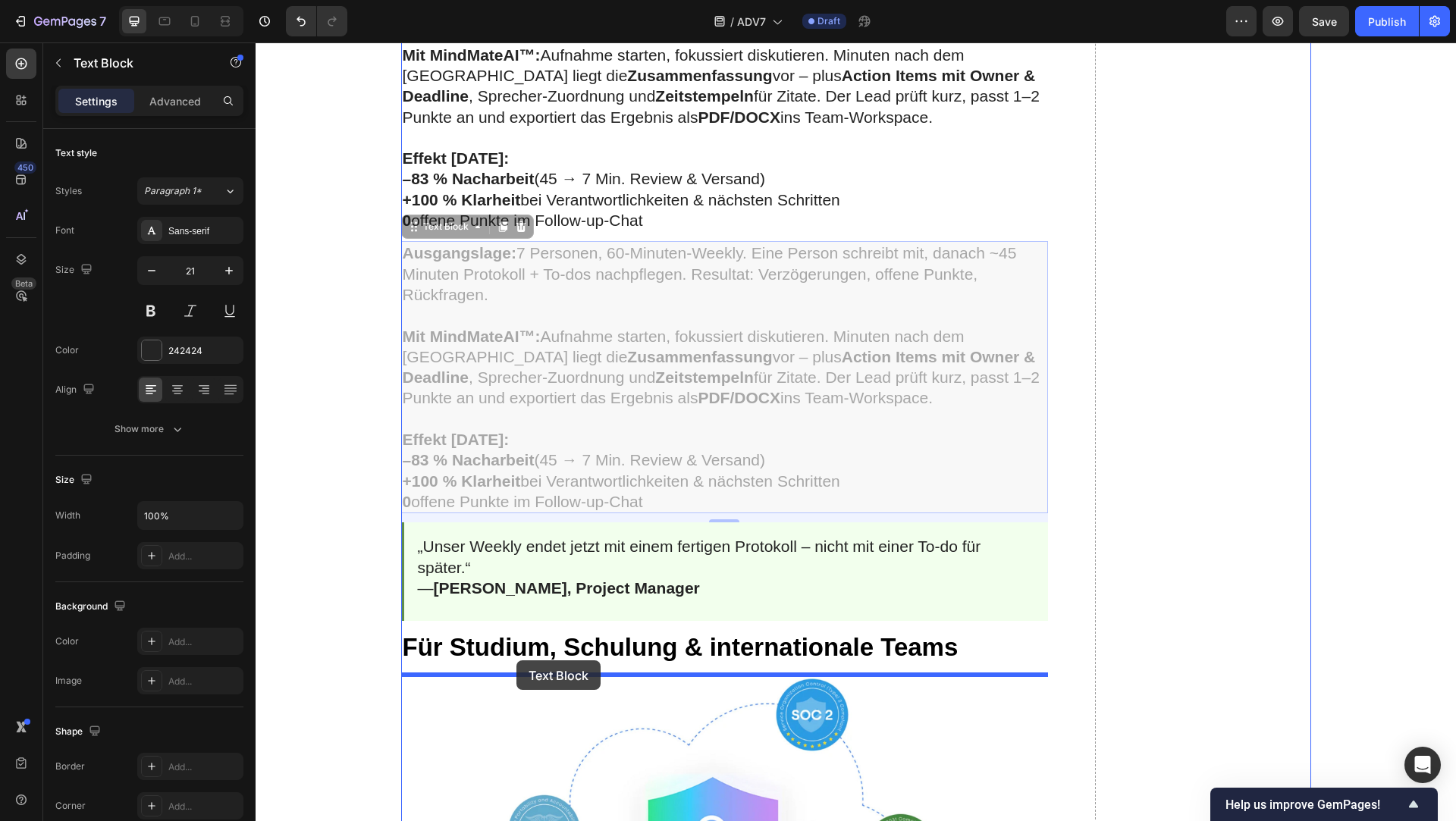
drag, startPoint x: 409, startPoint y: 223, endPoint x: 516, endPoint y: 661, distance: 450.9
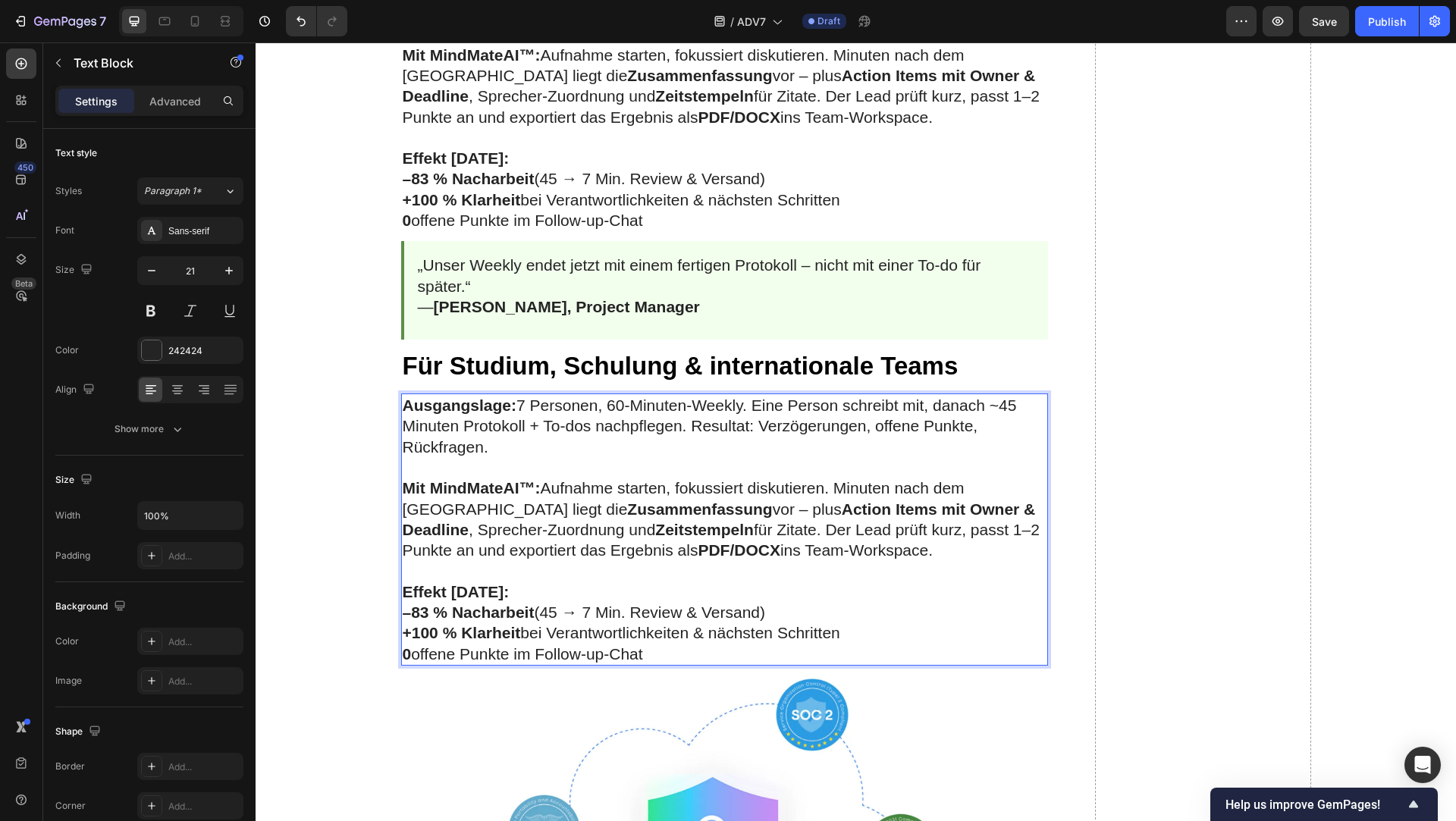
click at [516, 615] on strong "–83 % Nacharbeit" at bounding box center [468, 613] width 132 height 17
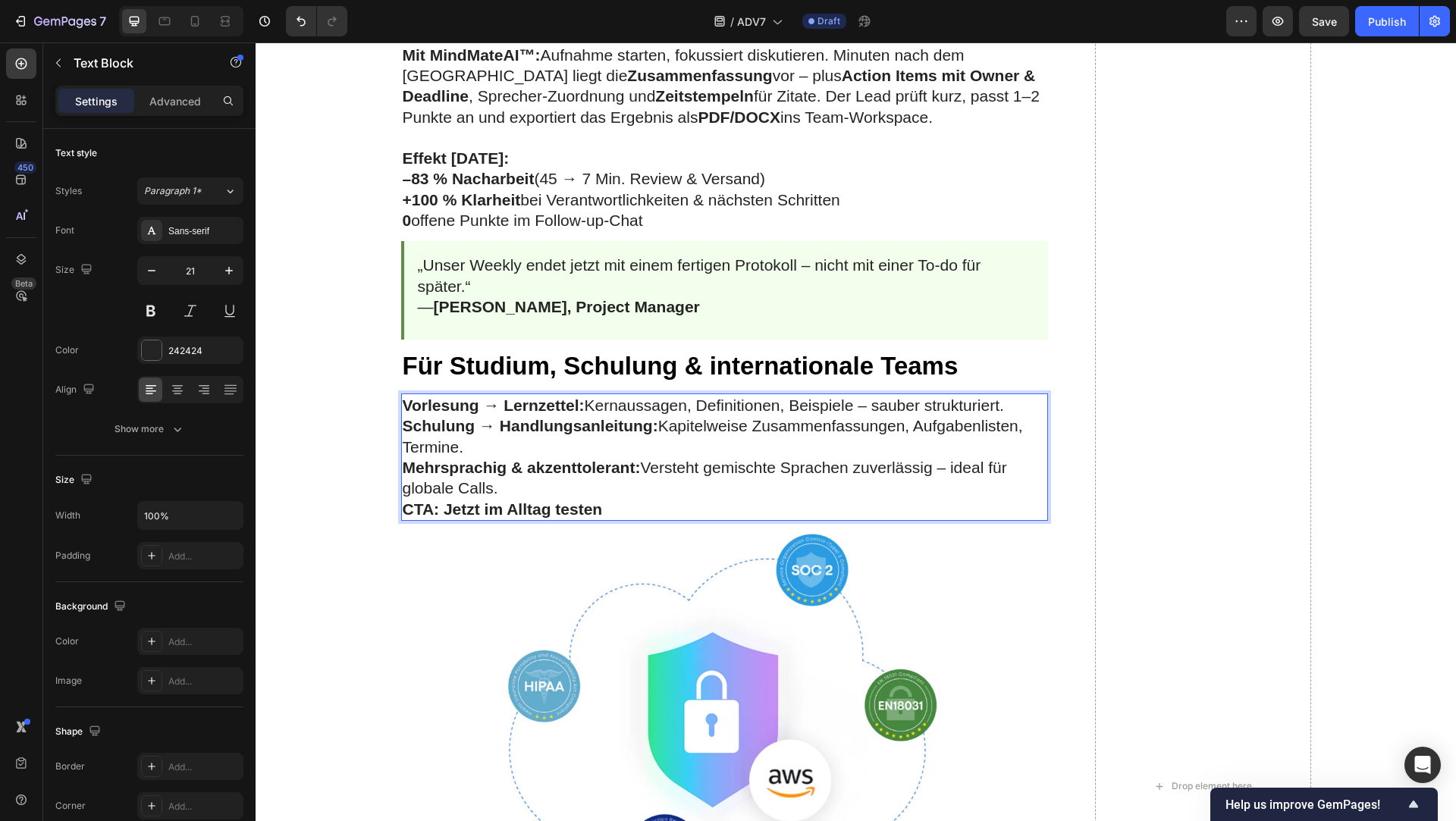
click at [407, 406] on strong "Vorlesung → Lernzettel:" at bounding box center [493, 405] width 182 height 17
click at [407, 429] on strong "Schulung → Handlungsanleitung:" at bounding box center [531, 425] width 256 height 17
click at [403, 468] on strong "Mehrsprachig & akzenttolerant:" at bounding box center [522, 467] width 238 height 17
click at [508, 491] on p "-Mehrsprachig & akzenttolerant: Versteht gemischte Sprachen zuverlässig – ideal…" at bounding box center [725, 478] width 645 height 42
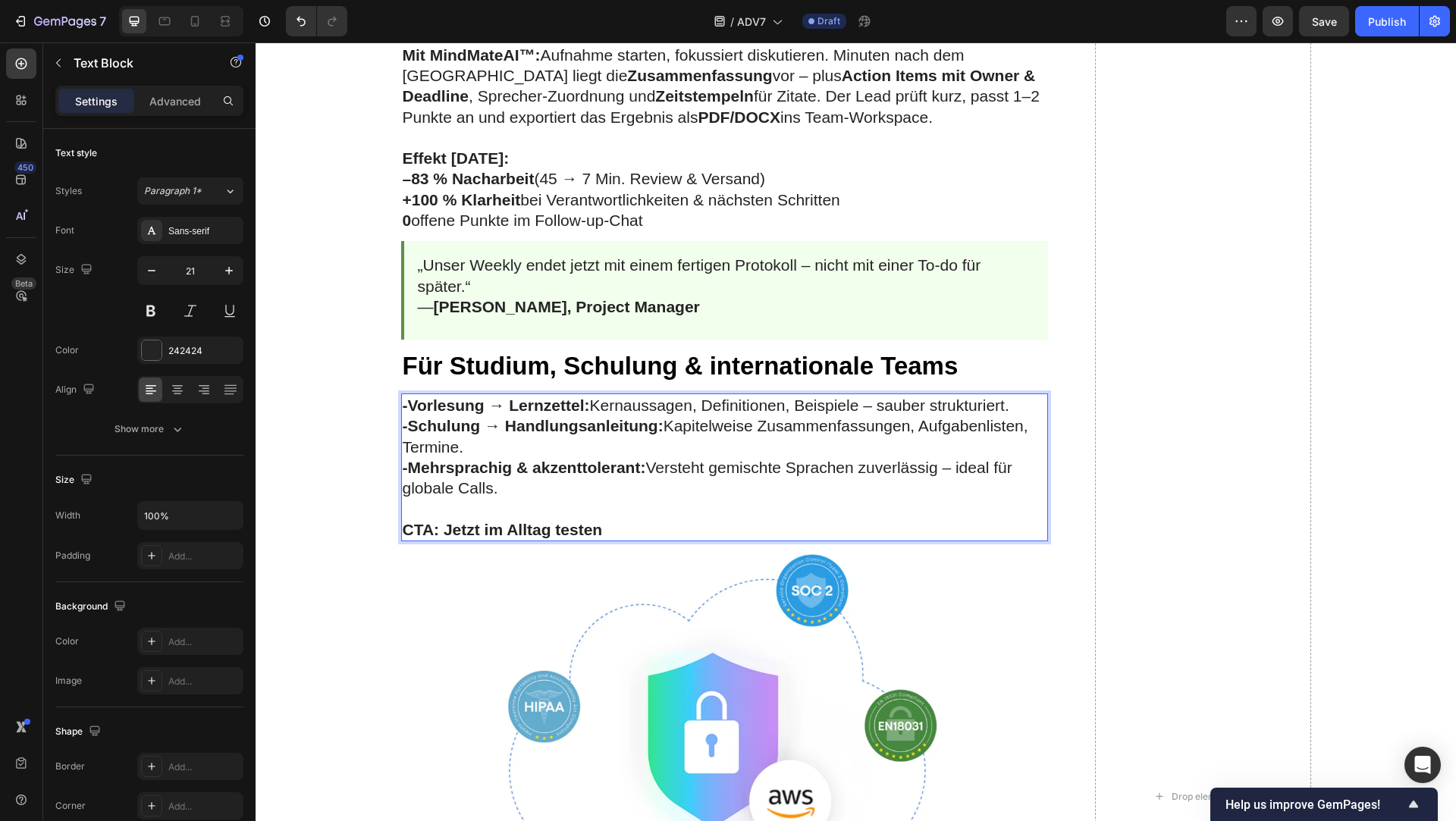
click at [505, 527] on strong "Jetzt im Alltag testen" at bounding box center [523, 530] width 159 height 17
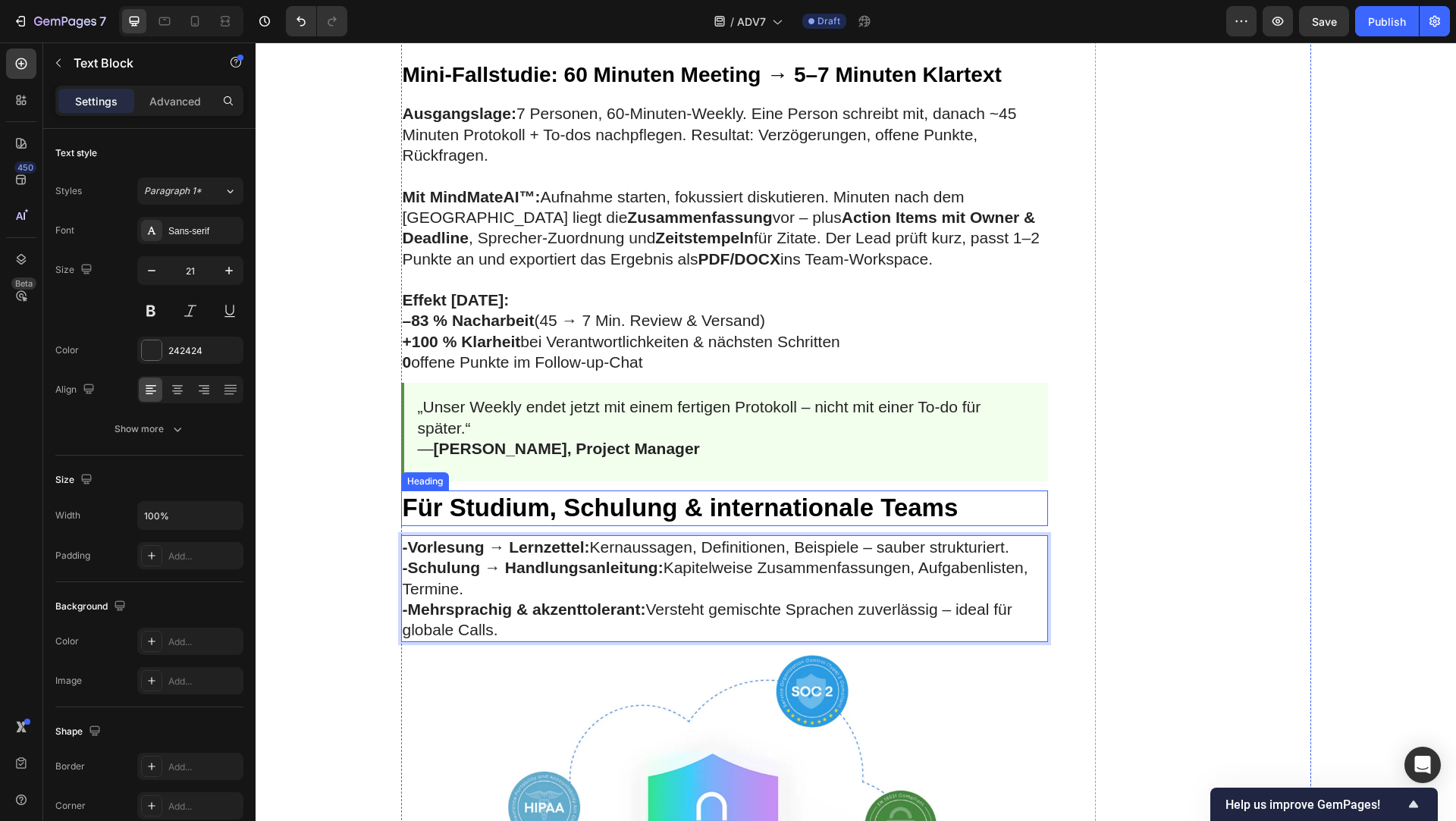
scroll to position [2956, 0]
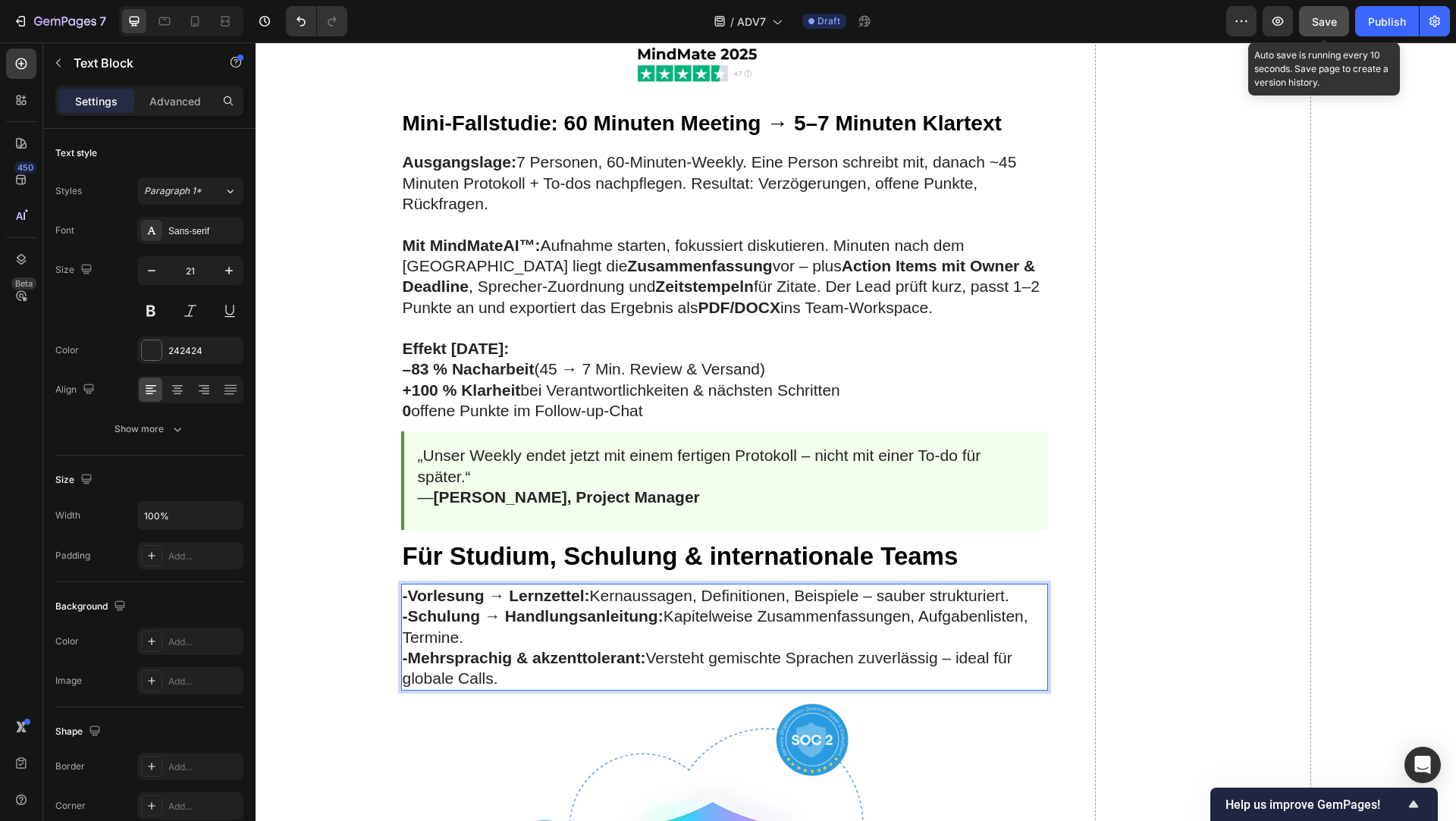
click at [1323, 9] on button "Save" at bounding box center [1324, 21] width 50 height 30
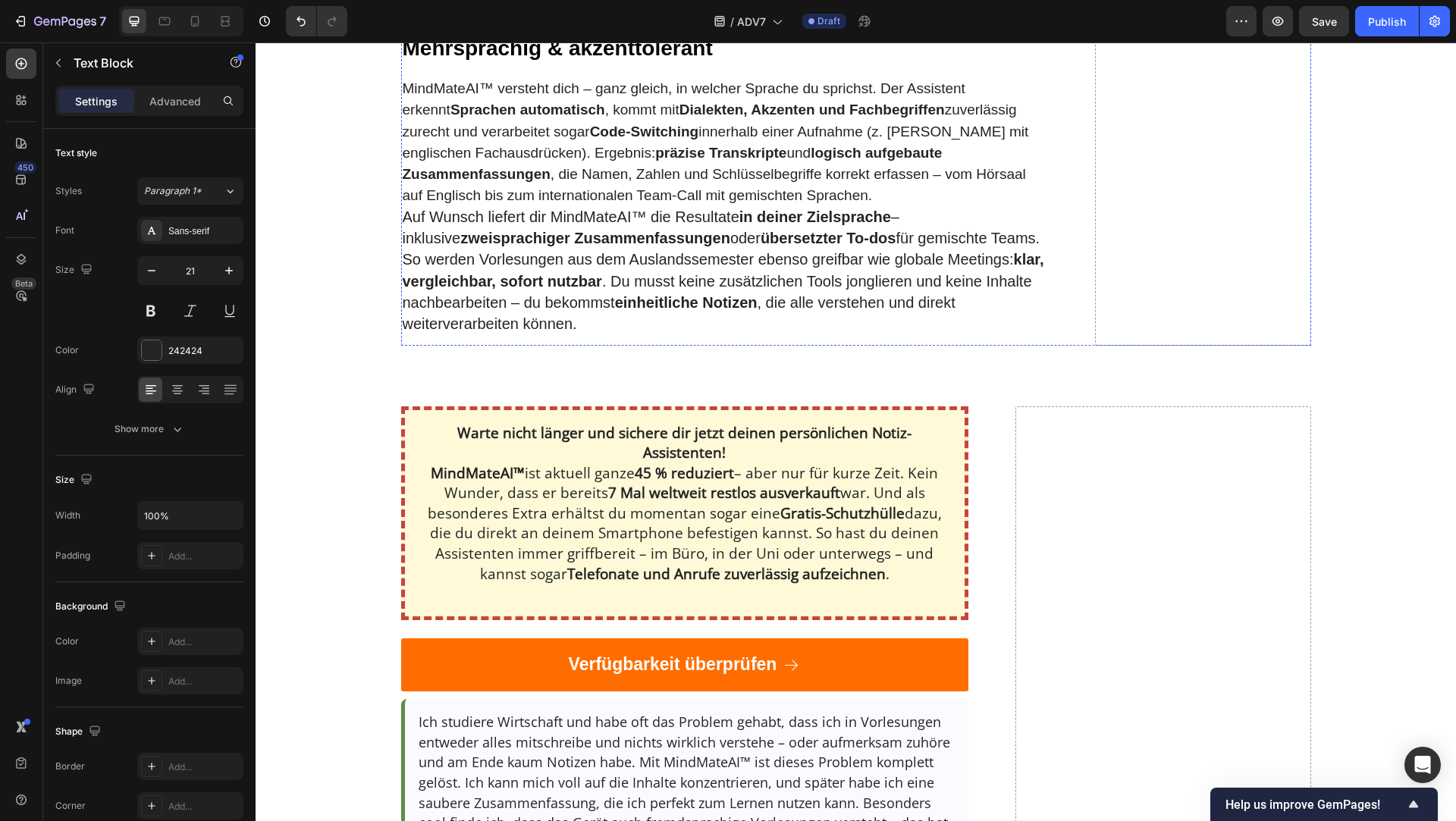
scroll to position [4830, 0]
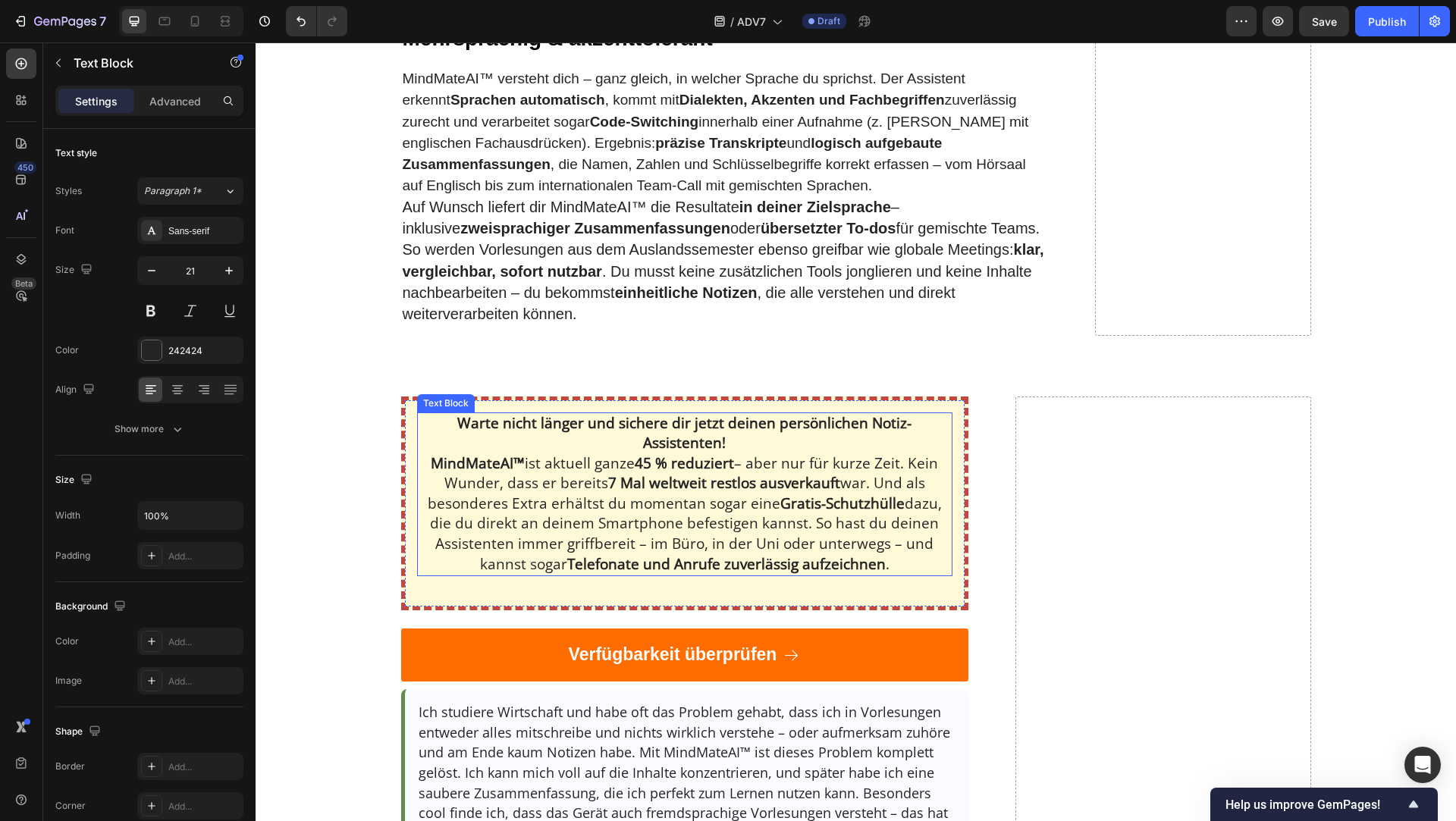
click at [670, 492] on strong "7 Mal weltweit restlos ausverkauft" at bounding box center [724, 482] width 232 height 20
click at [707, 504] on span "MindMateAI™ ist aktuell ganze 45 % reduziert – aber nur für kurze Zeit. Kein Wu…" at bounding box center [685, 513] width 514 height 121
click at [433, 465] on strong "MindMateAI™" at bounding box center [478, 463] width 94 height 20
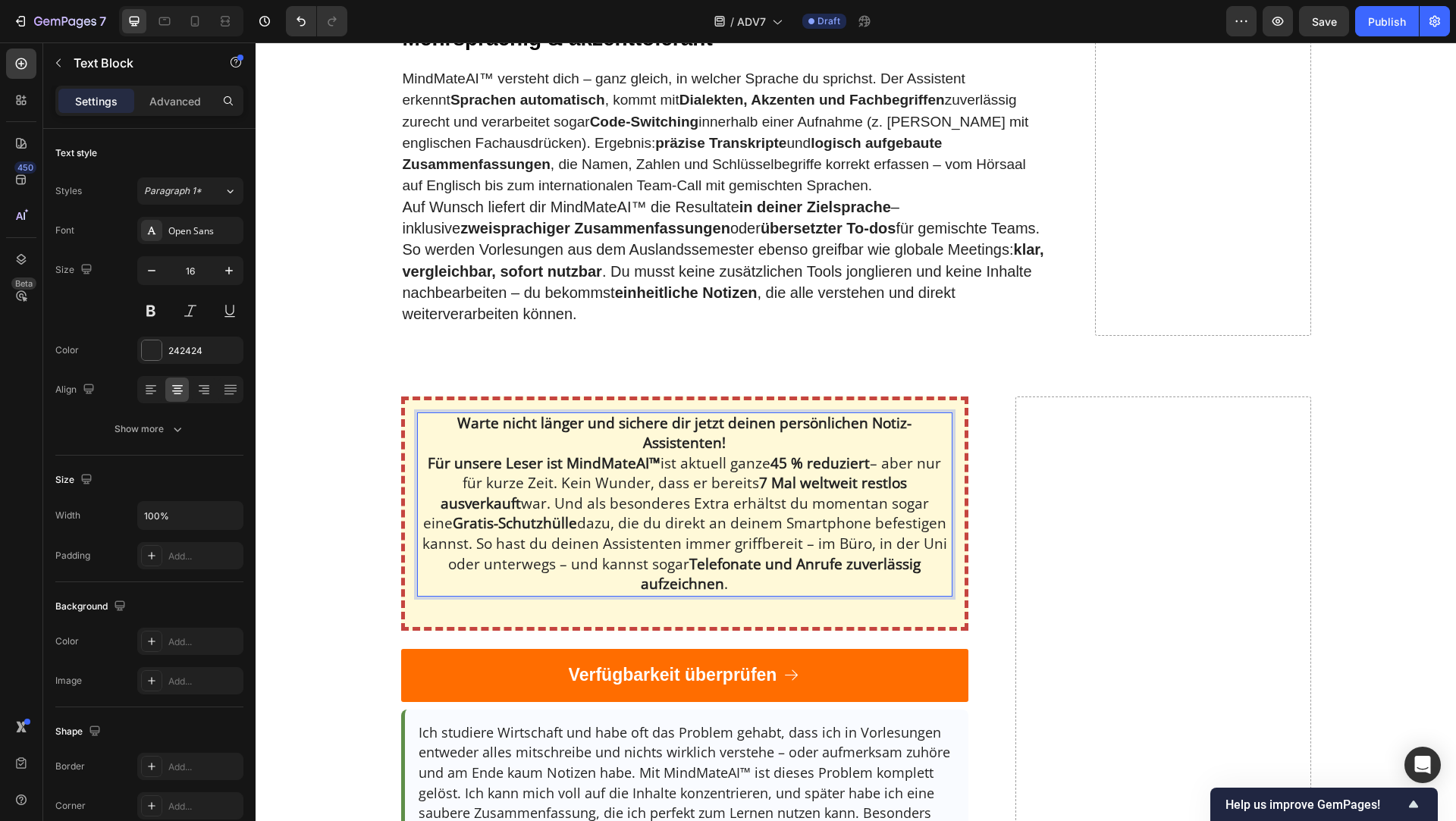
click at [665, 466] on span "Für unsere Leser ist MindMateAI™ ist aktuell ganze 45 % reduziert – aber nur fü…" at bounding box center [685, 523] width 525 height 141
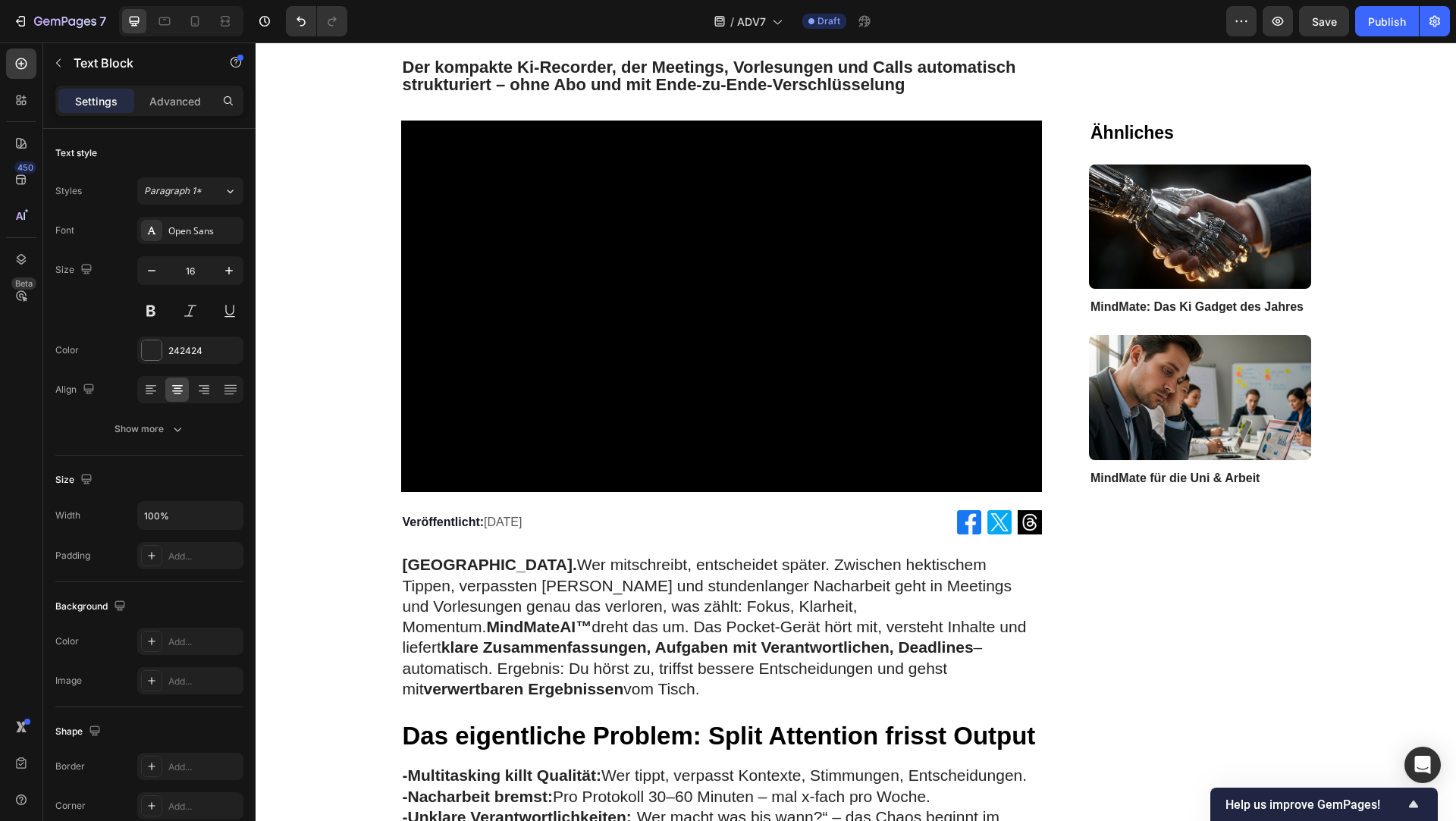
scroll to position [0, 0]
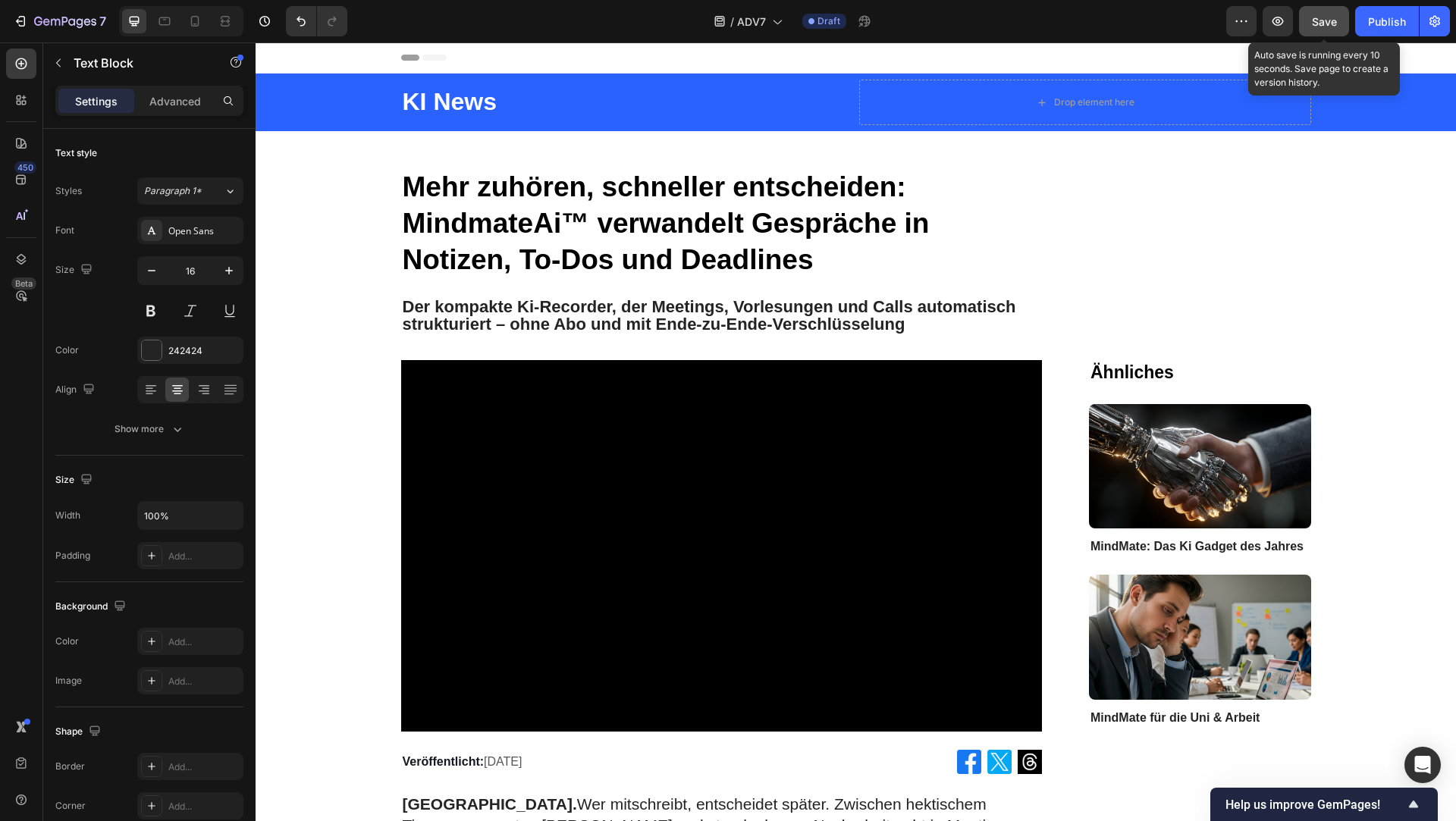
click at [1324, 15] on span "Save" at bounding box center [1325, 21] width 25 height 13
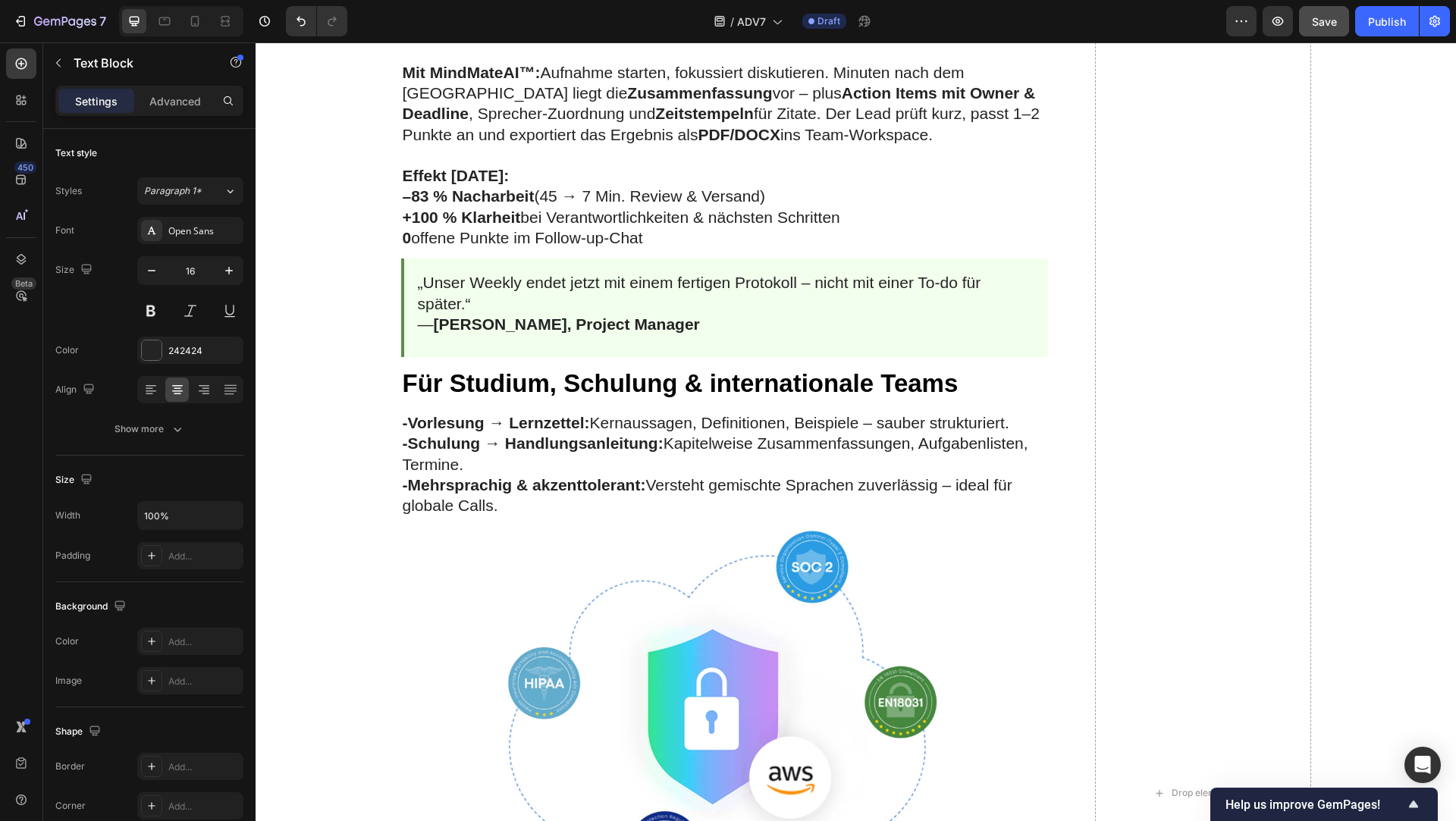
scroll to position [3131, 0]
